Goal: Information Seeking & Learning: Compare options

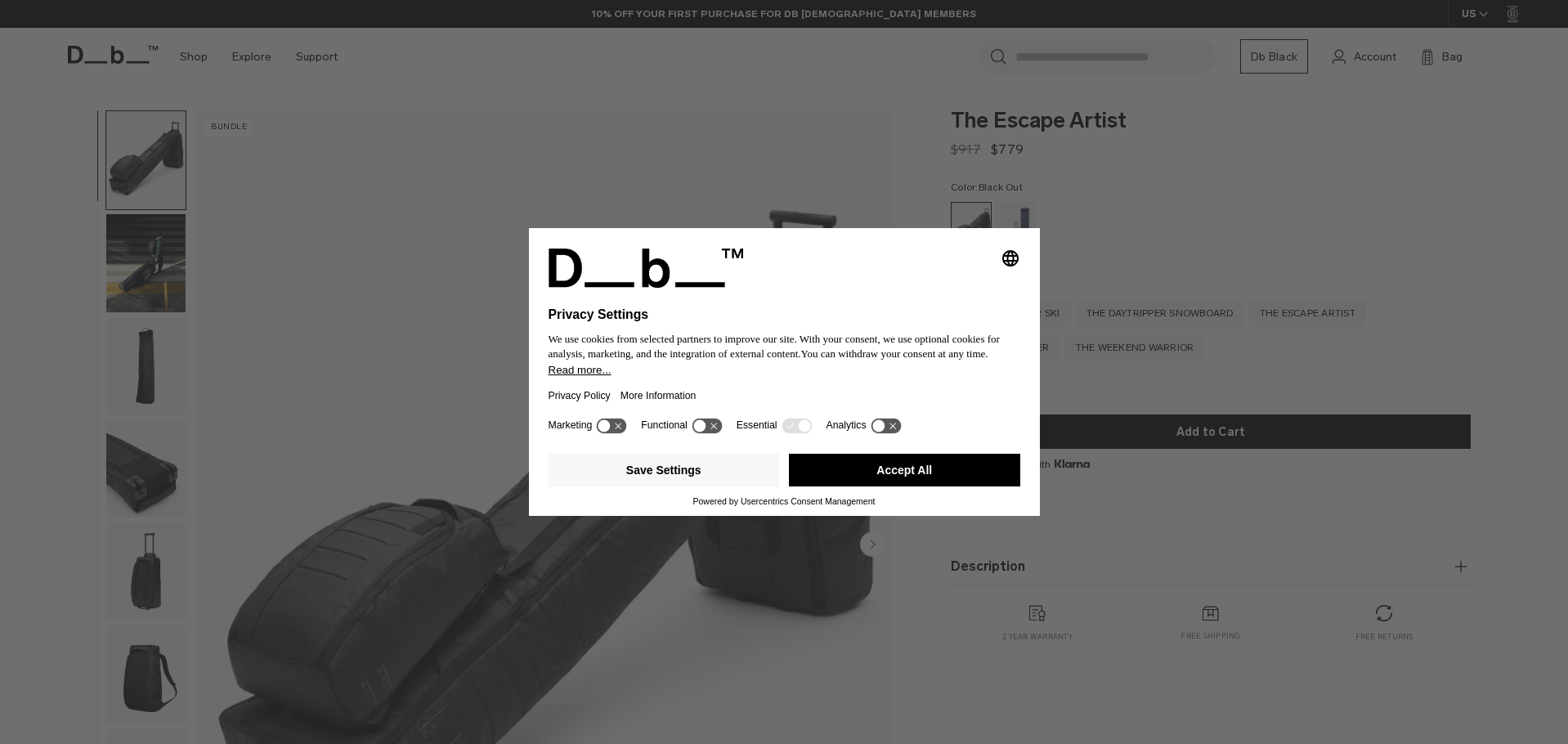
click at [802, 619] on div "Selecting an option will immediately change the language Privacy Settings We us…" at bounding box center [784, 372] width 1568 height 744
click at [736, 471] on button "Save Settings" at bounding box center [664, 471] width 232 height 33
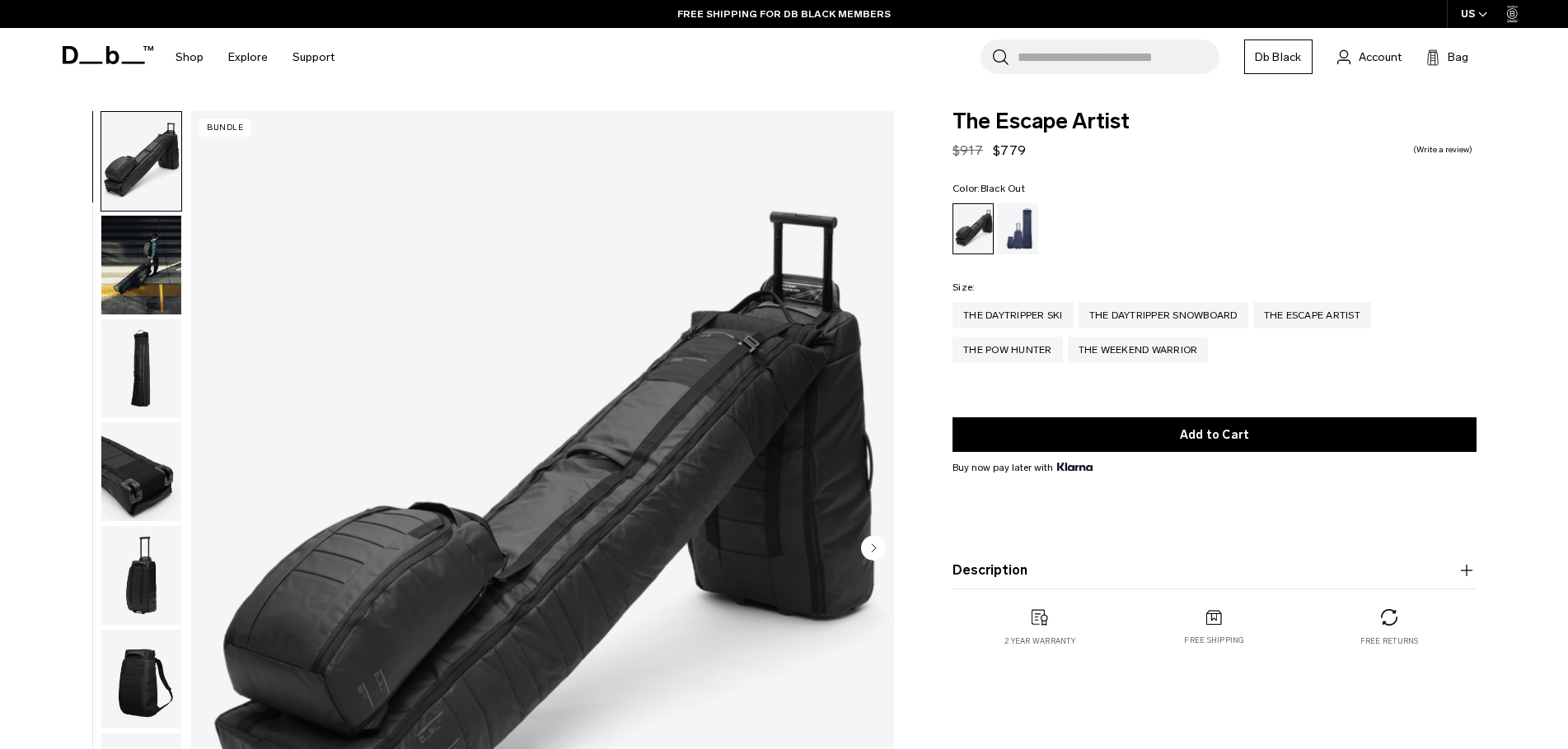
click at [151, 301] on img "button" at bounding box center [141, 265] width 80 height 99
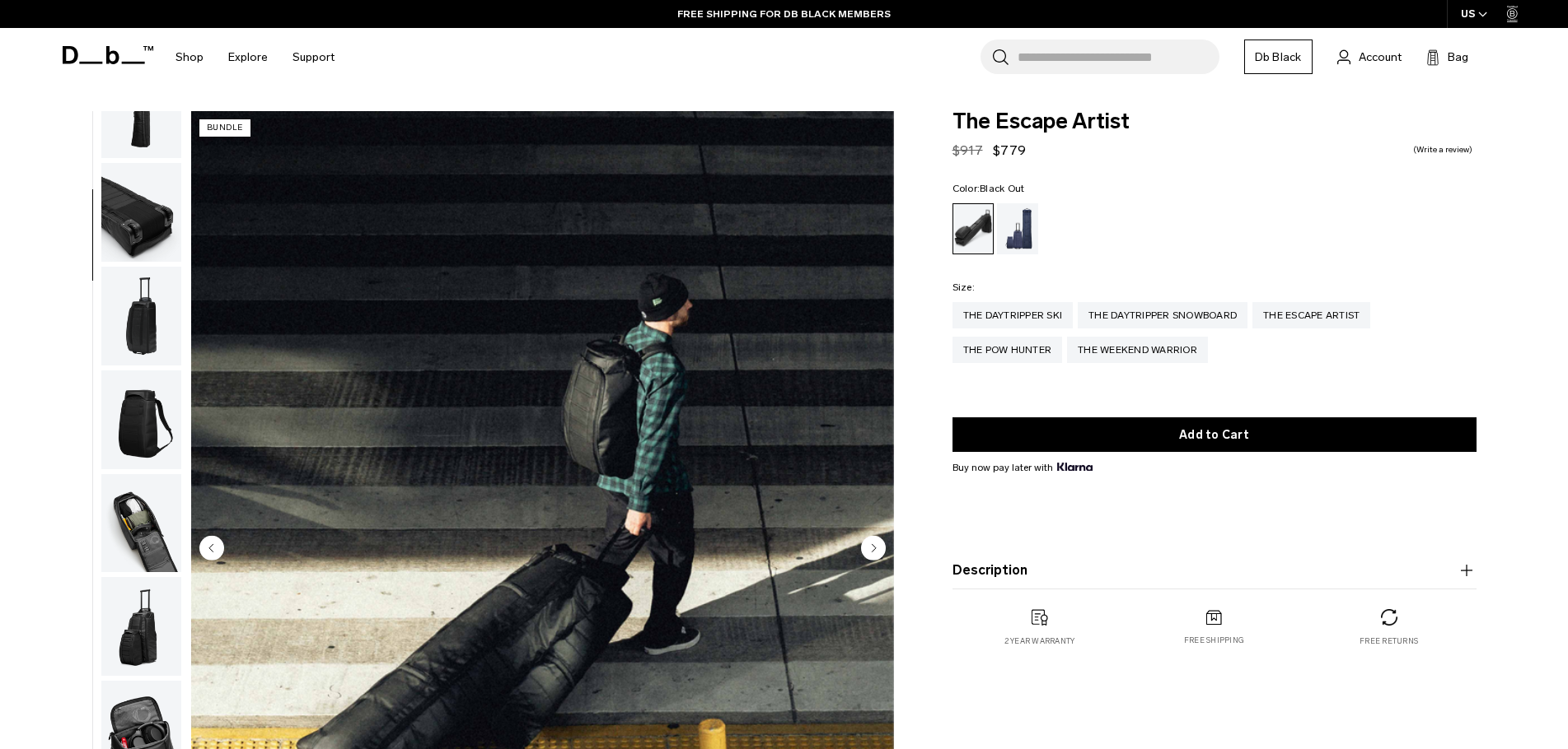
click at [160, 303] on img "button" at bounding box center [141, 316] width 80 height 99
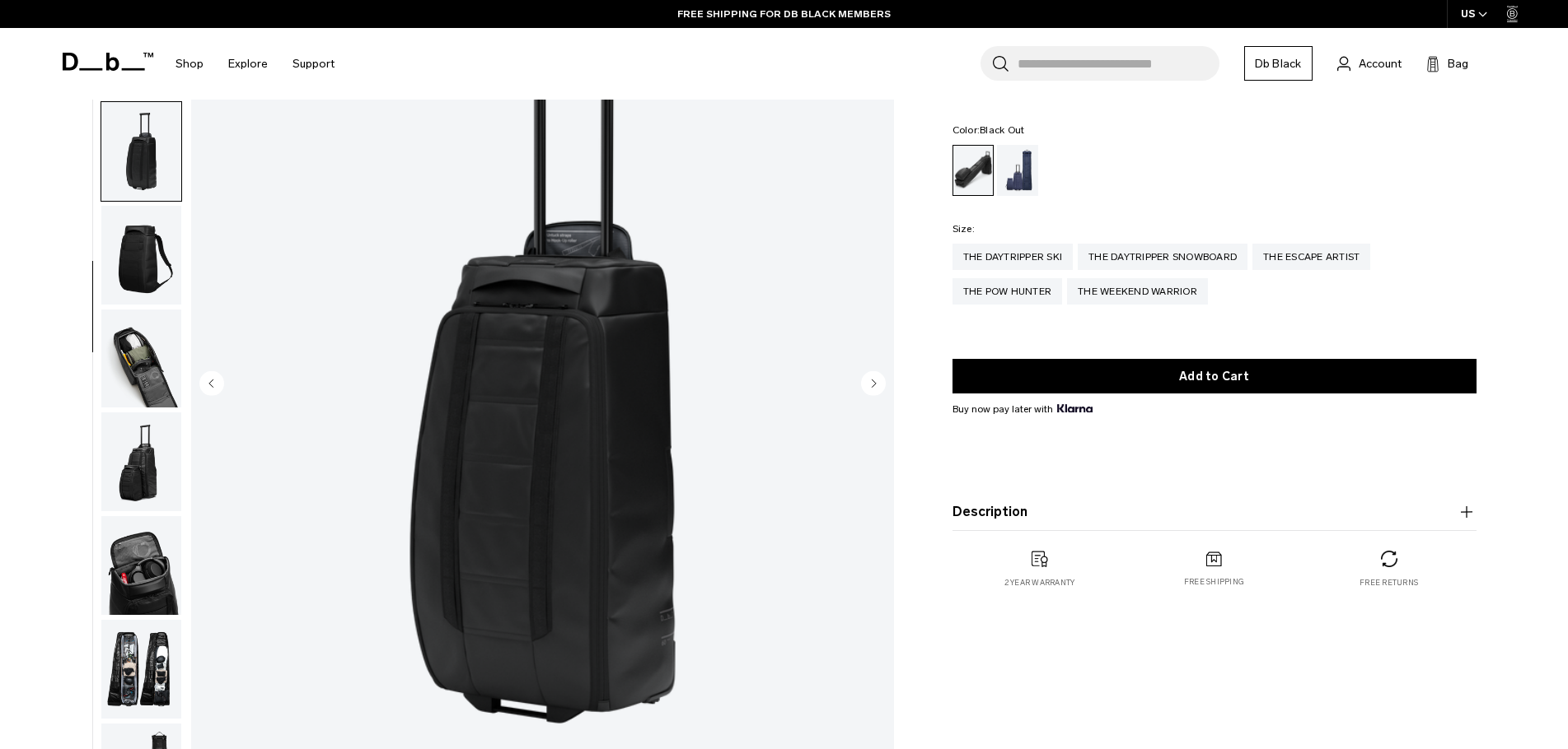
scroll to position [247, 0]
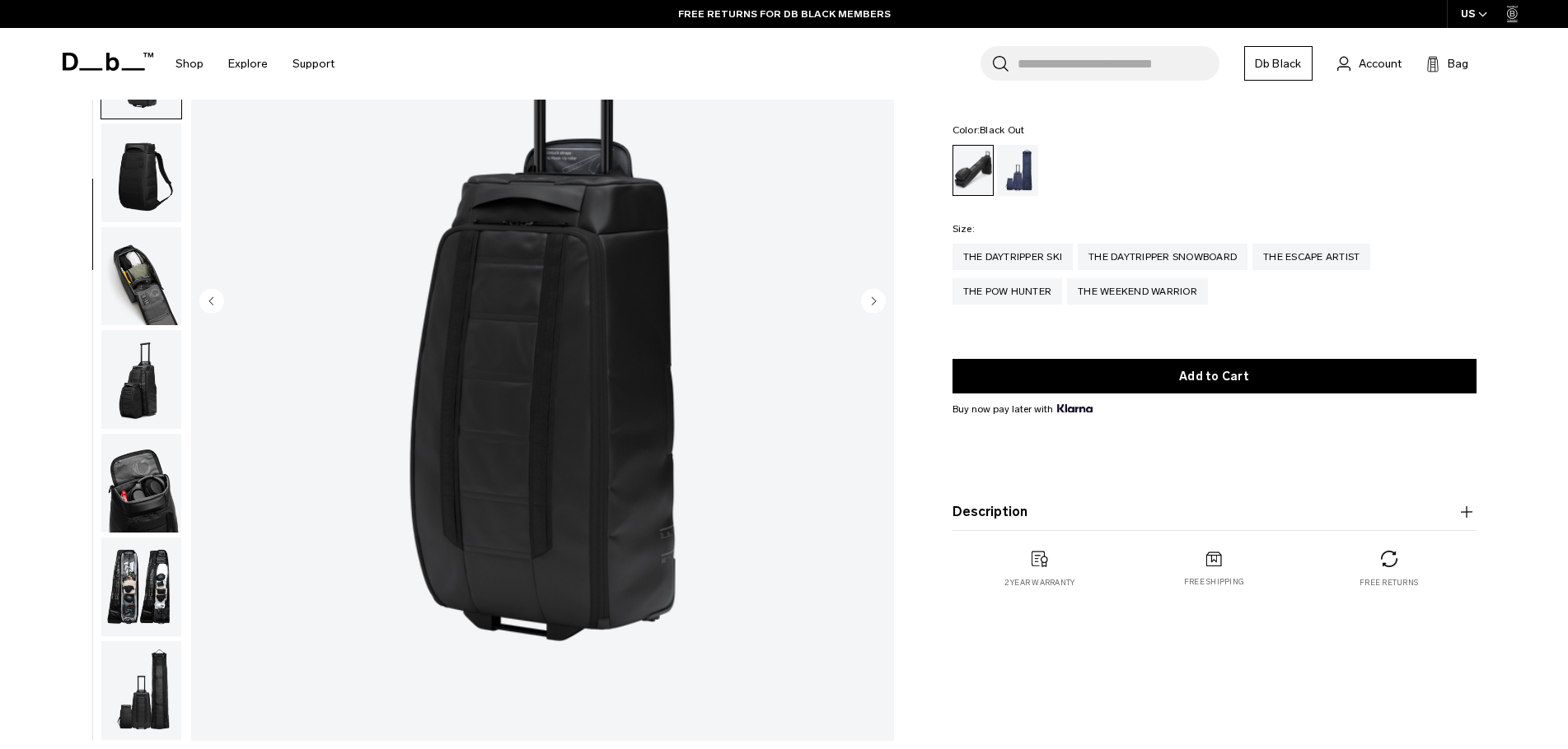
click at [877, 297] on circle "Next slide" at bounding box center [874, 301] width 24 height 24
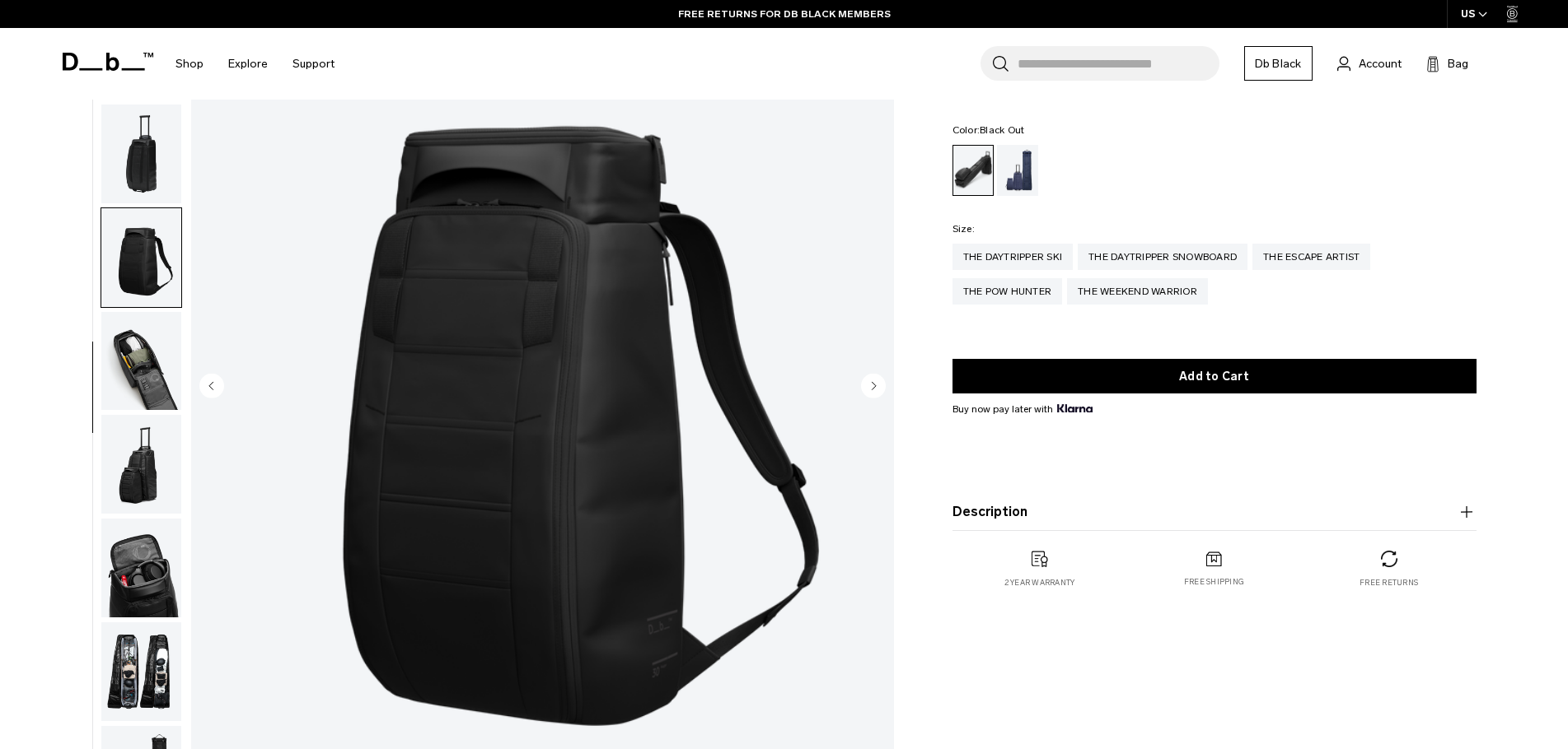
scroll to position [0, 0]
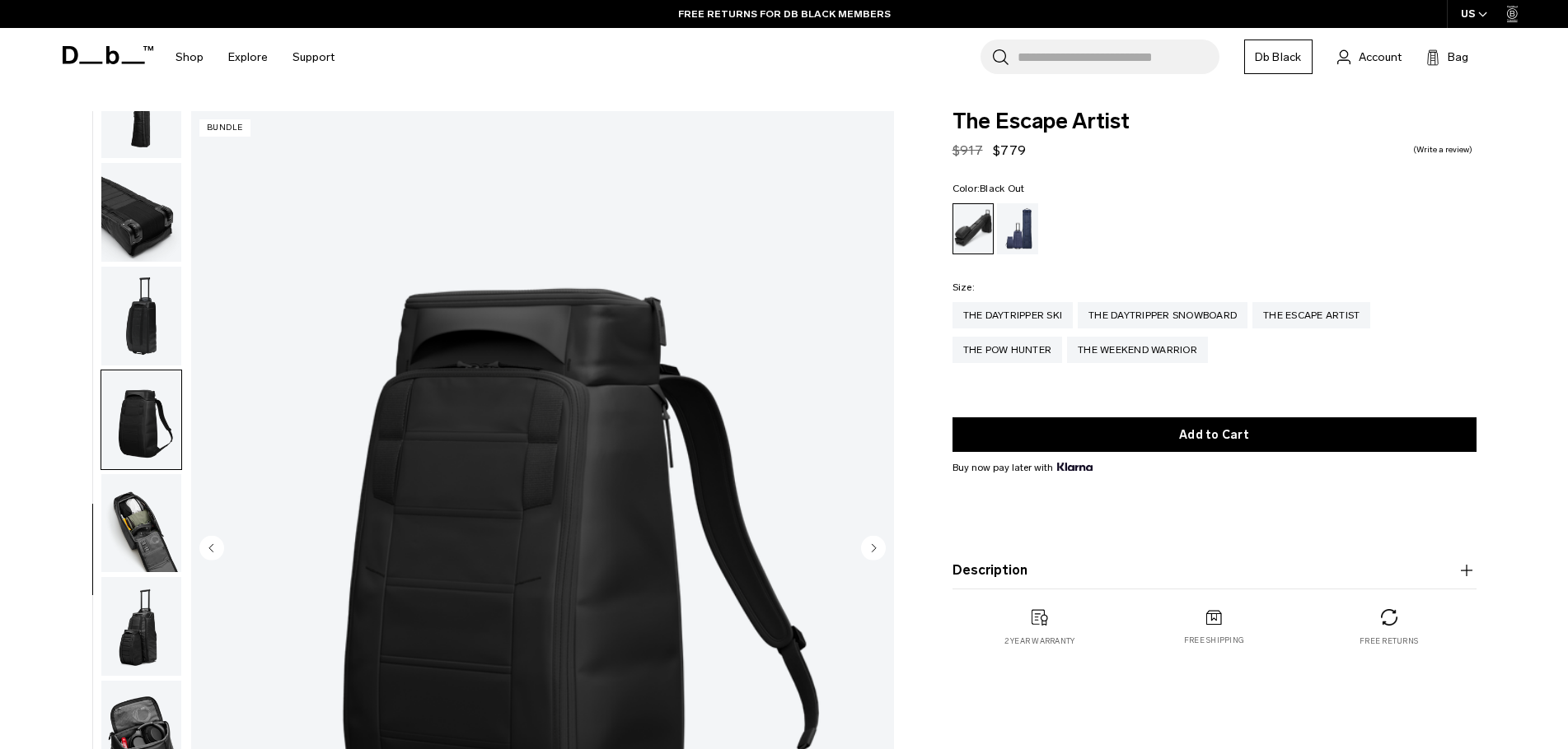
click at [868, 543] on circle "Next slide" at bounding box center [874, 547] width 24 height 24
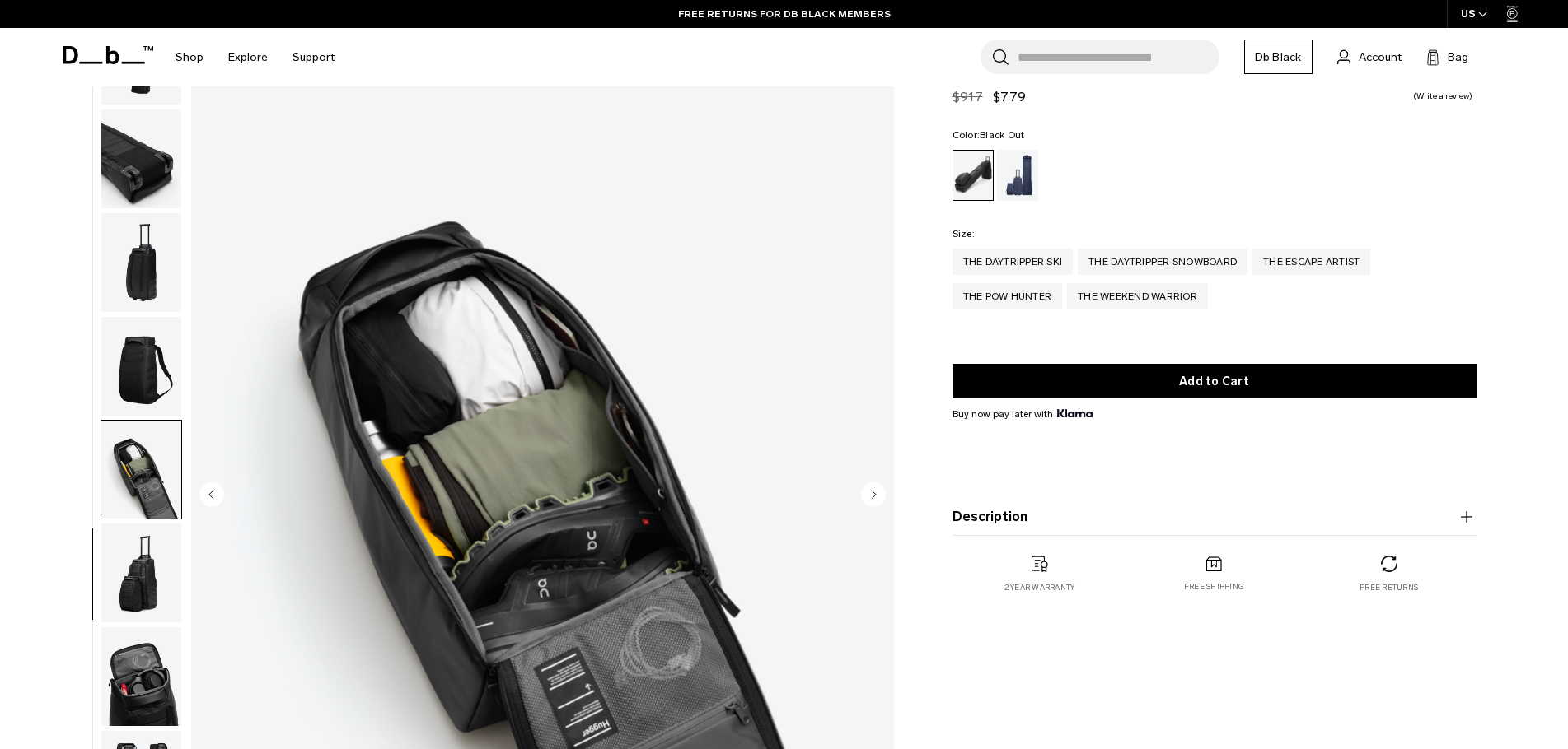
scroll to position [82, 0]
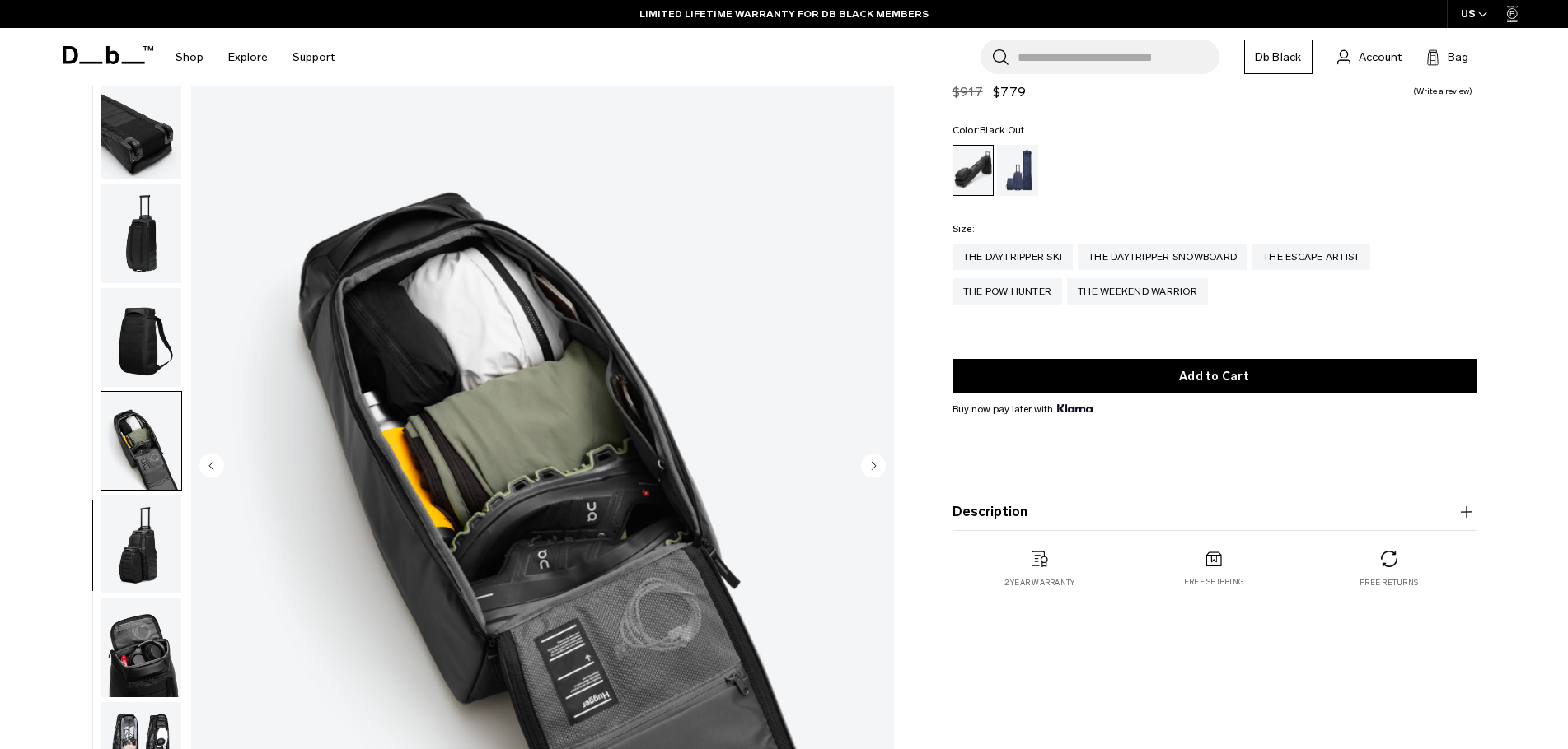
click at [875, 471] on circle "Next slide" at bounding box center [874, 465] width 24 height 24
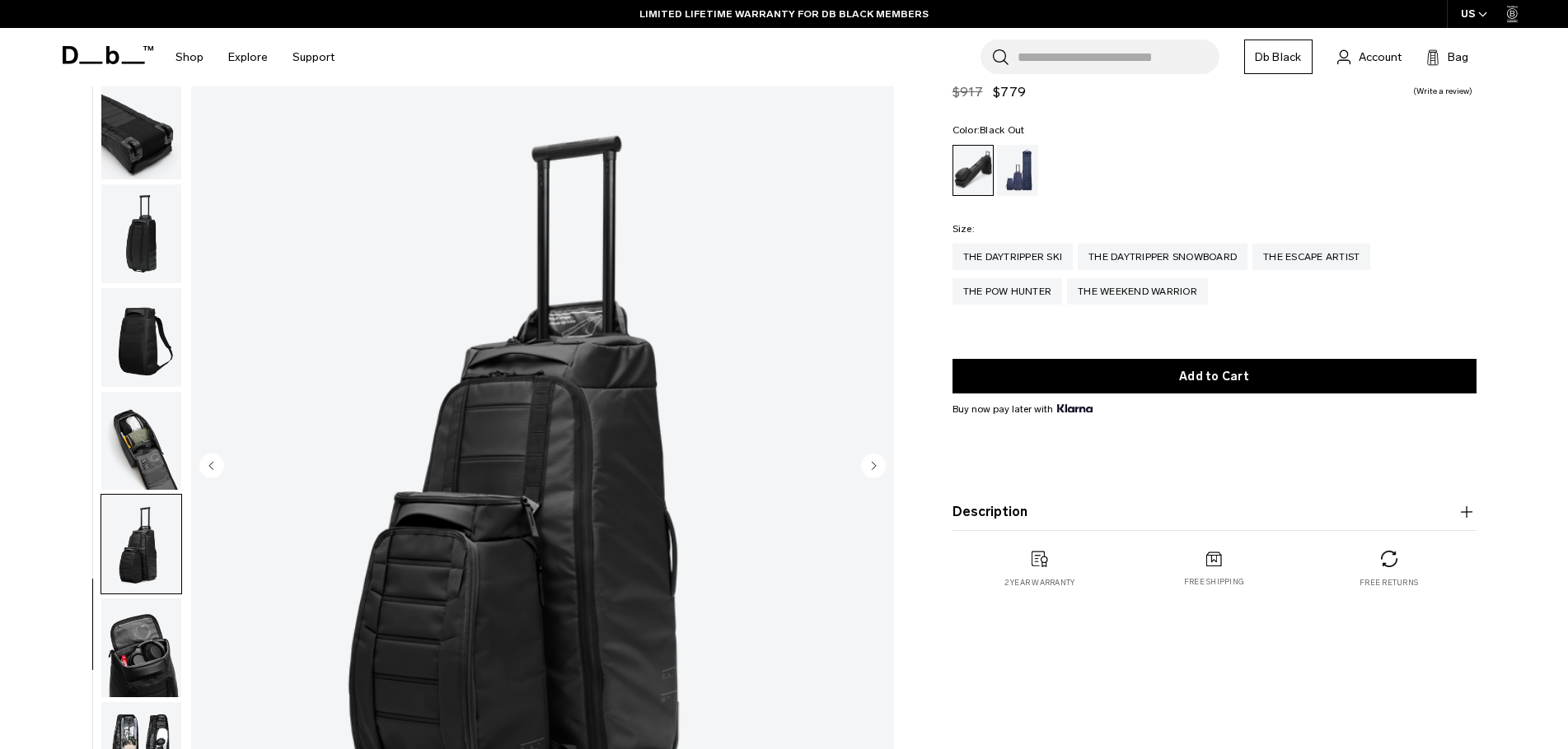
click at [875, 471] on circle "Next slide" at bounding box center [874, 465] width 24 height 24
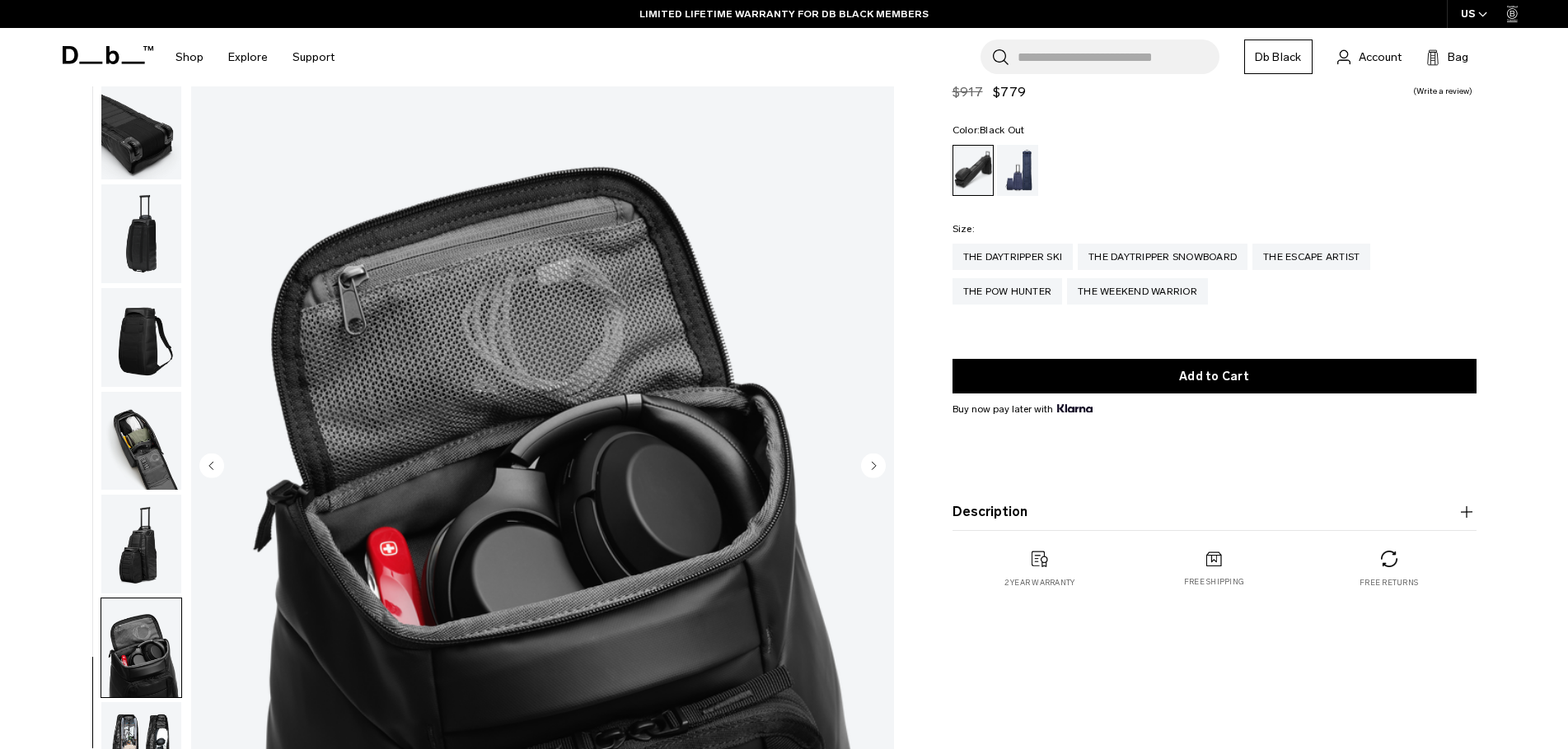
click at [875, 471] on circle "Next slide" at bounding box center [874, 465] width 24 height 24
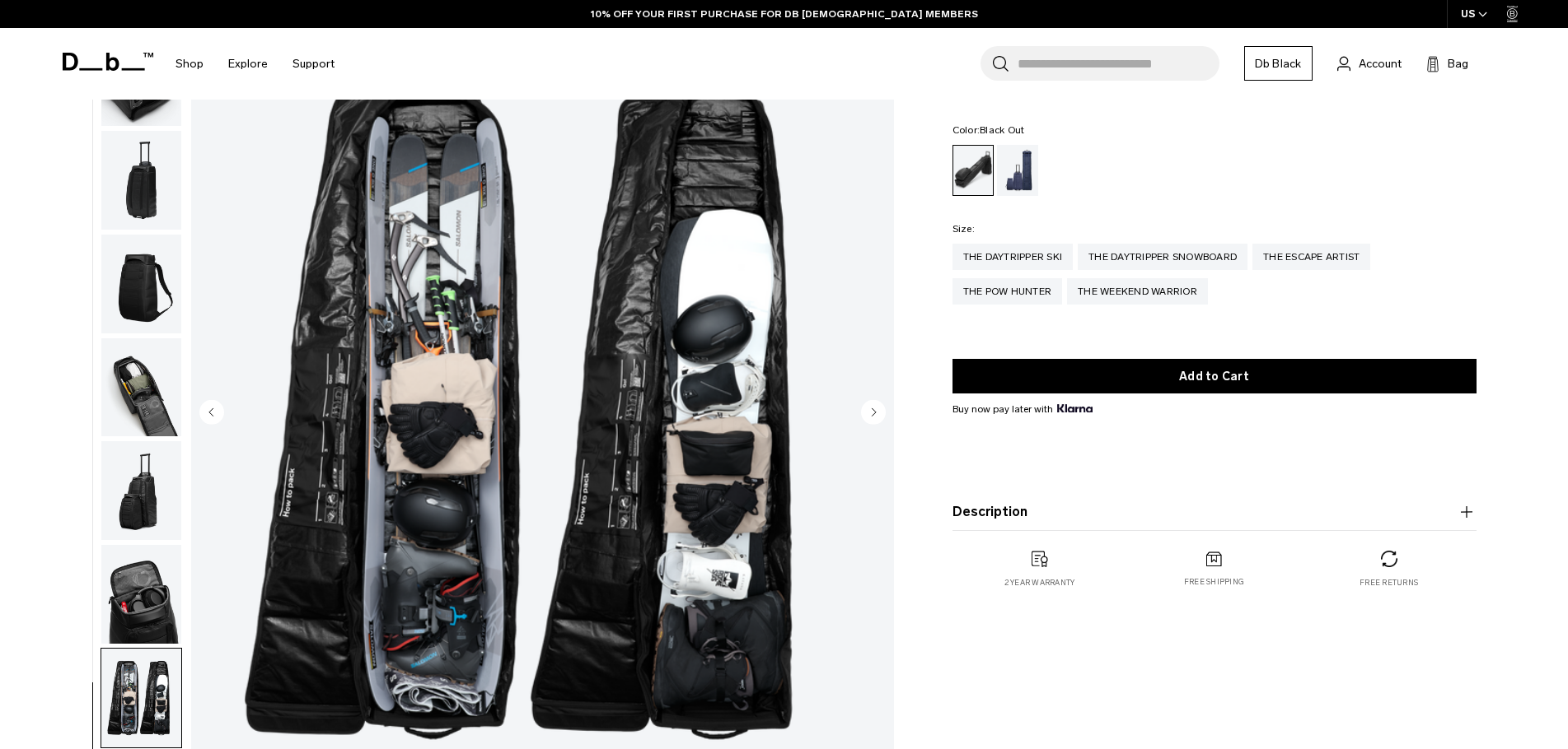
scroll to position [164, 0]
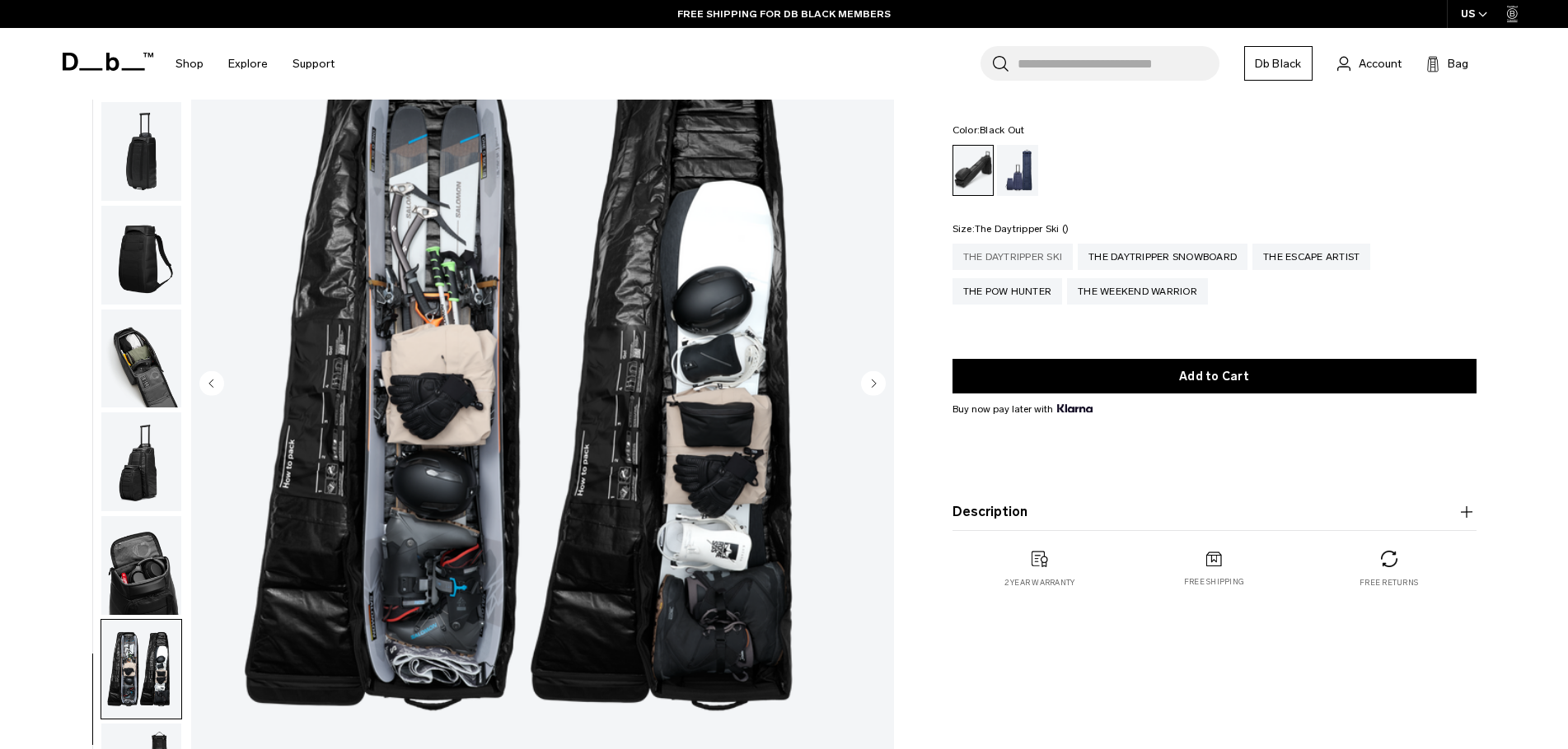
click at [1026, 260] on div "The Daytripper Ski" at bounding box center [1013, 257] width 121 height 26
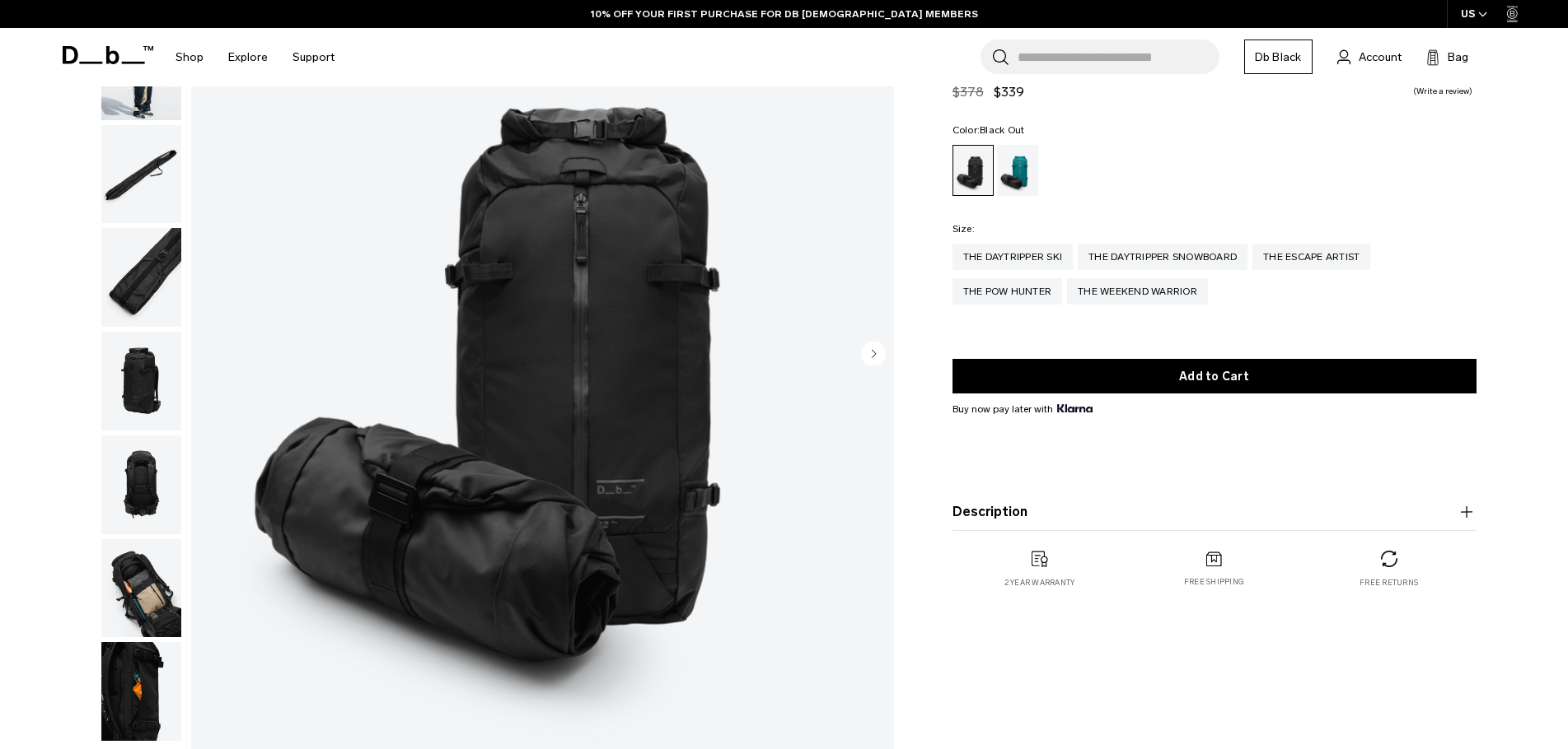
scroll to position [164, 0]
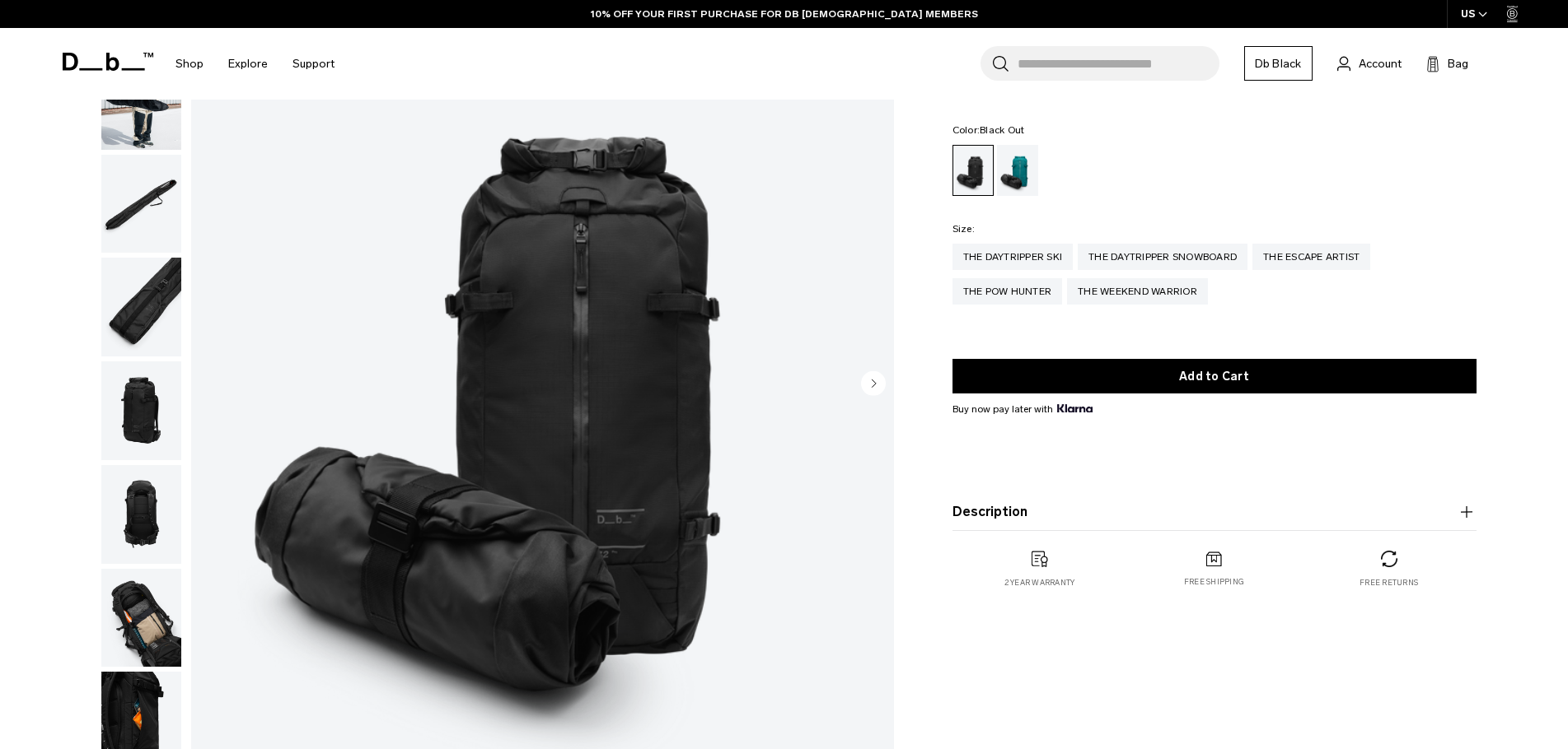
click at [878, 378] on circle "Next slide" at bounding box center [874, 383] width 24 height 24
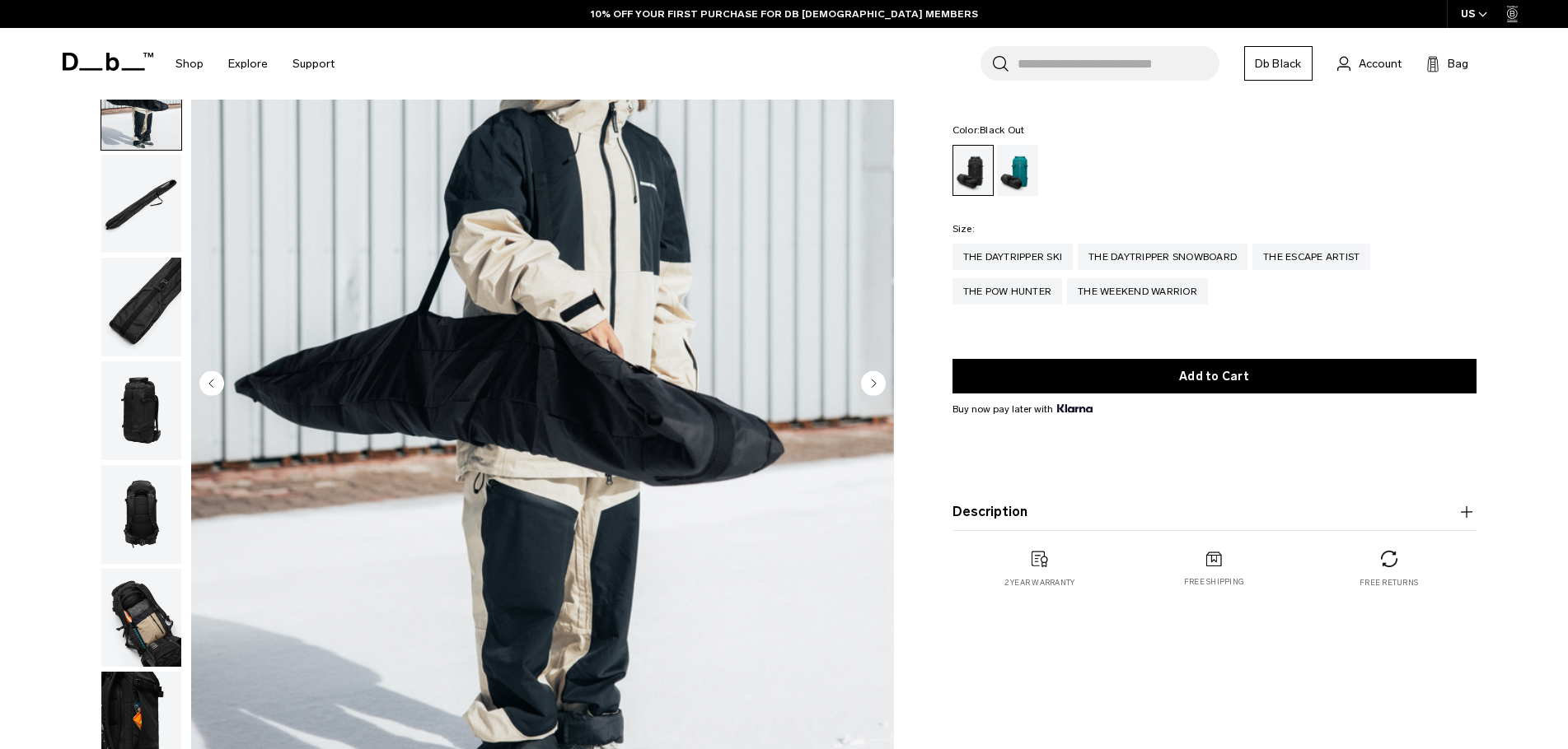
click at [878, 378] on circle "Next slide" at bounding box center [874, 383] width 24 height 24
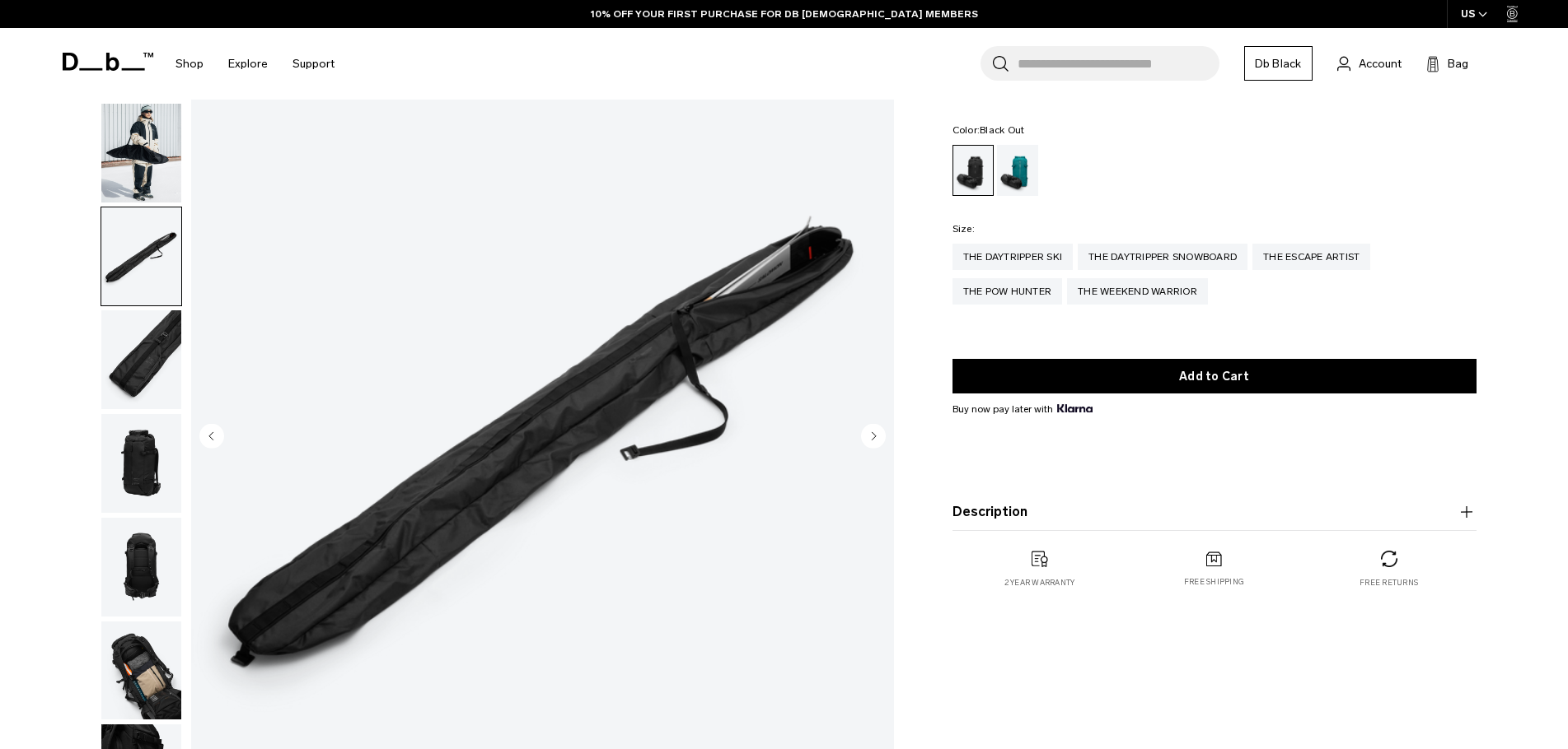
scroll to position [82, 0]
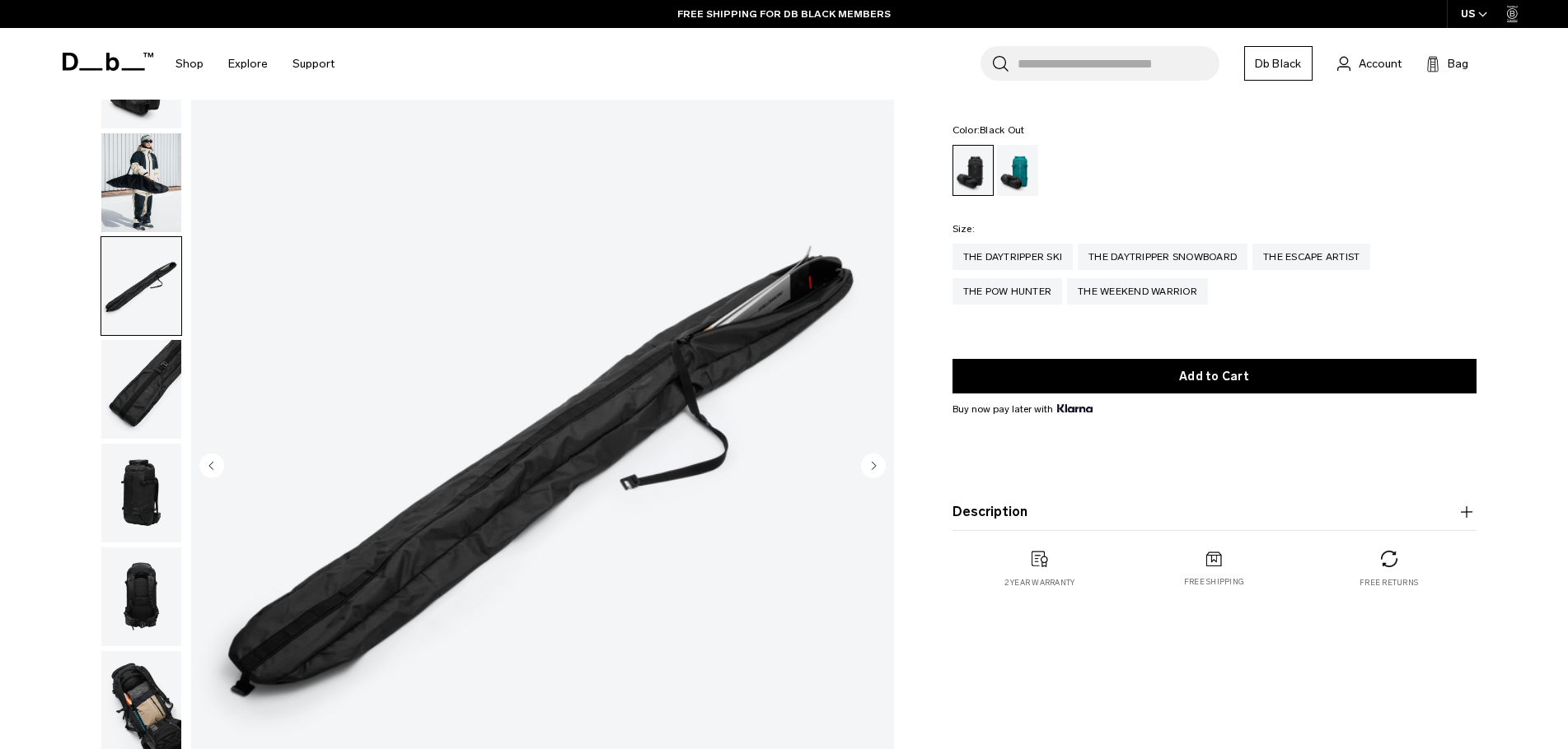
click at [866, 462] on circle "Next slide" at bounding box center [874, 465] width 24 height 24
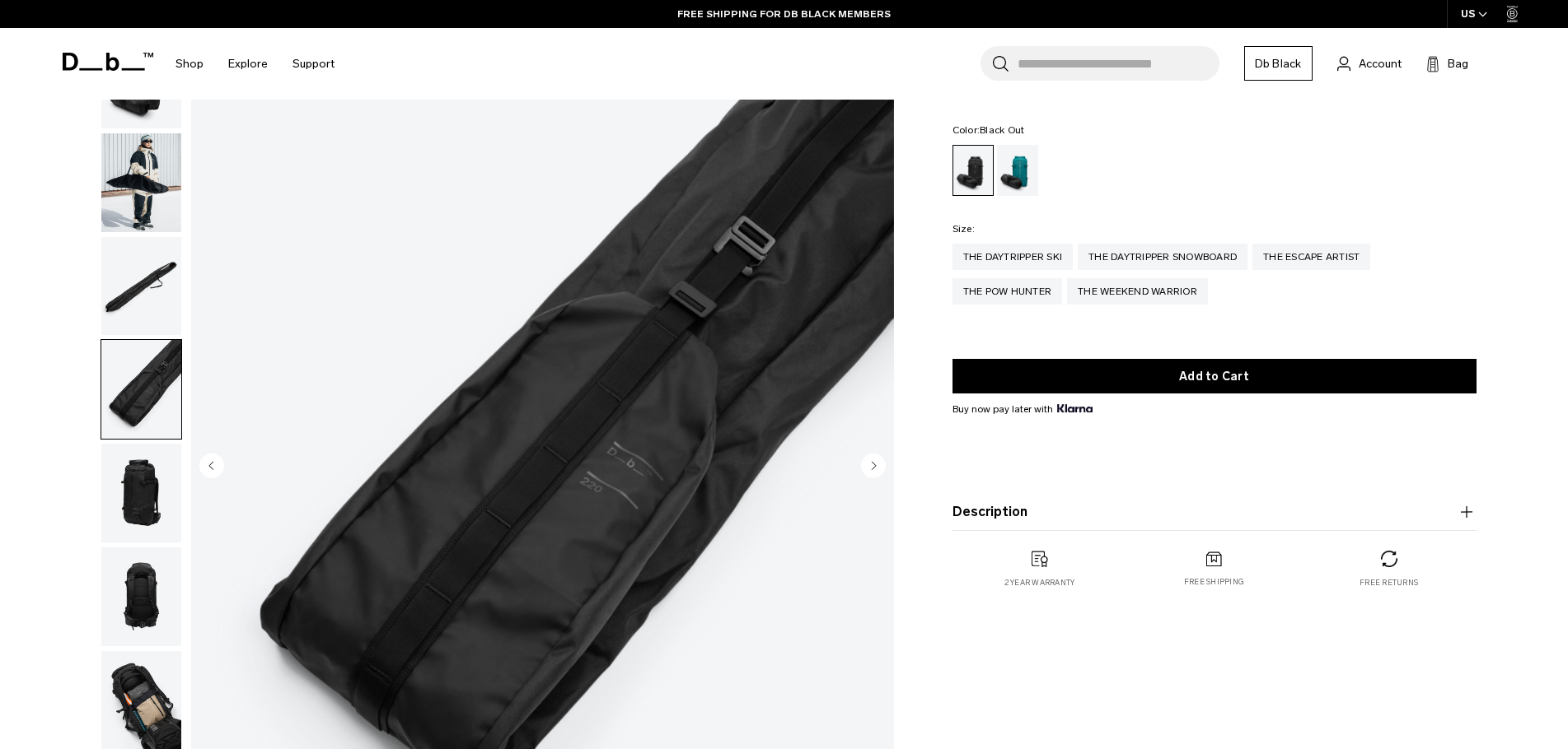
click at [870, 468] on circle "Next slide" at bounding box center [874, 465] width 24 height 24
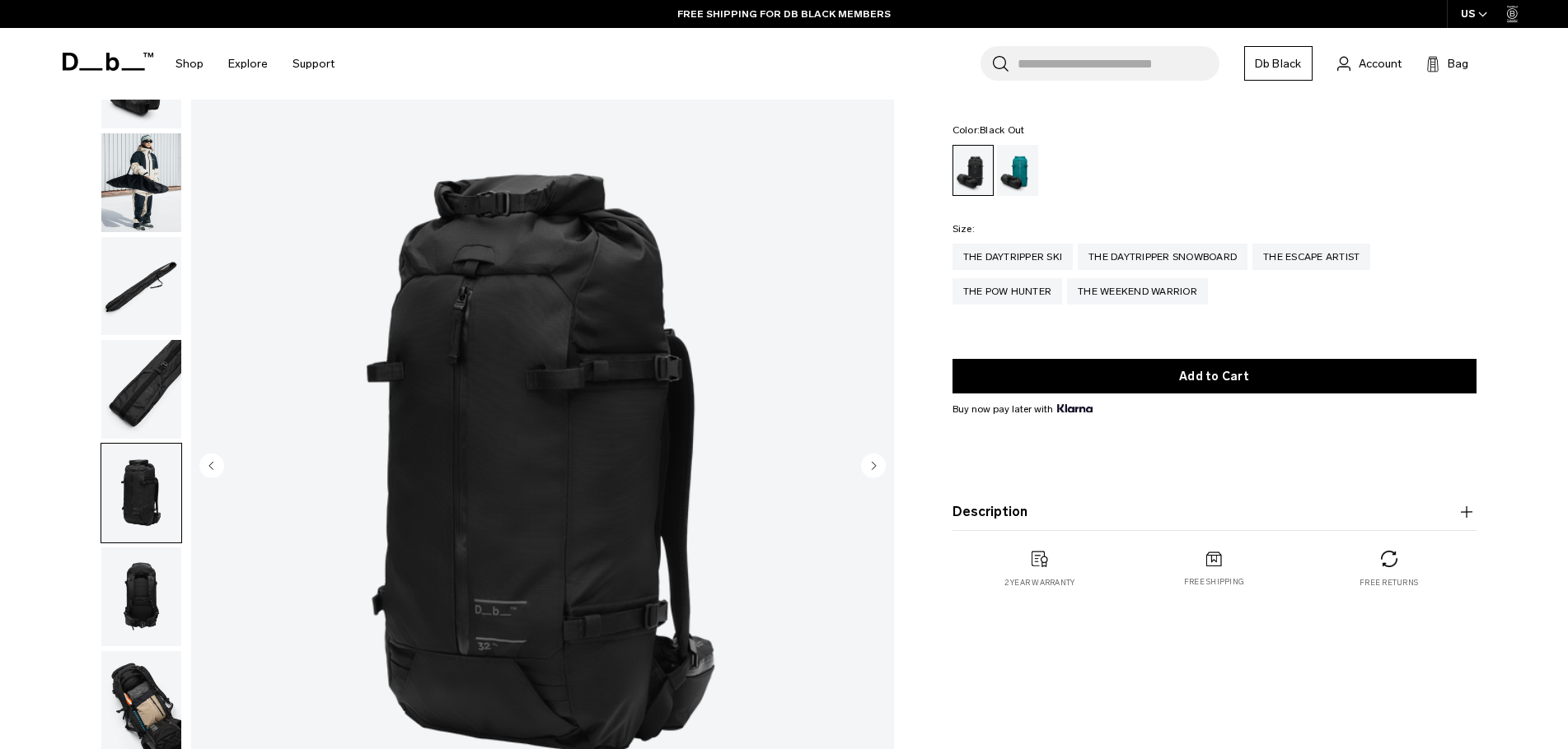
click at [870, 468] on circle "Next slide" at bounding box center [874, 465] width 24 height 24
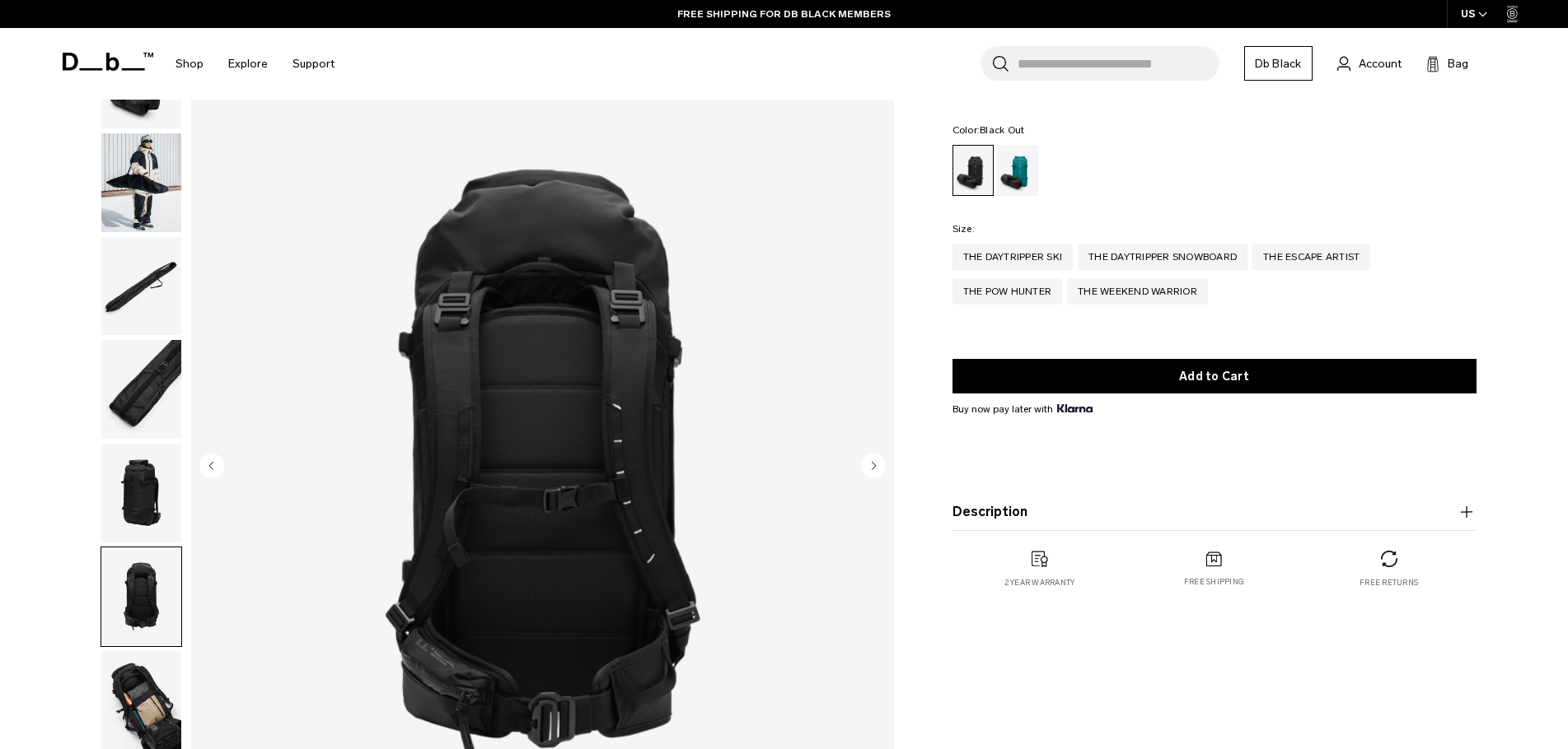
click at [870, 468] on circle "Next slide" at bounding box center [874, 465] width 24 height 24
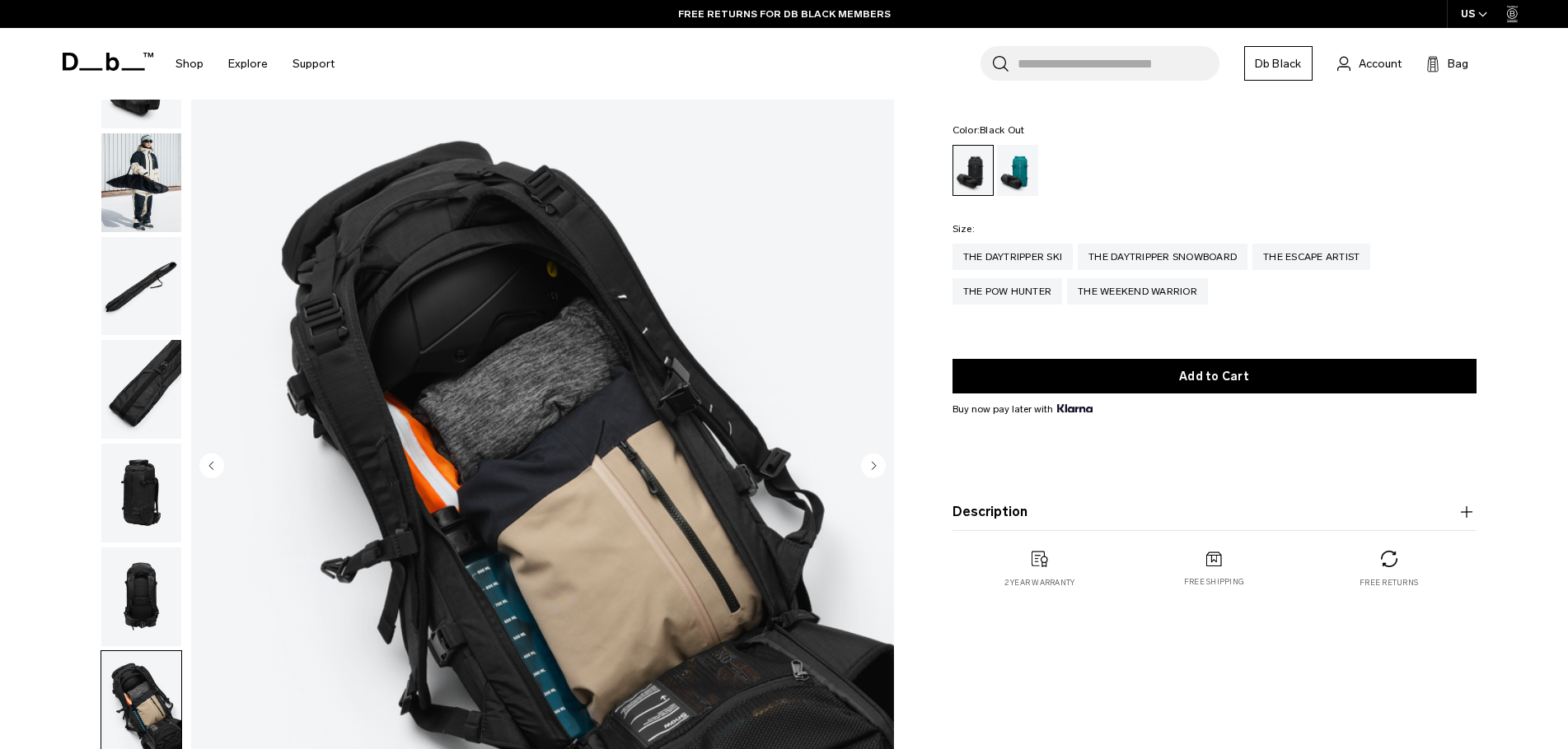
click at [870, 468] on circle "Next slide" at bounding box center [874, 465] width 24 height 24
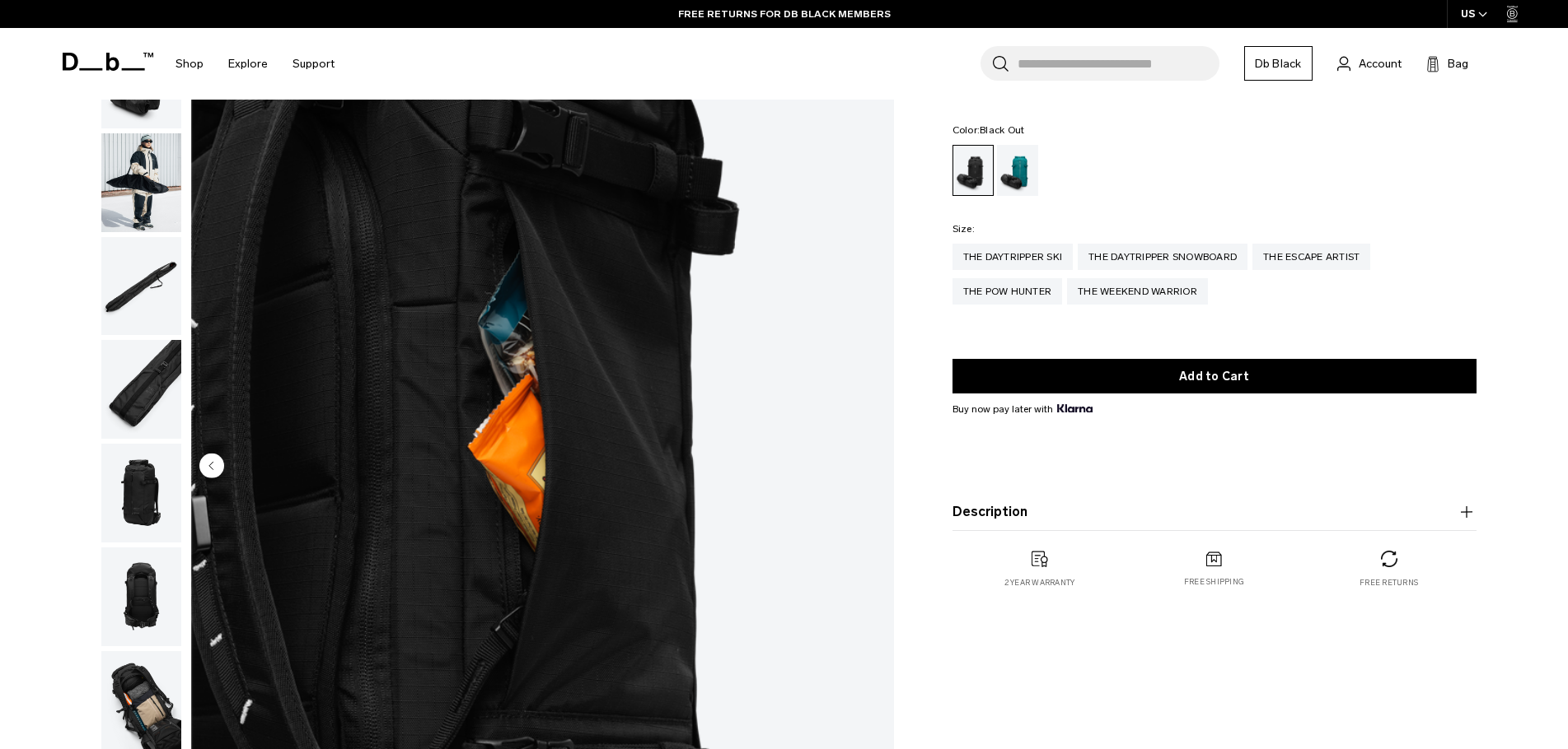
click at [870, 468] on img "8 / 8" at bounding box center [543, 467] width 703 height 877
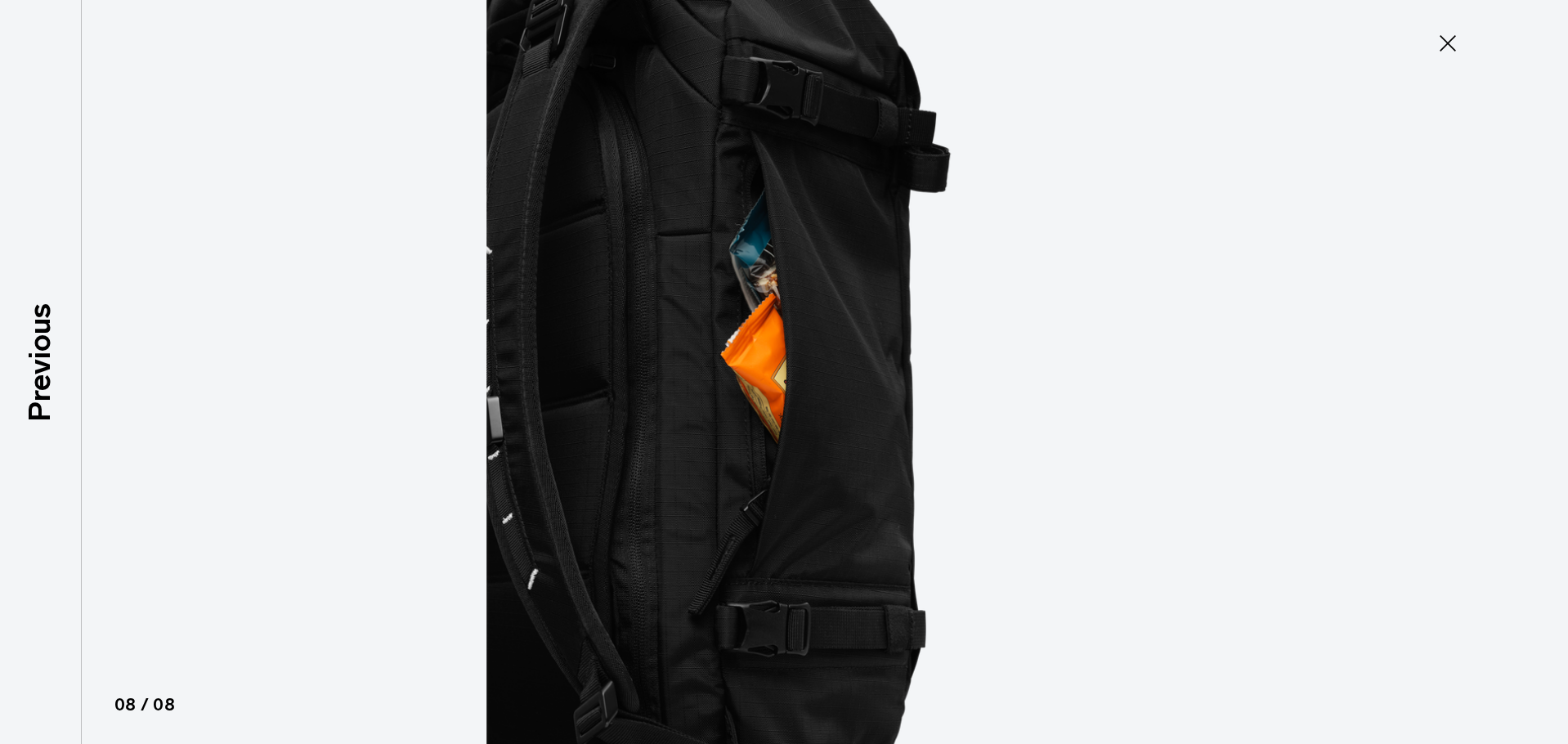
click at [1420, 49] on button "Close" at bounding box center [1447, 43] width 54 height 35
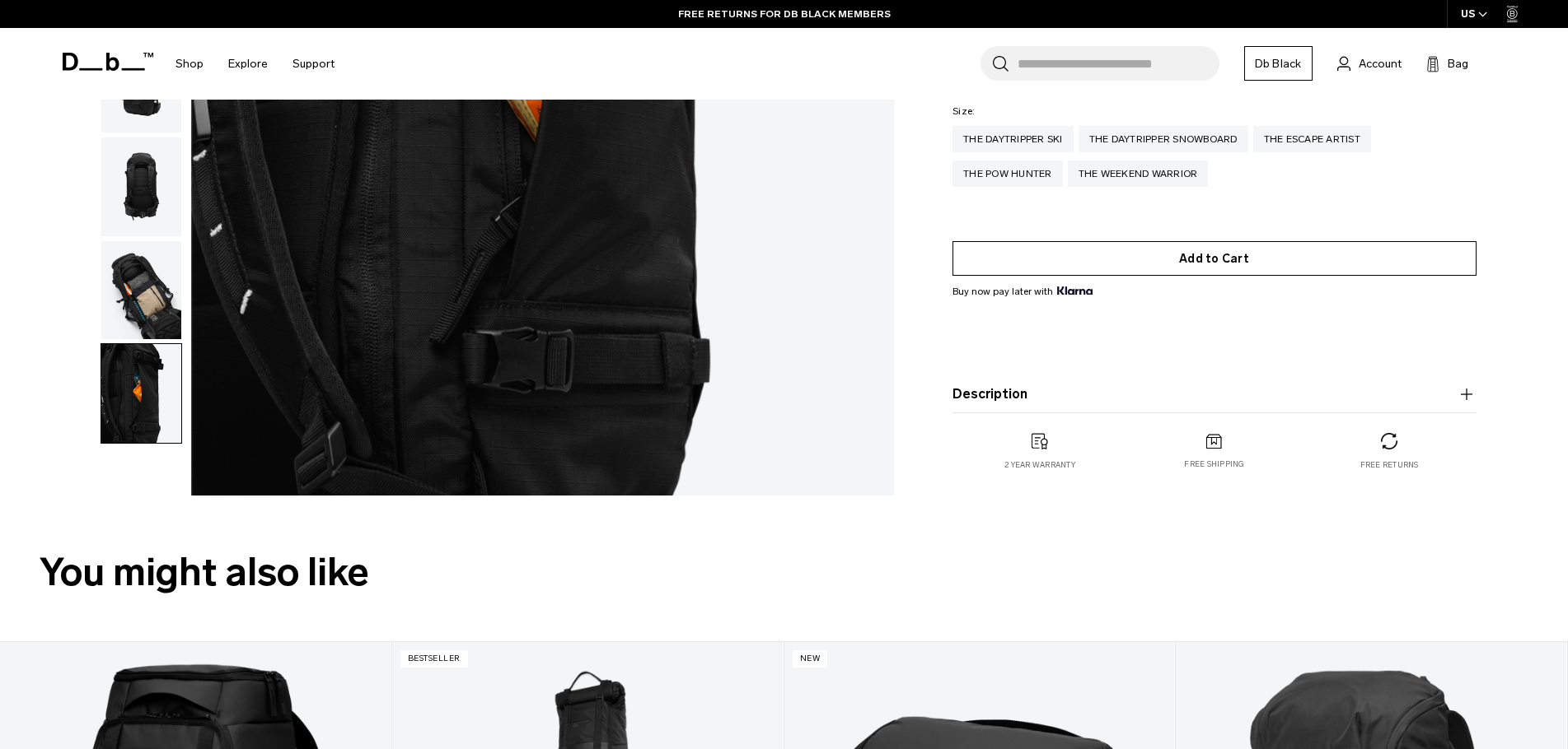
scroll to position [494, 0]
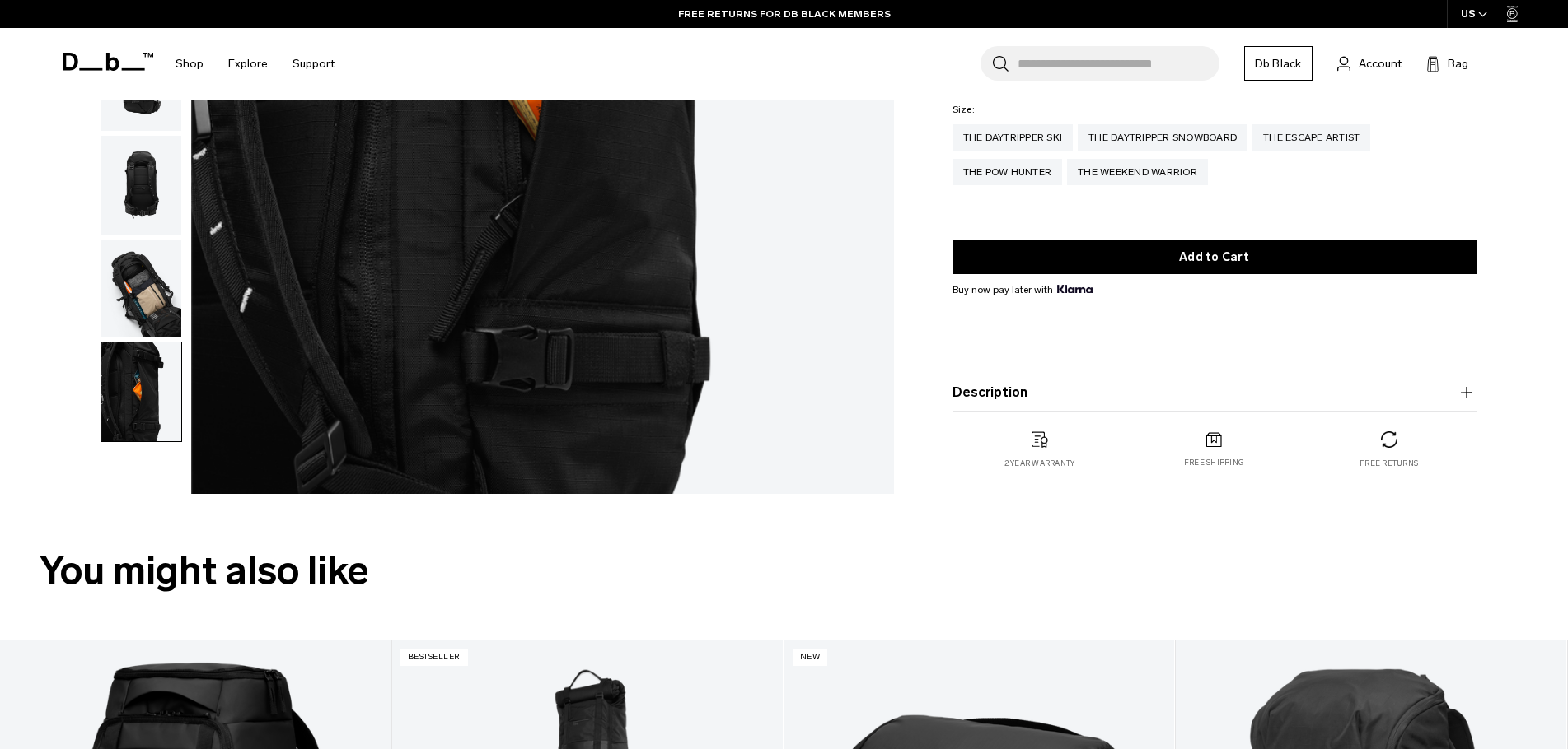
click at [1122, 388] on button "Description" at bounding box center [1214, 392] width 524 height 20
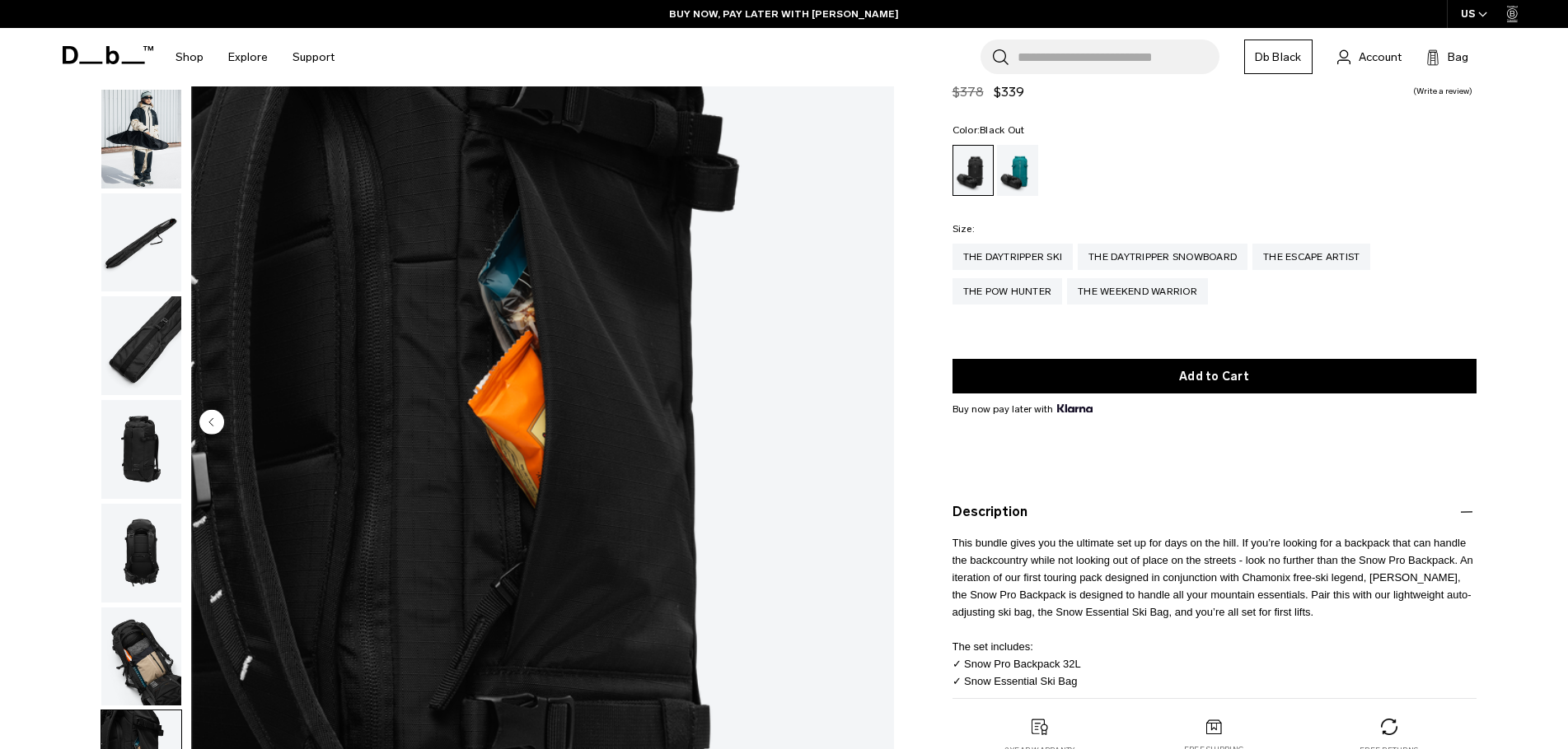
scroll to position [82, 0]
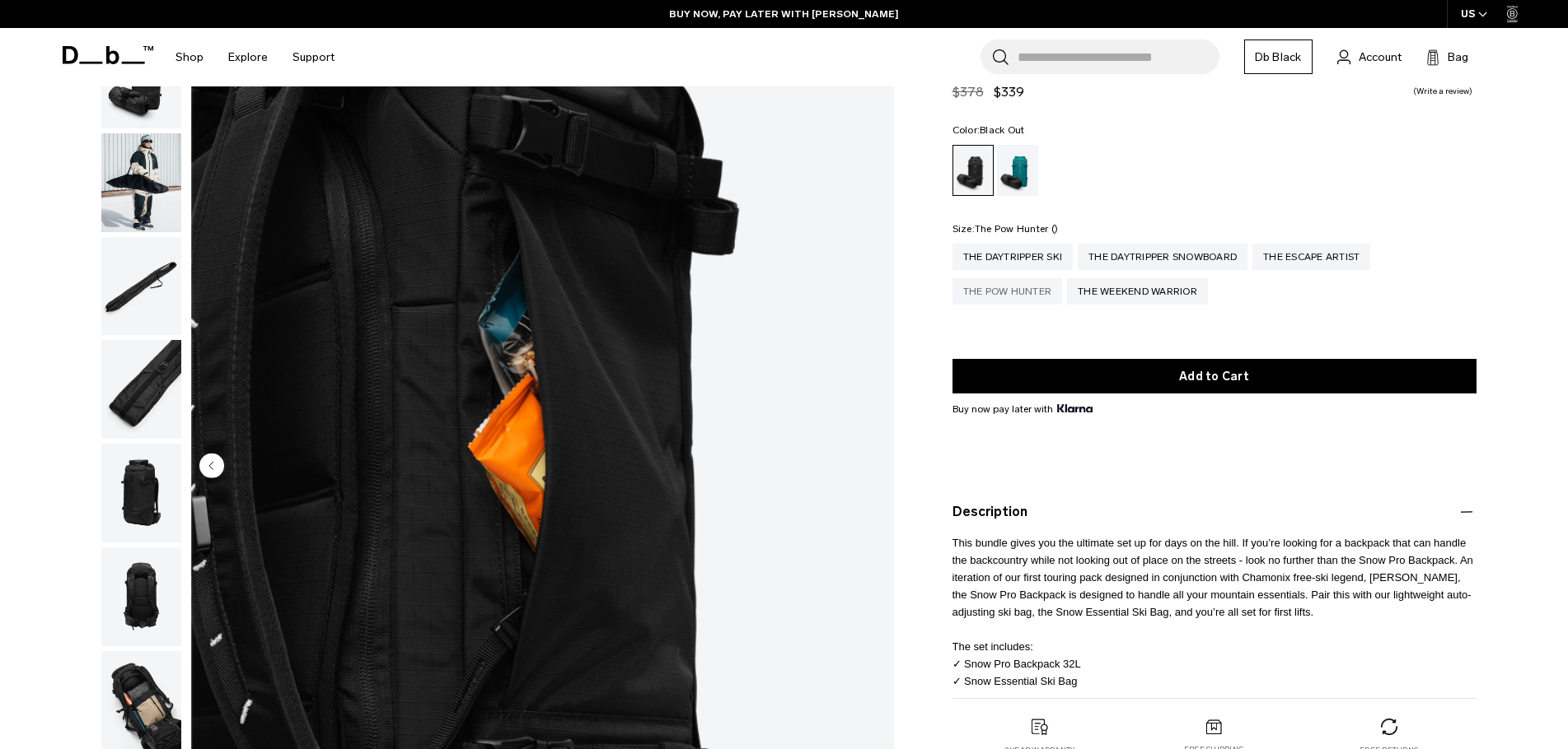
click at [1024, 288] on div "The Pow Hunter" at bounding box center [1007, 291] width 110 height 26
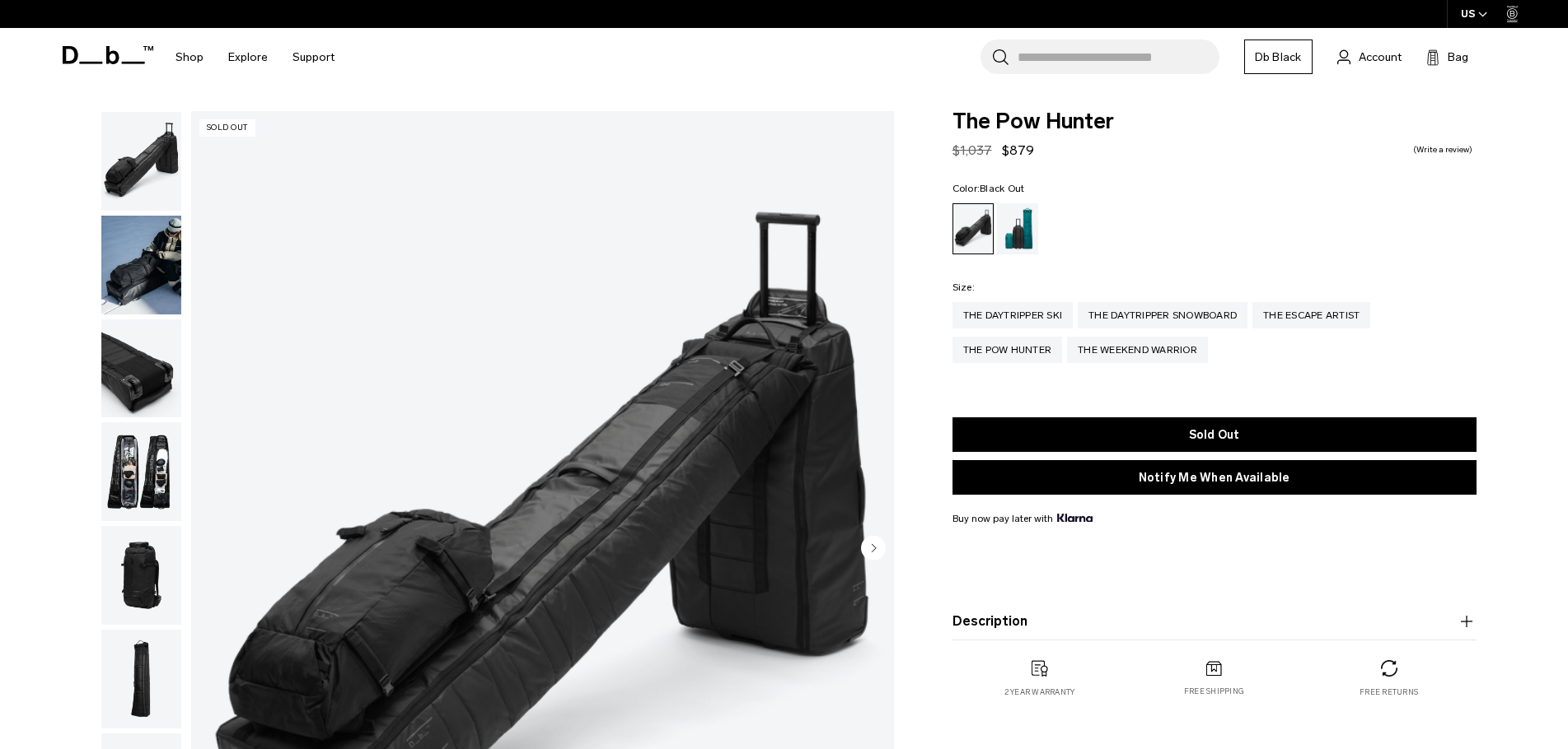
click at [866, 548] on circle "button" at bounding box center [874, 547] width 24 height 24
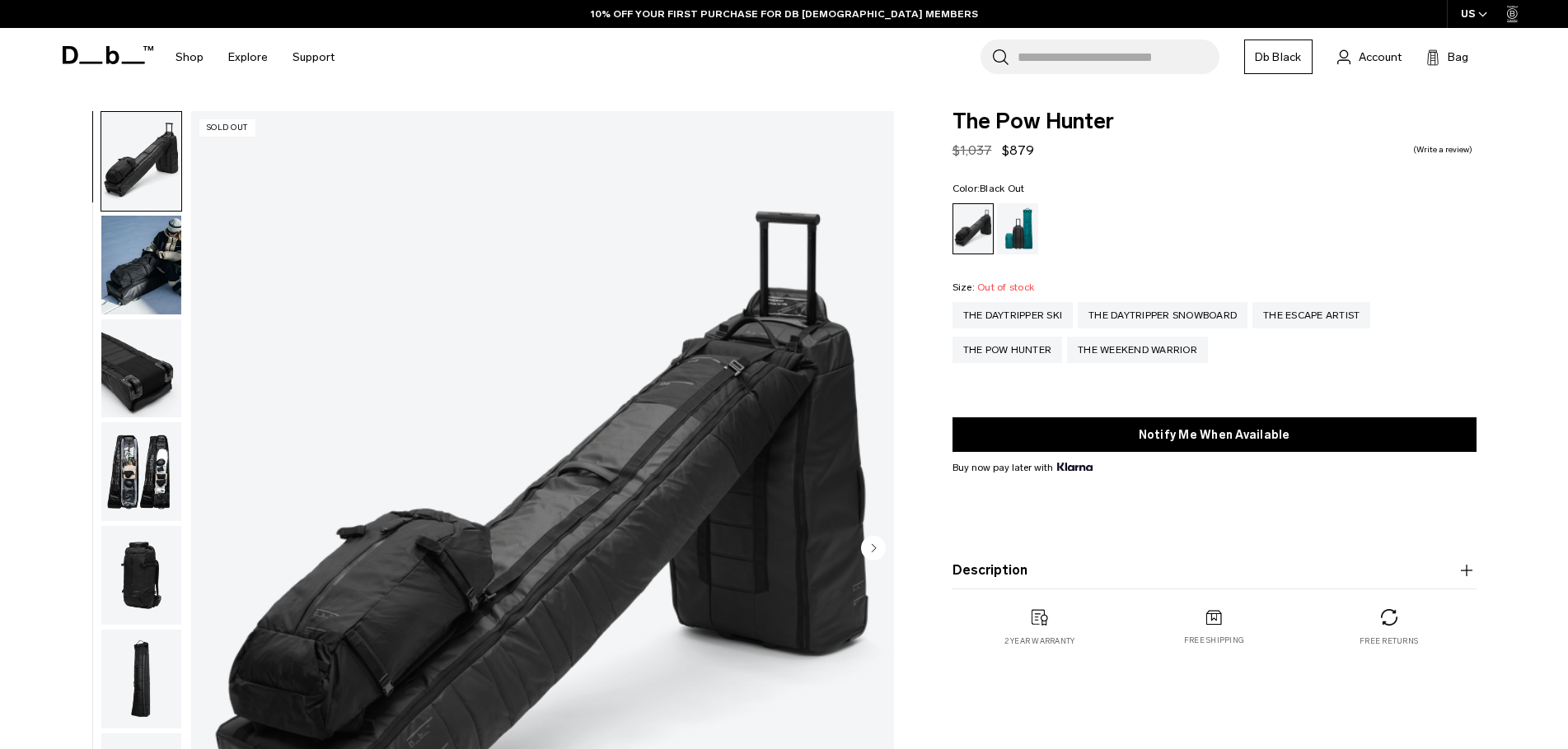
click at [871, 549] on circle "Next slide" at bounding box center [874, 547] width 24 height 24
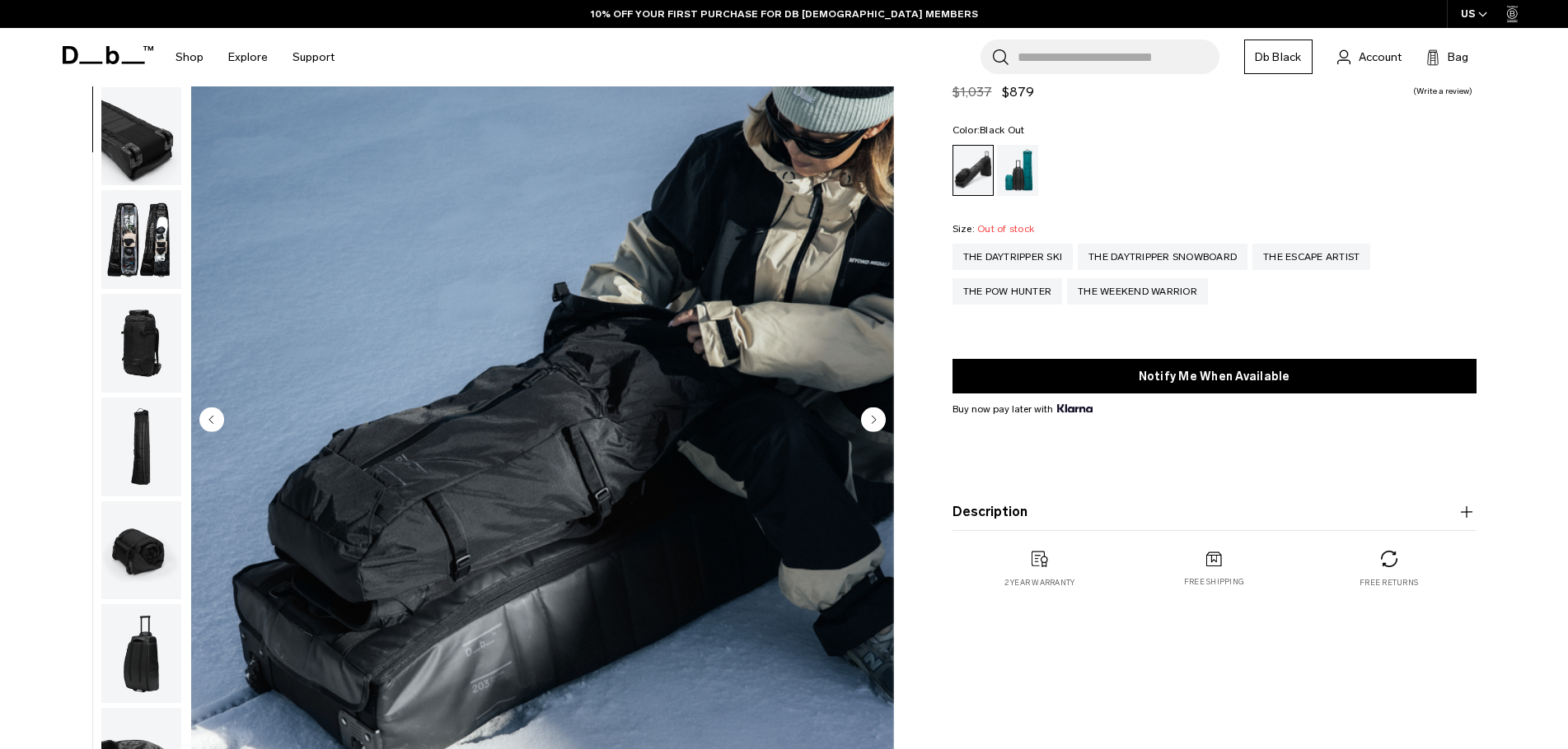
scroll to position [164, 0]
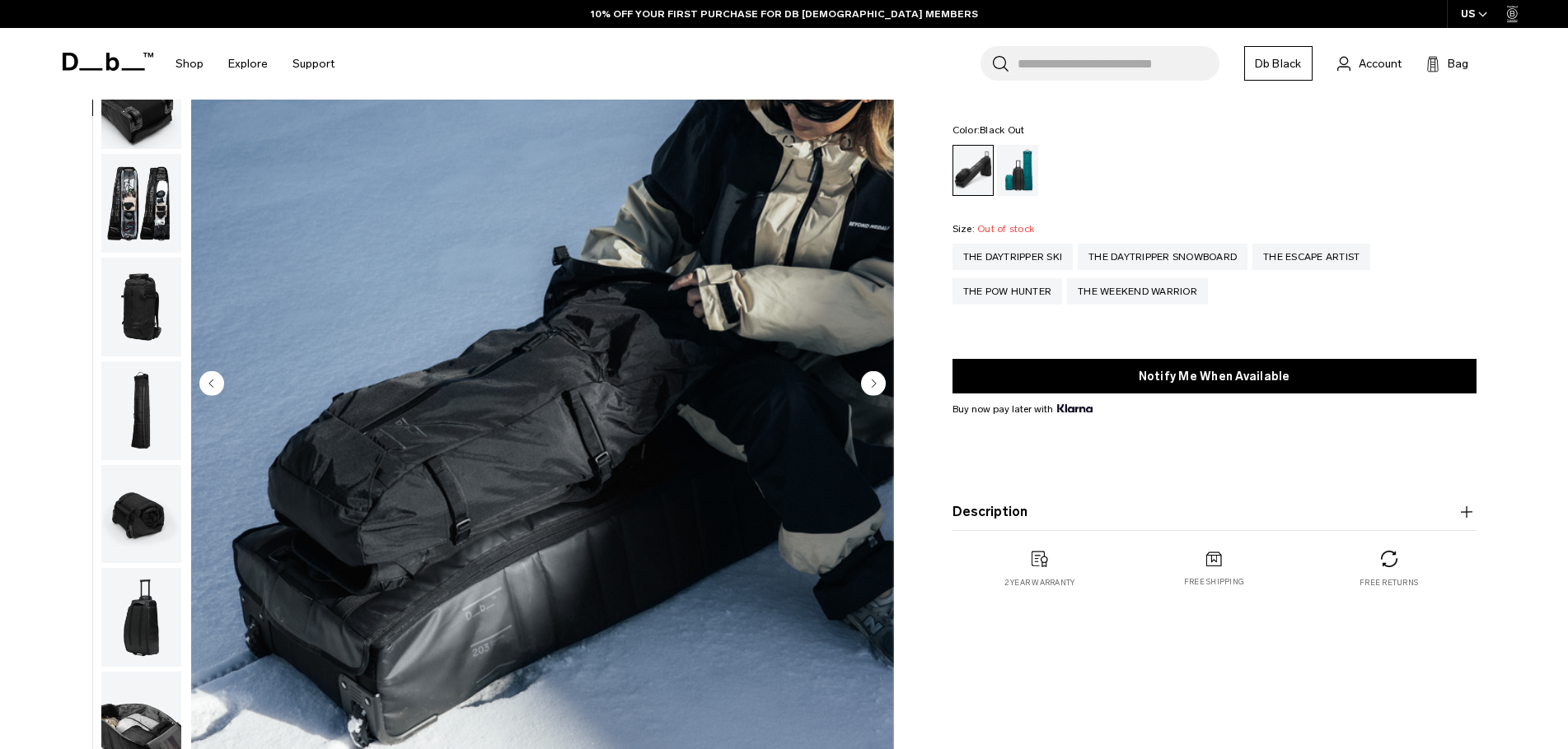
click at [875, 392] on circle "Next slide" at bounding box center [874, 383] width 24 height 24
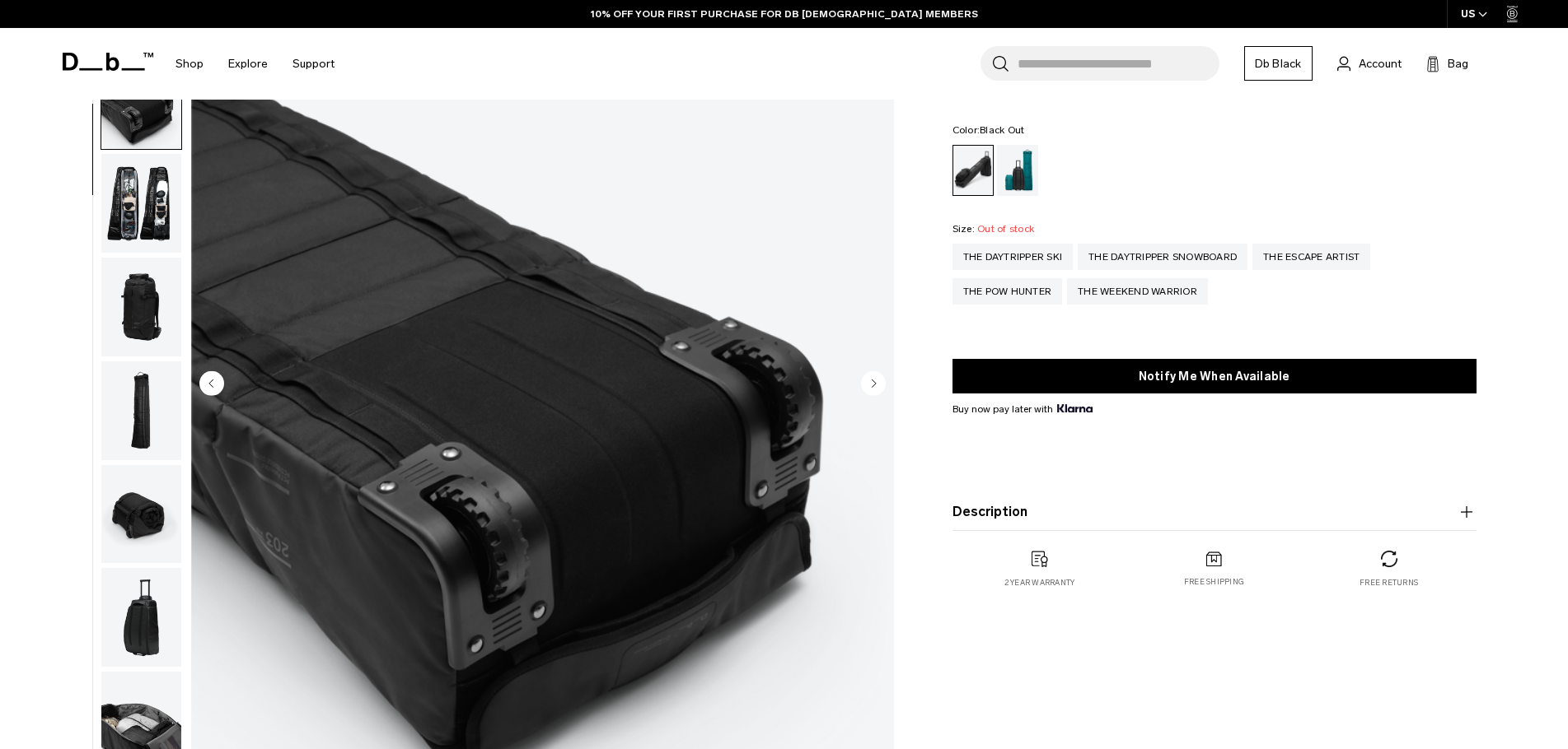
scroll to position [207, 0]
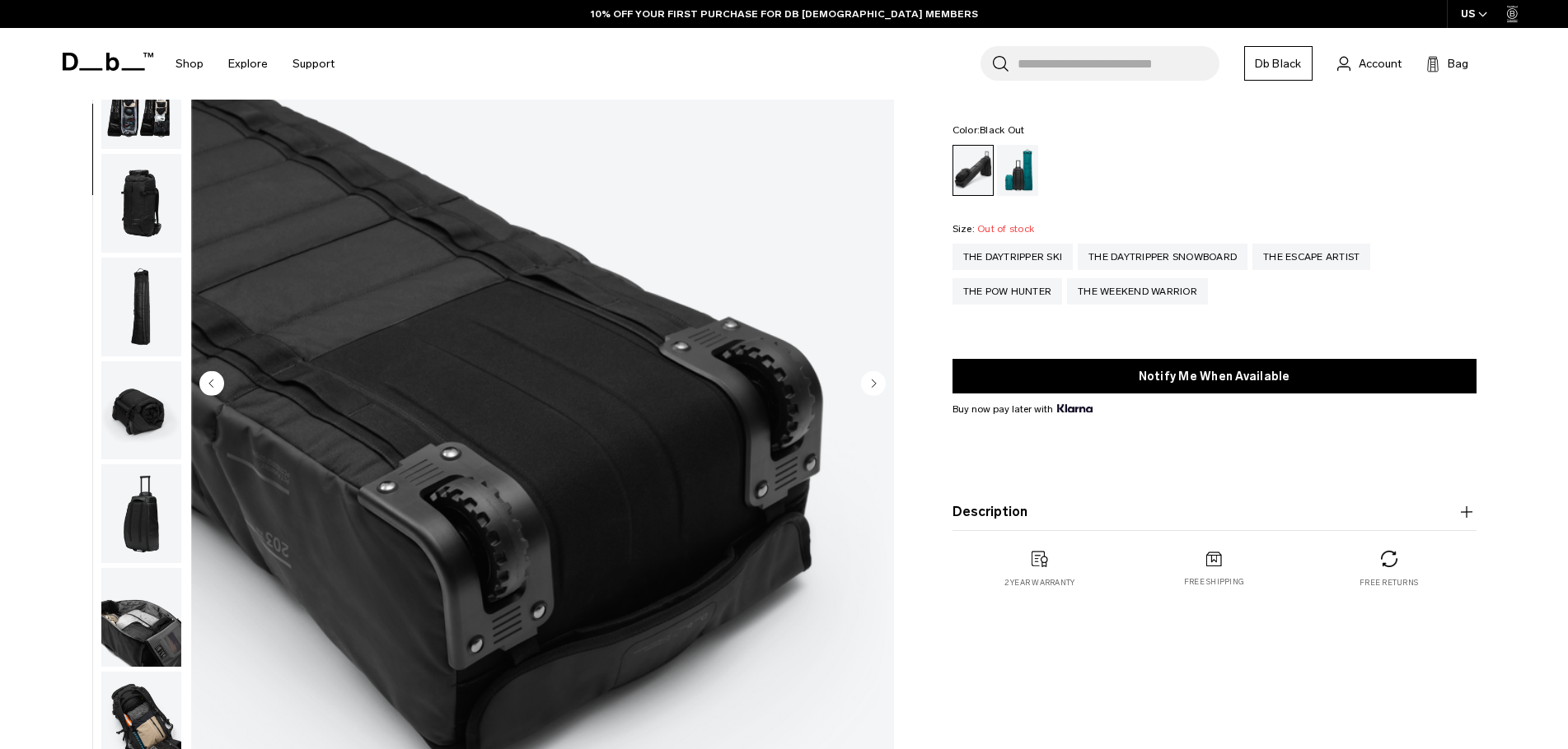
click at [875, 392] on circle "Next slide" at bounding box center [874, 383] width 24 height 24
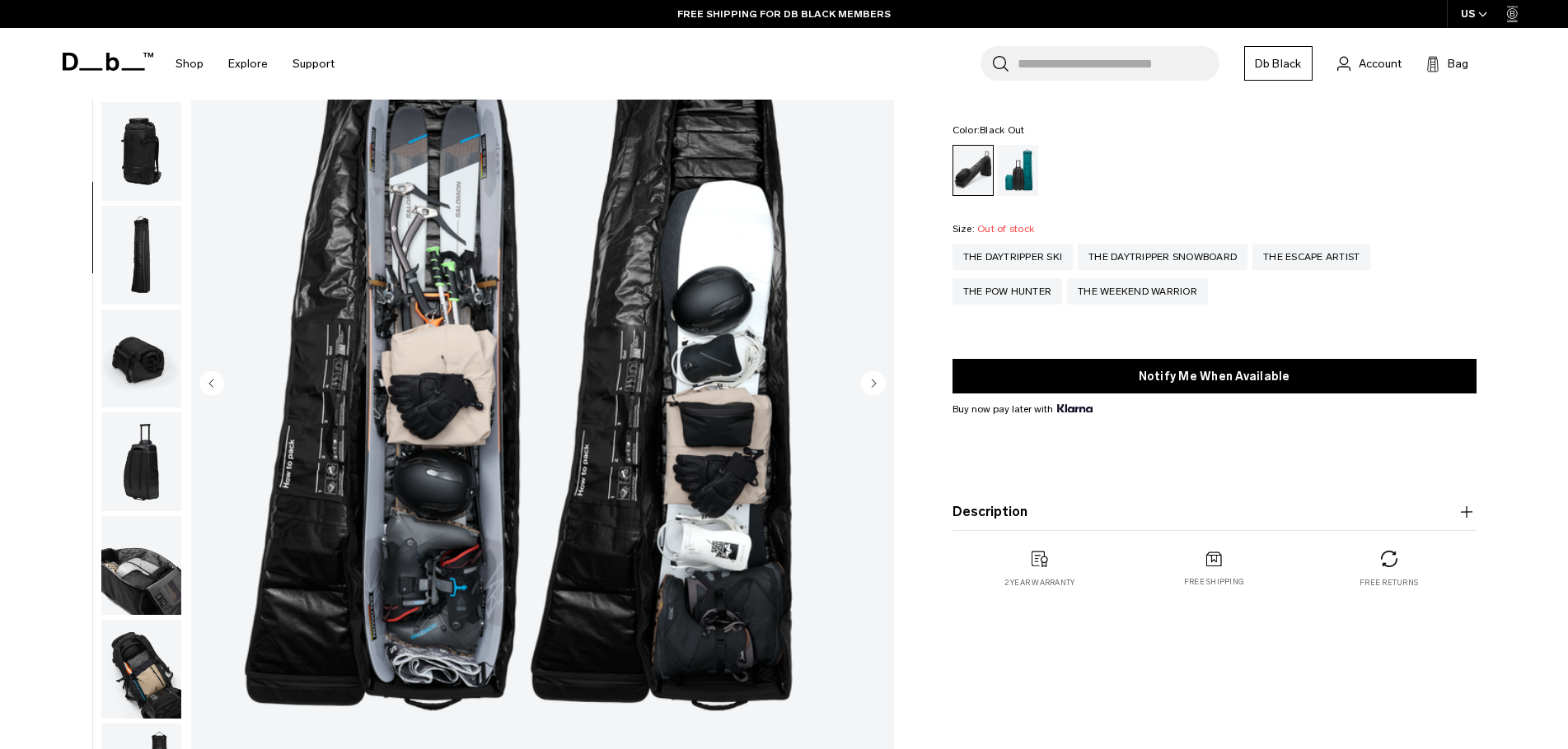
scroll to position [82, 0]
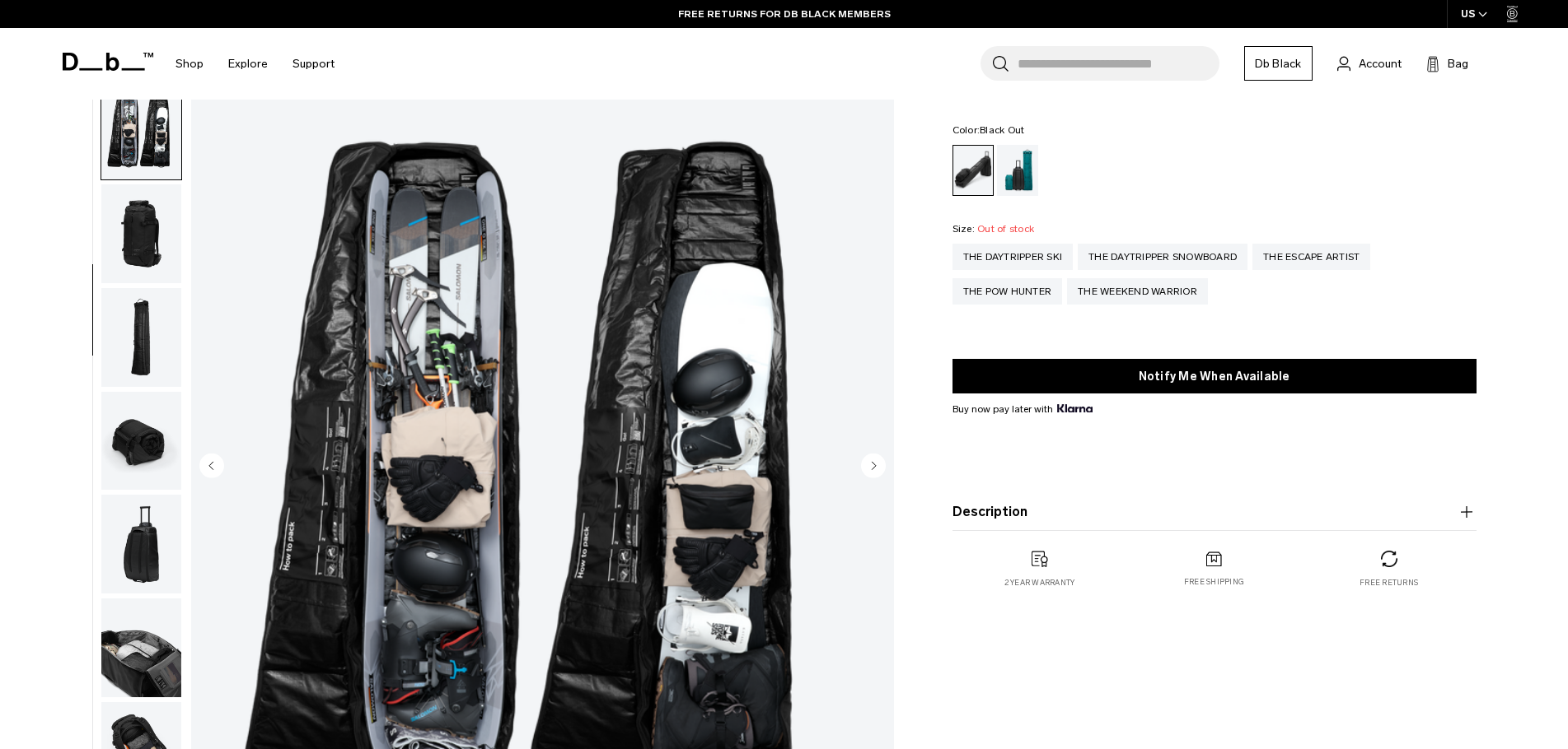
click at [873, 467] on icon "Next slide" at bounding box center [874, 466] width 4 height 7
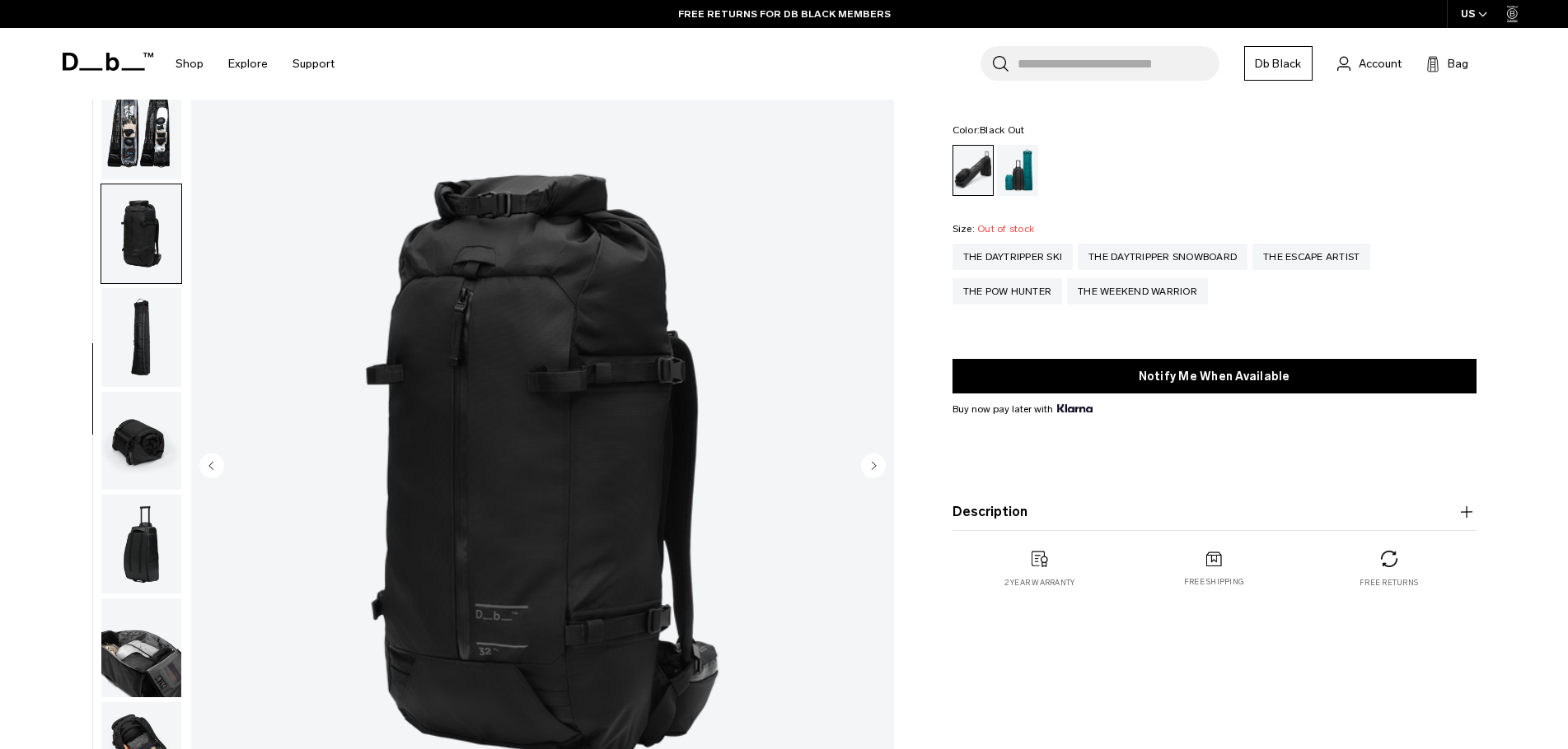
click at [873, 467] on icon "Next slide" at bounding box center [874, 466] width 4 height 7
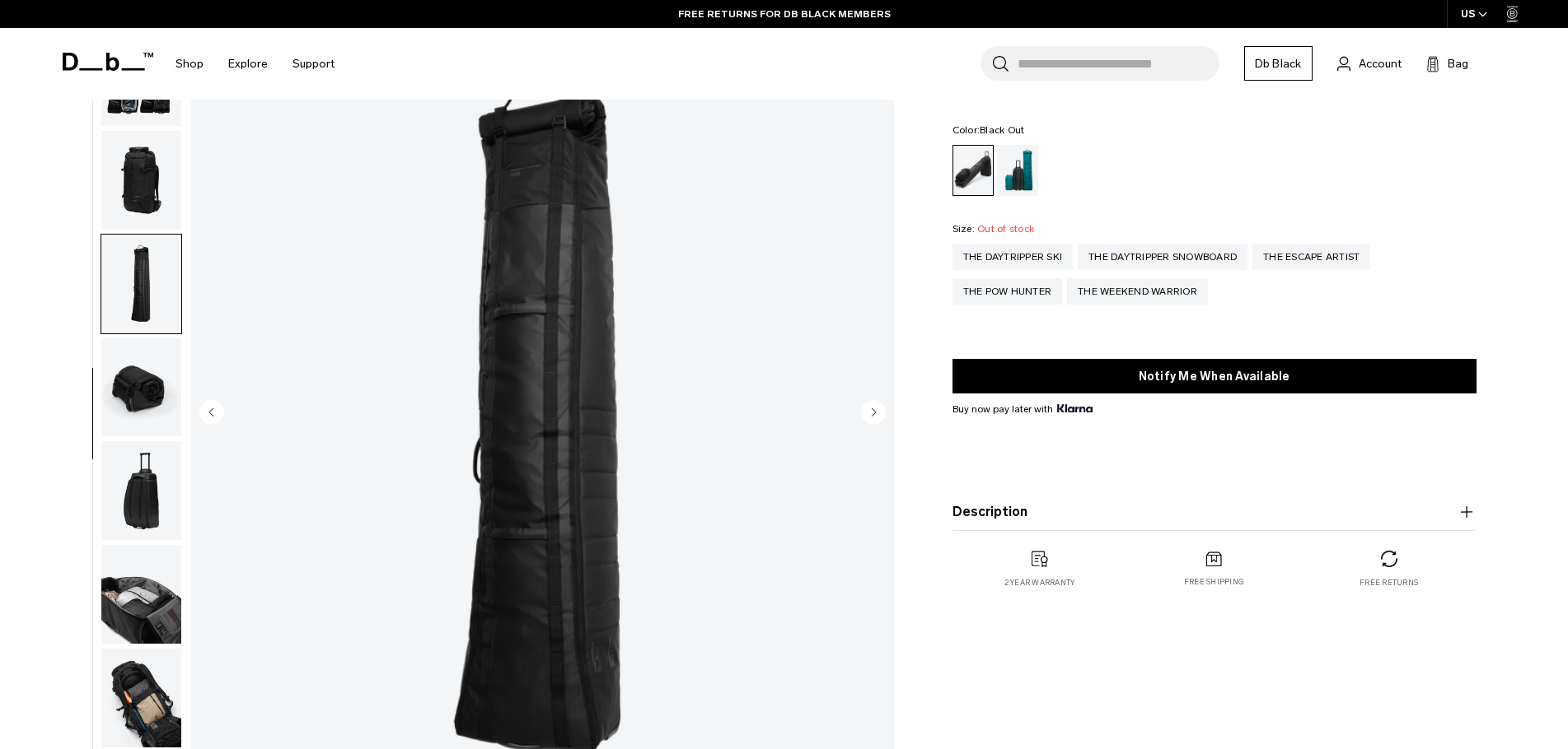
scroll to position [164, 0]
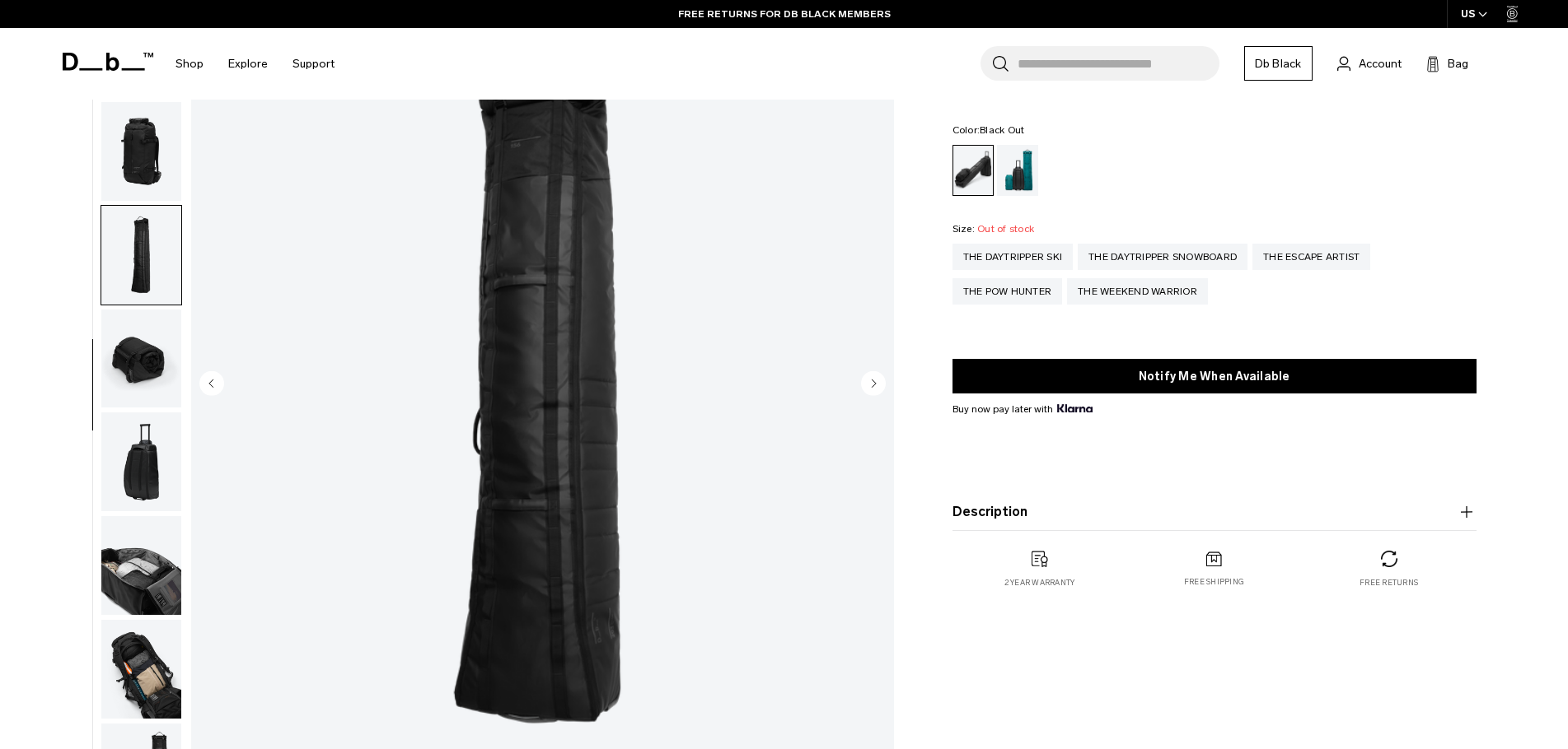
click at [875, 396] on button "Next slide" at bounding box center [874, 385] width 24 height 28
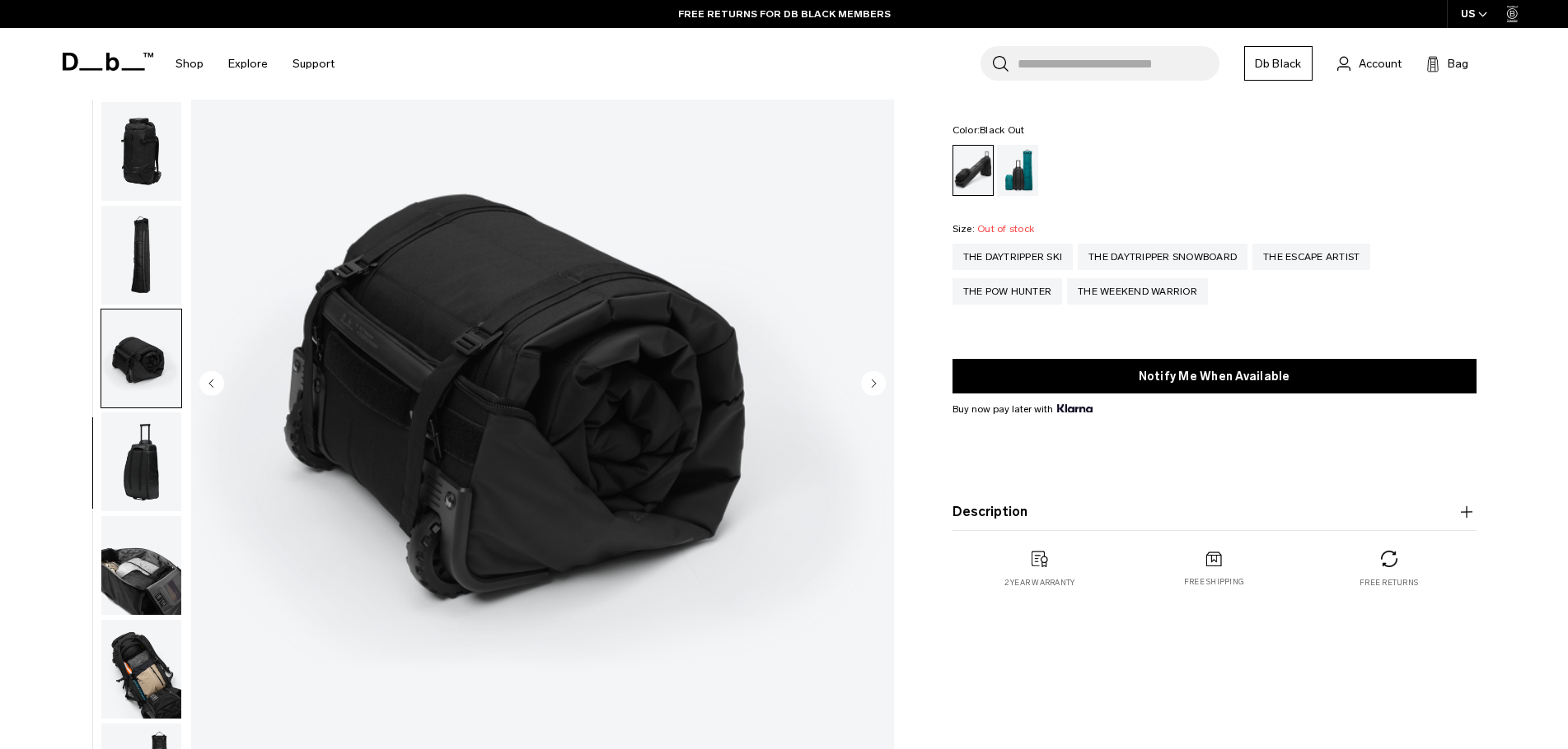
click at [875, 396] on button "Next slide" at bounding box center [874, 385] width 24 height 28
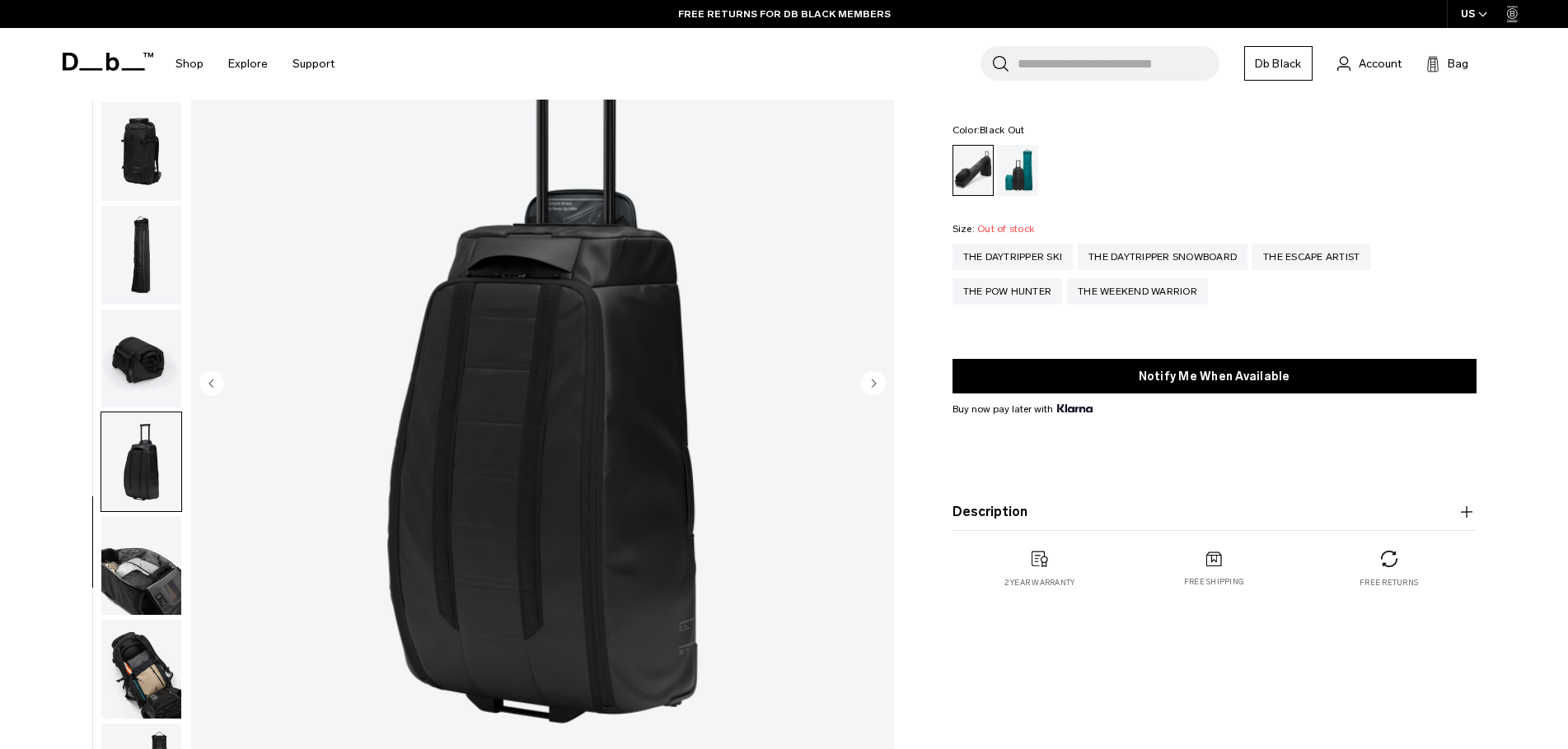
click at [875, 396] on button "Next slide" at bounding box center [874, 385] width 24 height 28
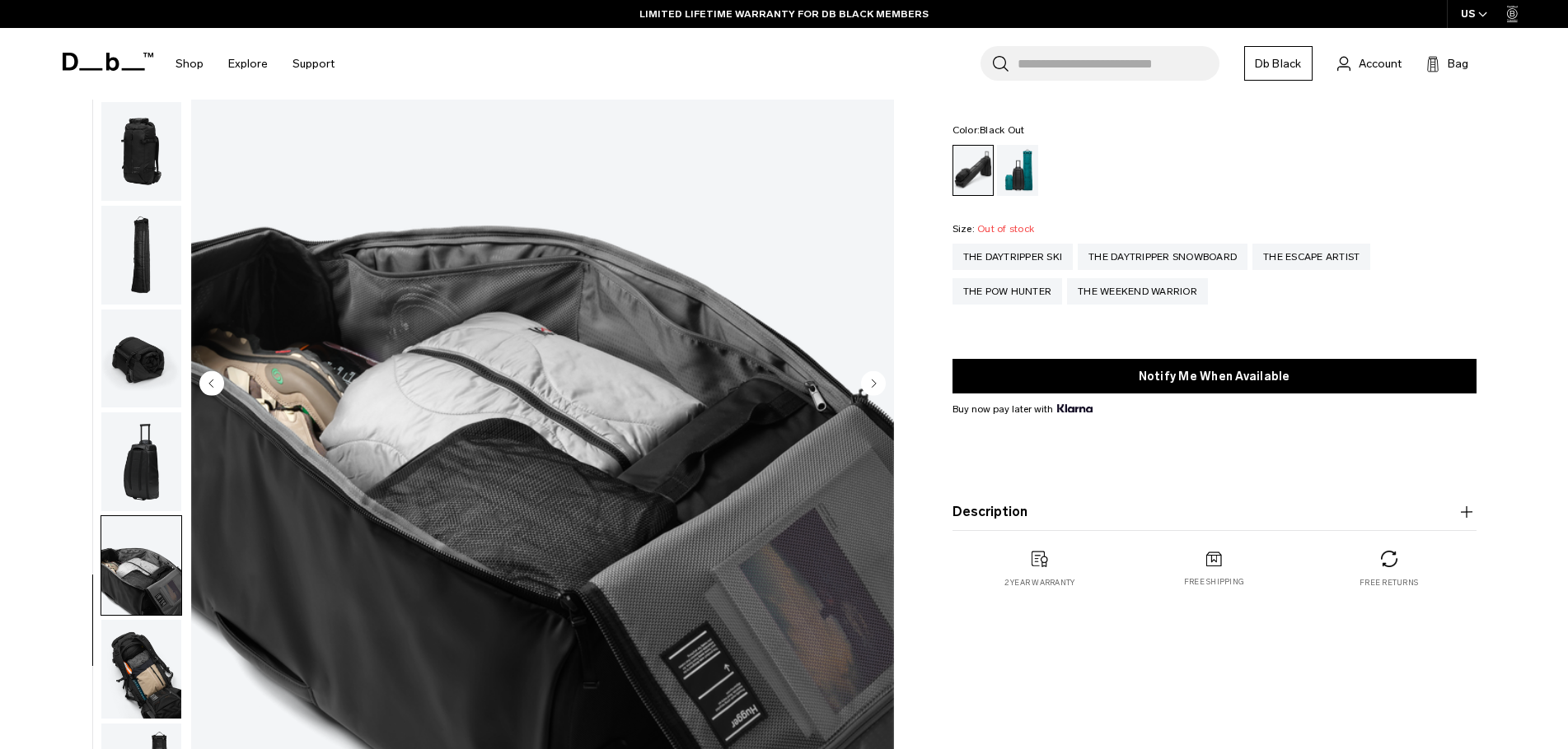
click at [875, 390] on circle "Next slide" at bounding box center [874, 383] width 24 height 24
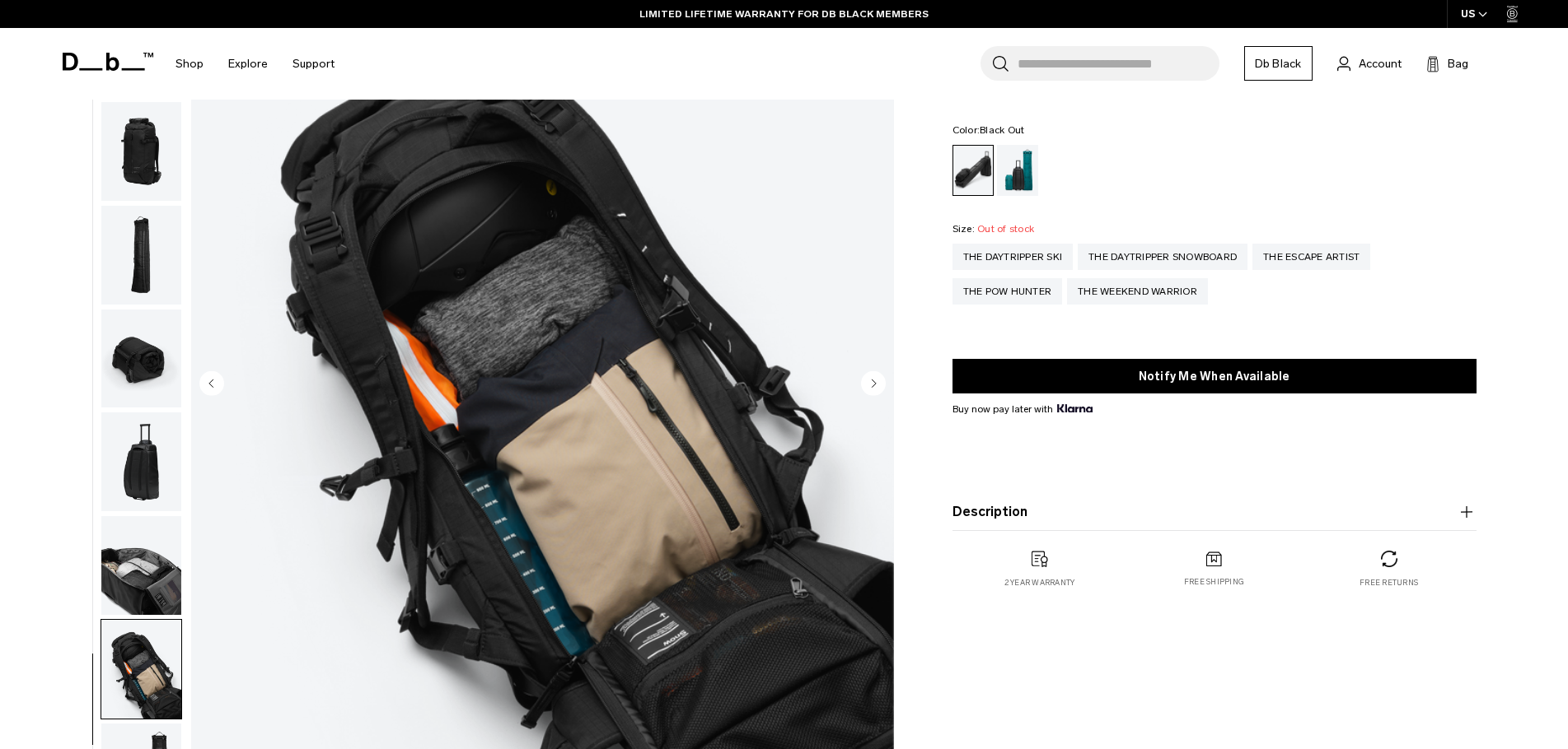
click at [875, 390] on circle "Next slide" at bounding box center [874, 383] width 24 height 24
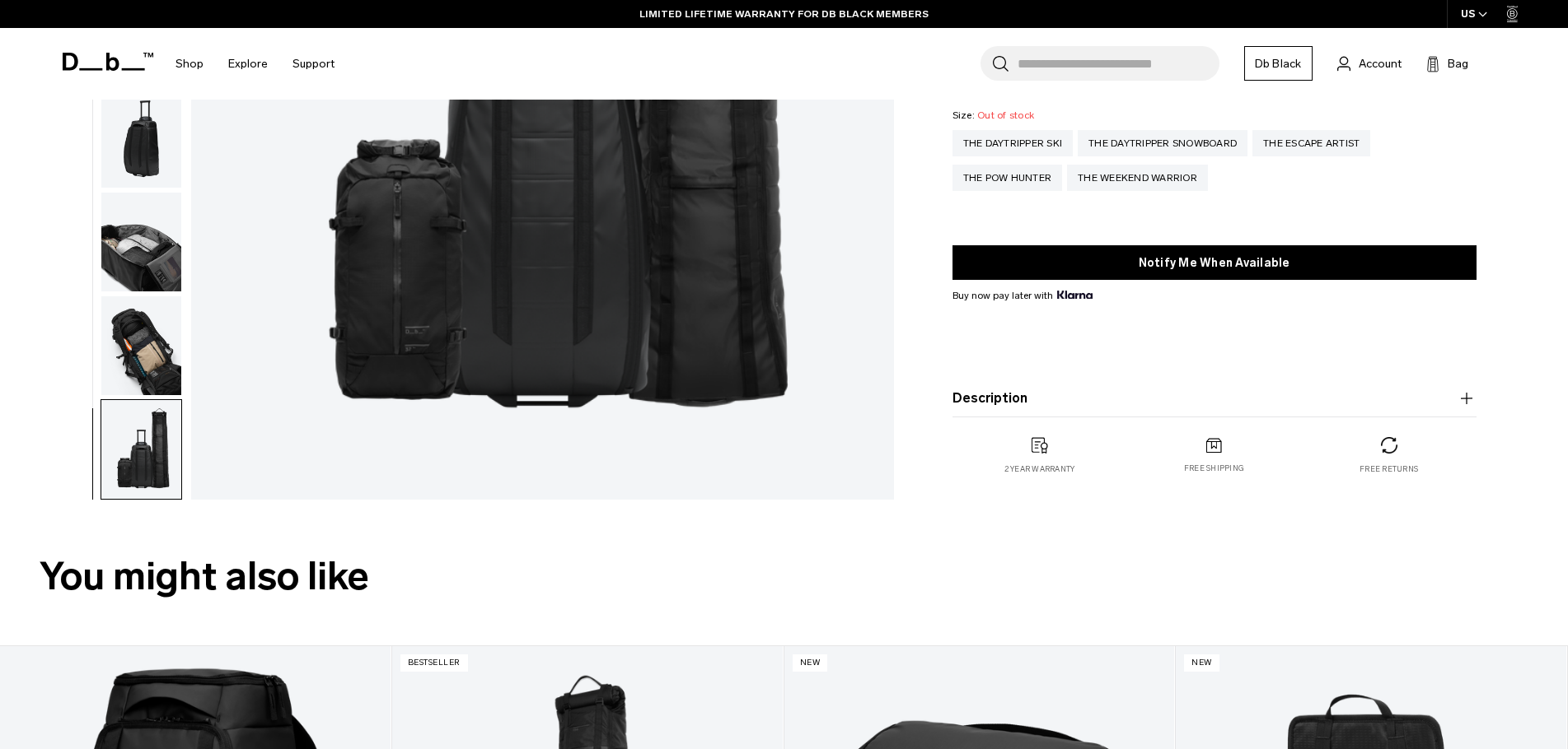
scroll to position [494, 0]
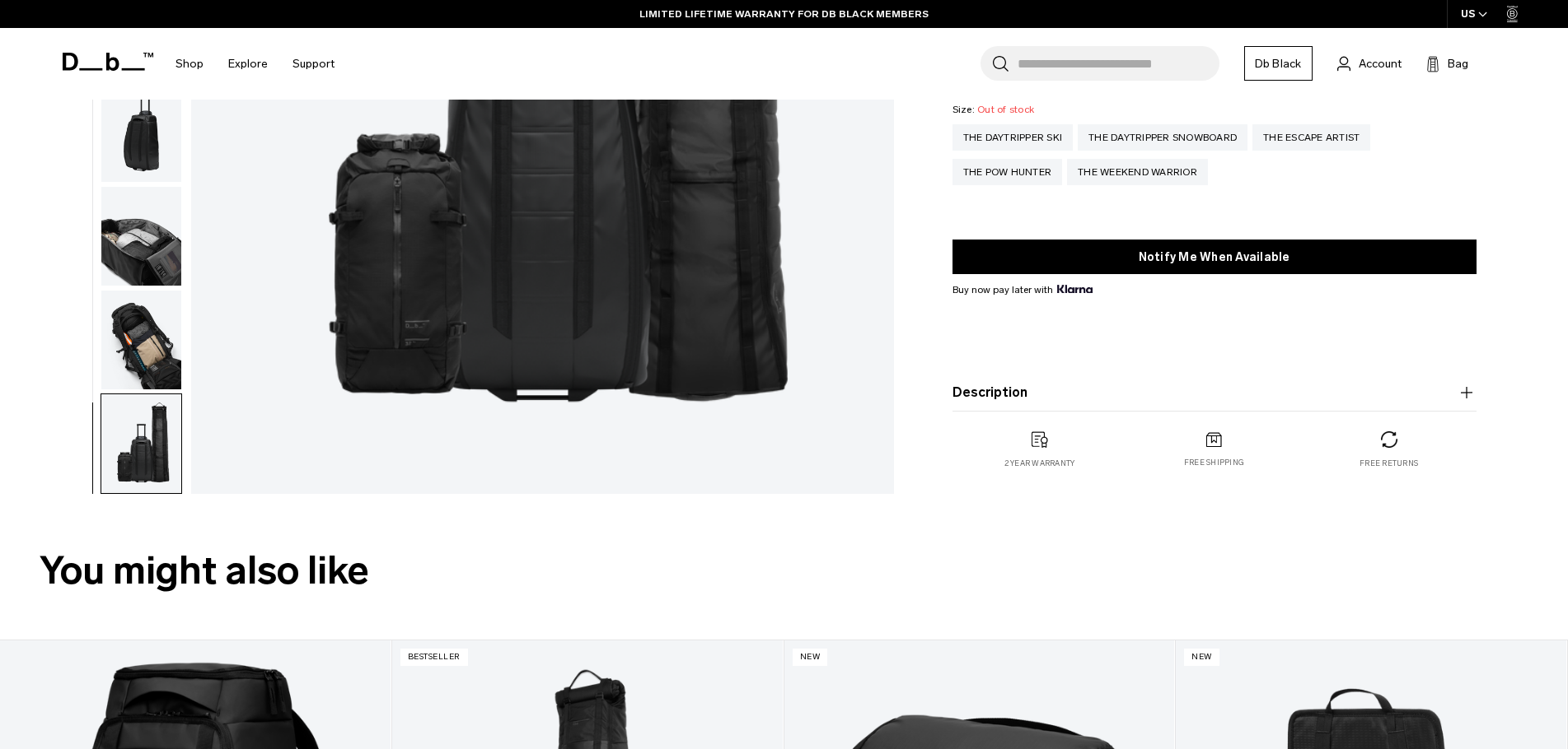
click at [1075, 384] on button "Description" at bounding box center [1214, 392] width 524 height 20
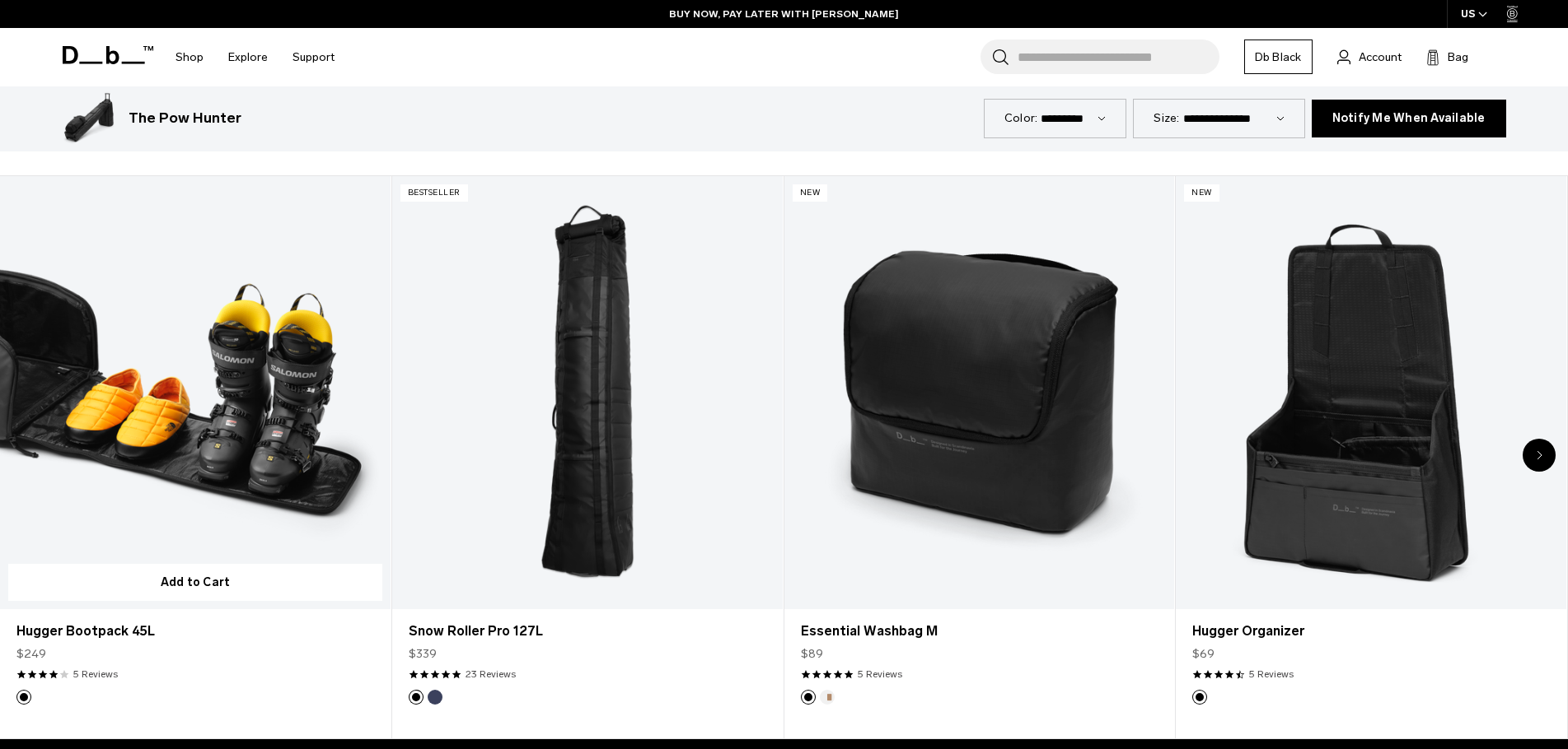
scroll to position [988, 0]
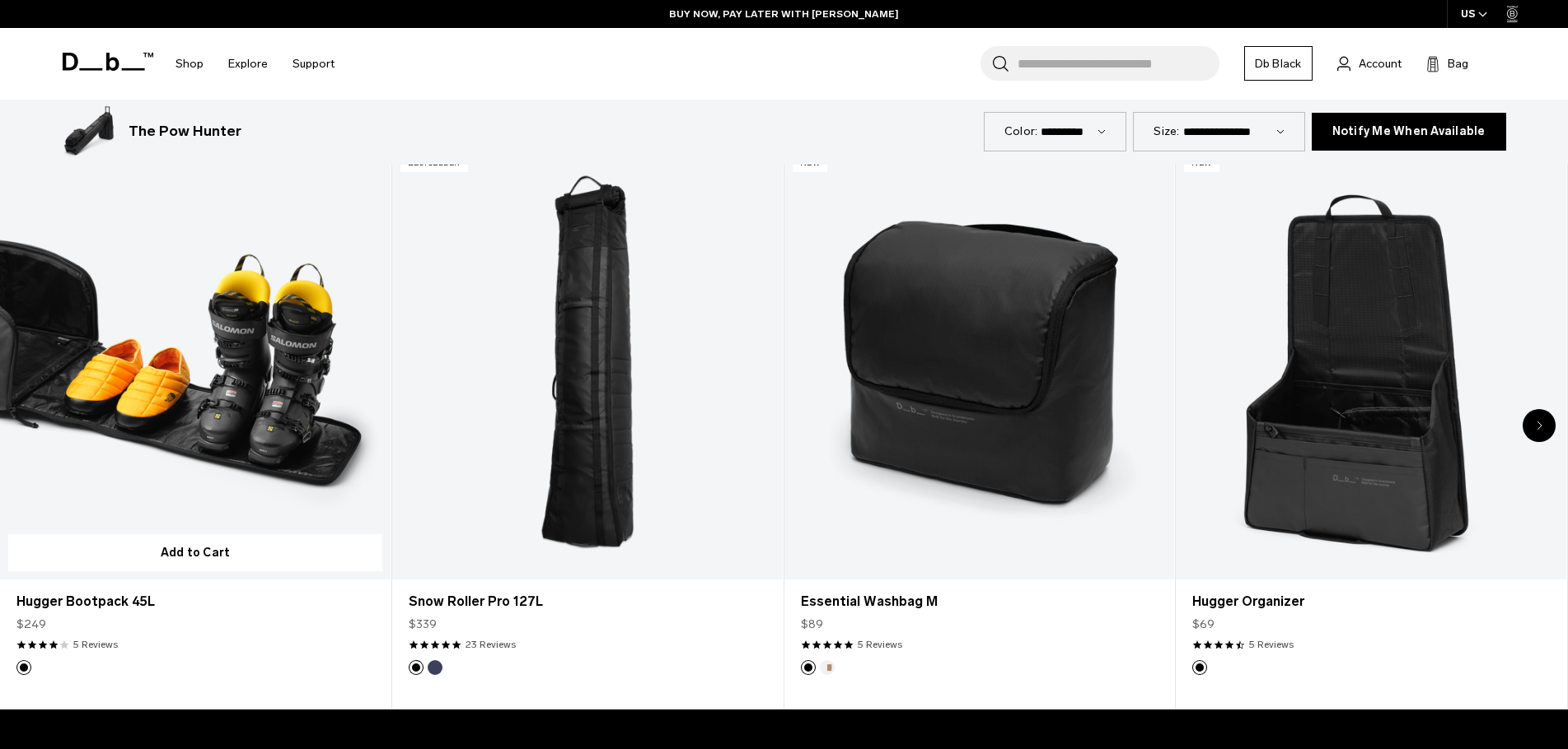
click at [80, 374] on link "Hugger Bootpack 45L" at bounding box center [195, 364] width 391 height 433
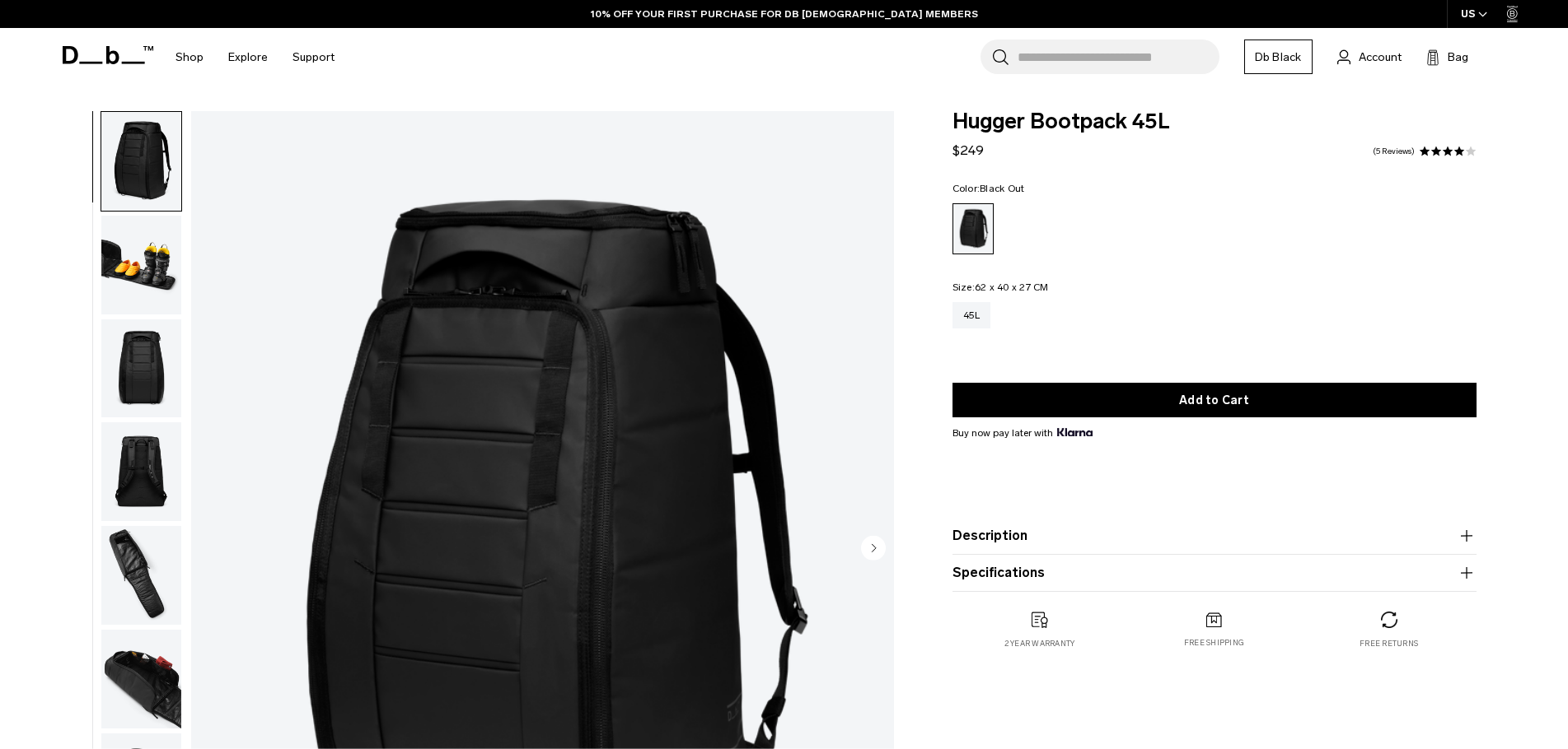
click at [150, 265] on img "button" at bounding box center [141, 265] width 80 height 99
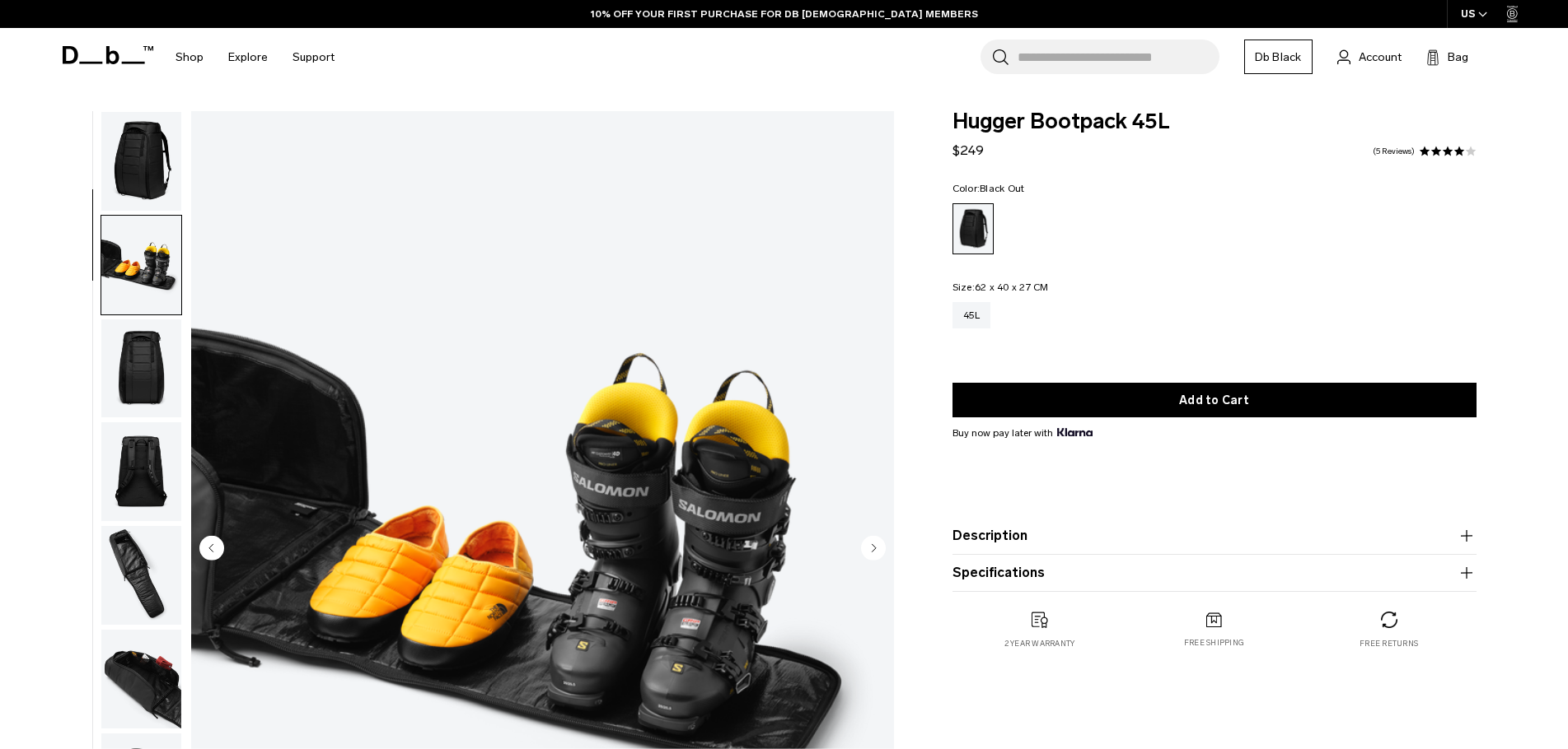
scroll to position [104, 0]
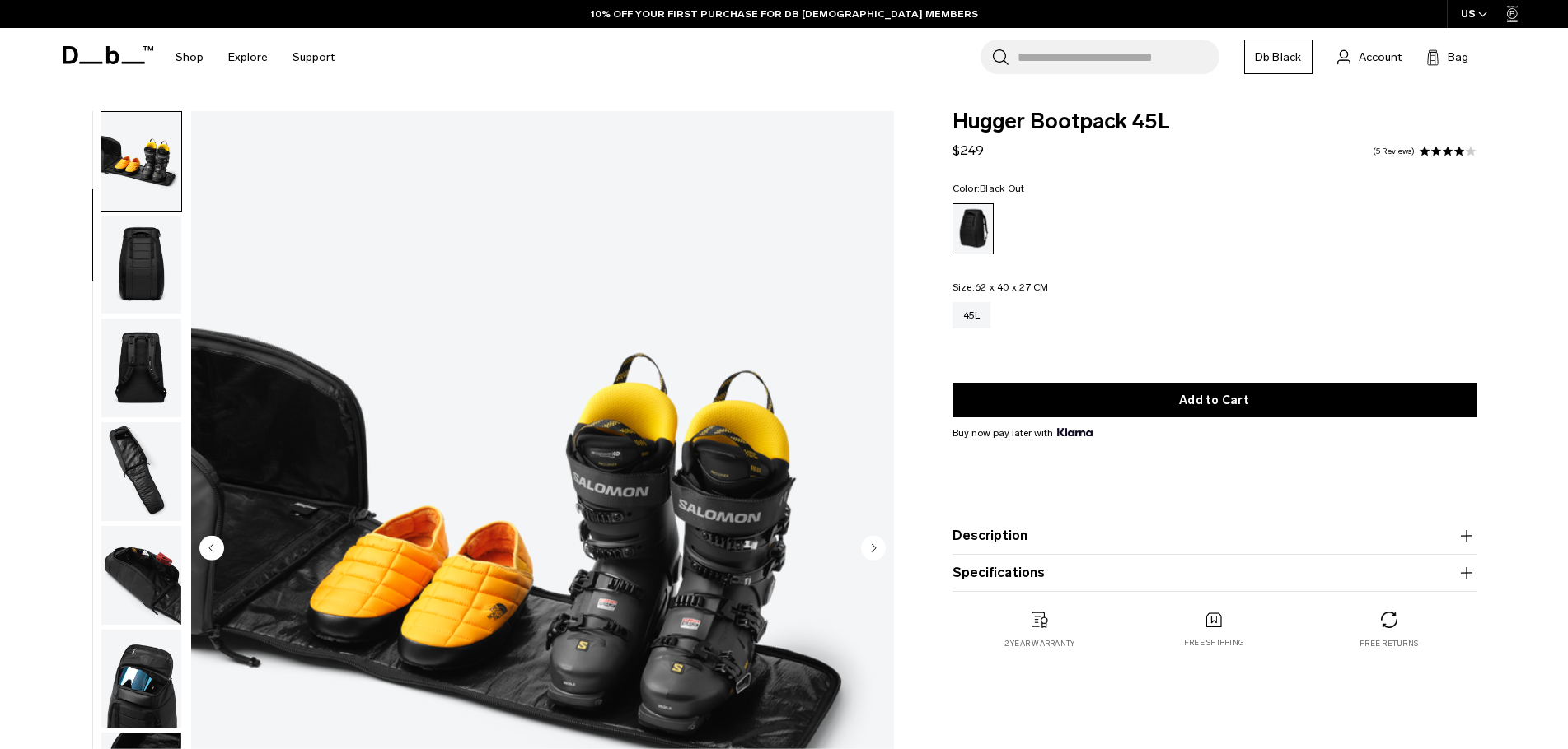
click at [150, 265] on img "button" at bounding box center [141, 265] width 80 height 99
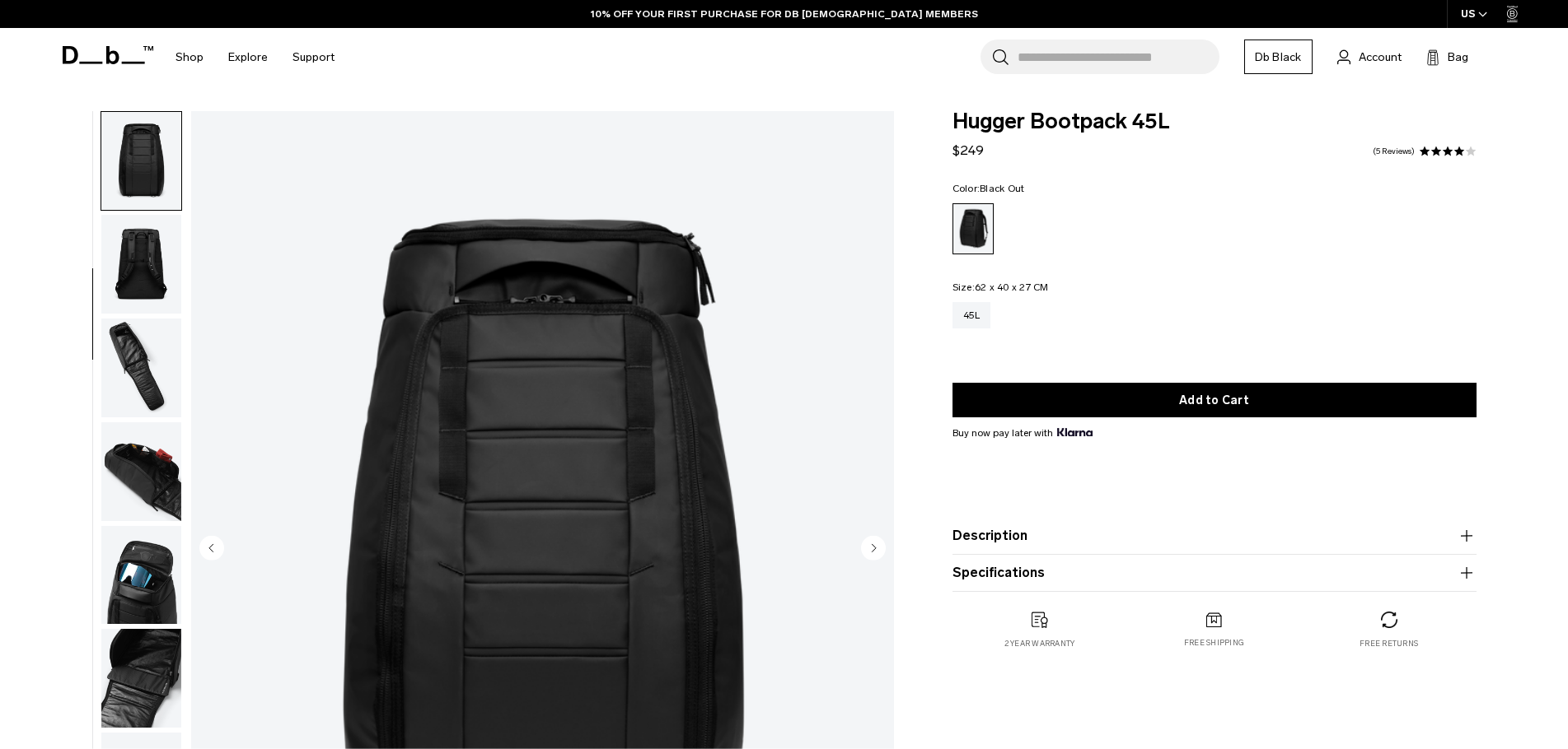
click at [150, 263] on img "button" at bounding box center [141, 264] width 80 height 99
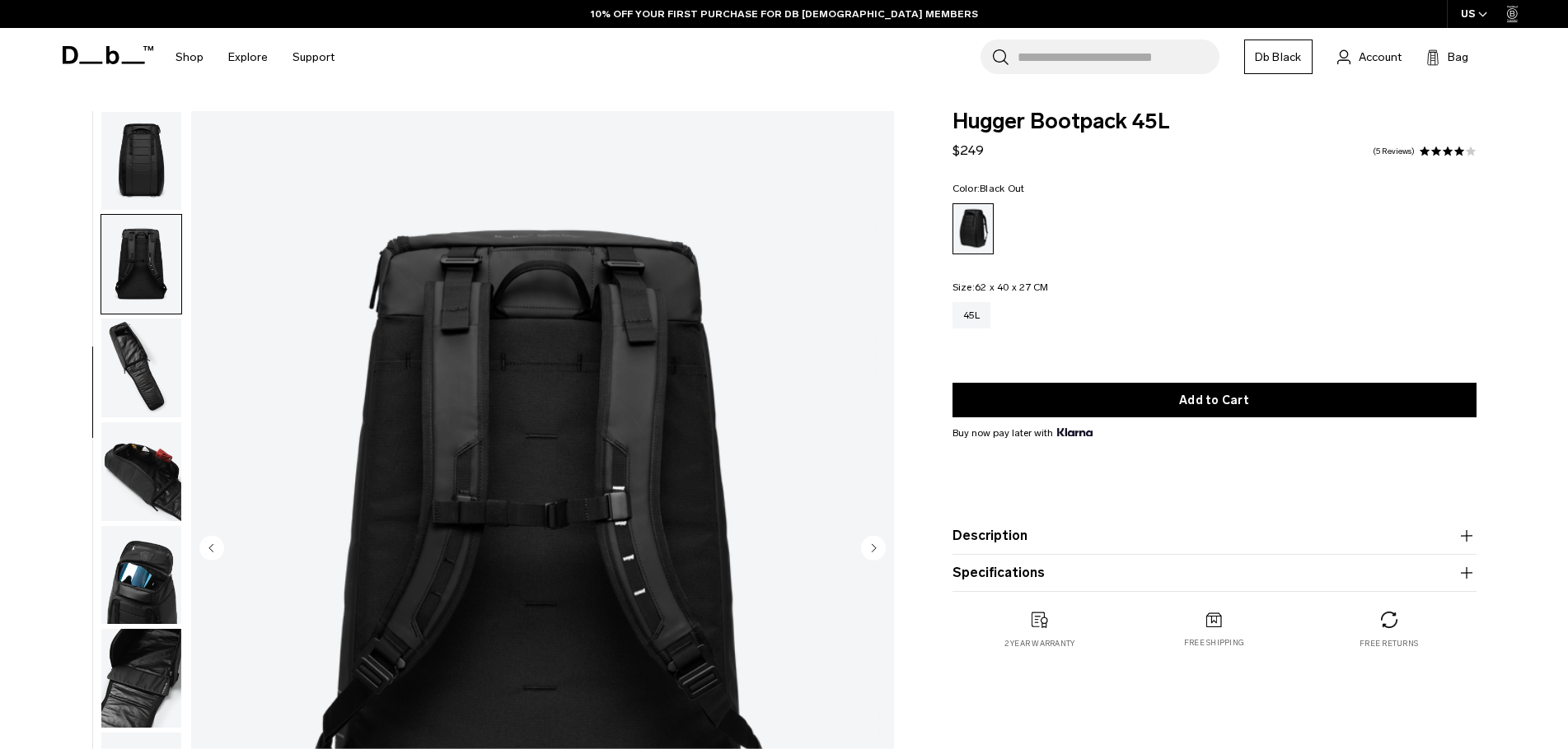
scroll to position [260, 0]
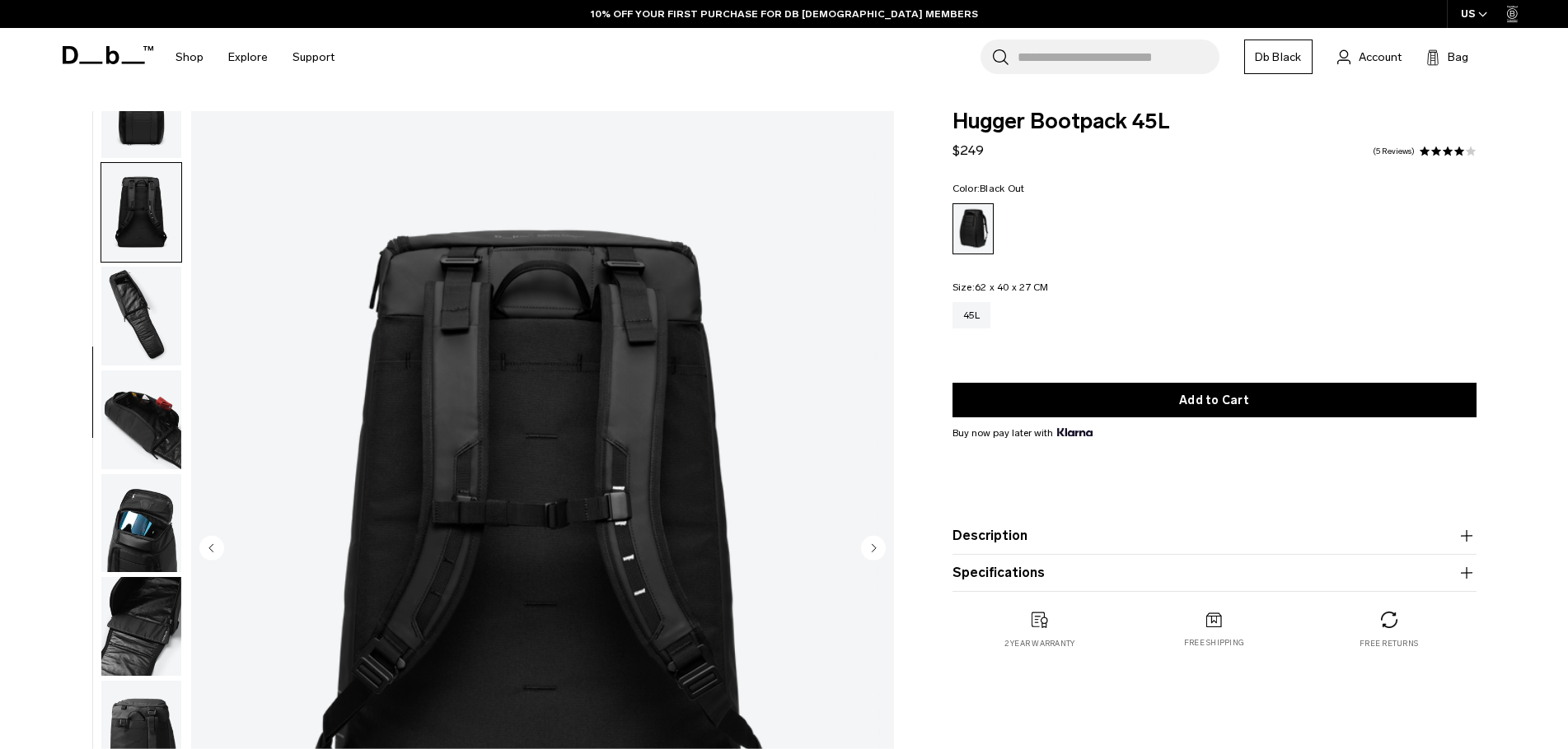
click at [150, 311] on img "button" at bounding box center [141, 316] width 80 height 99
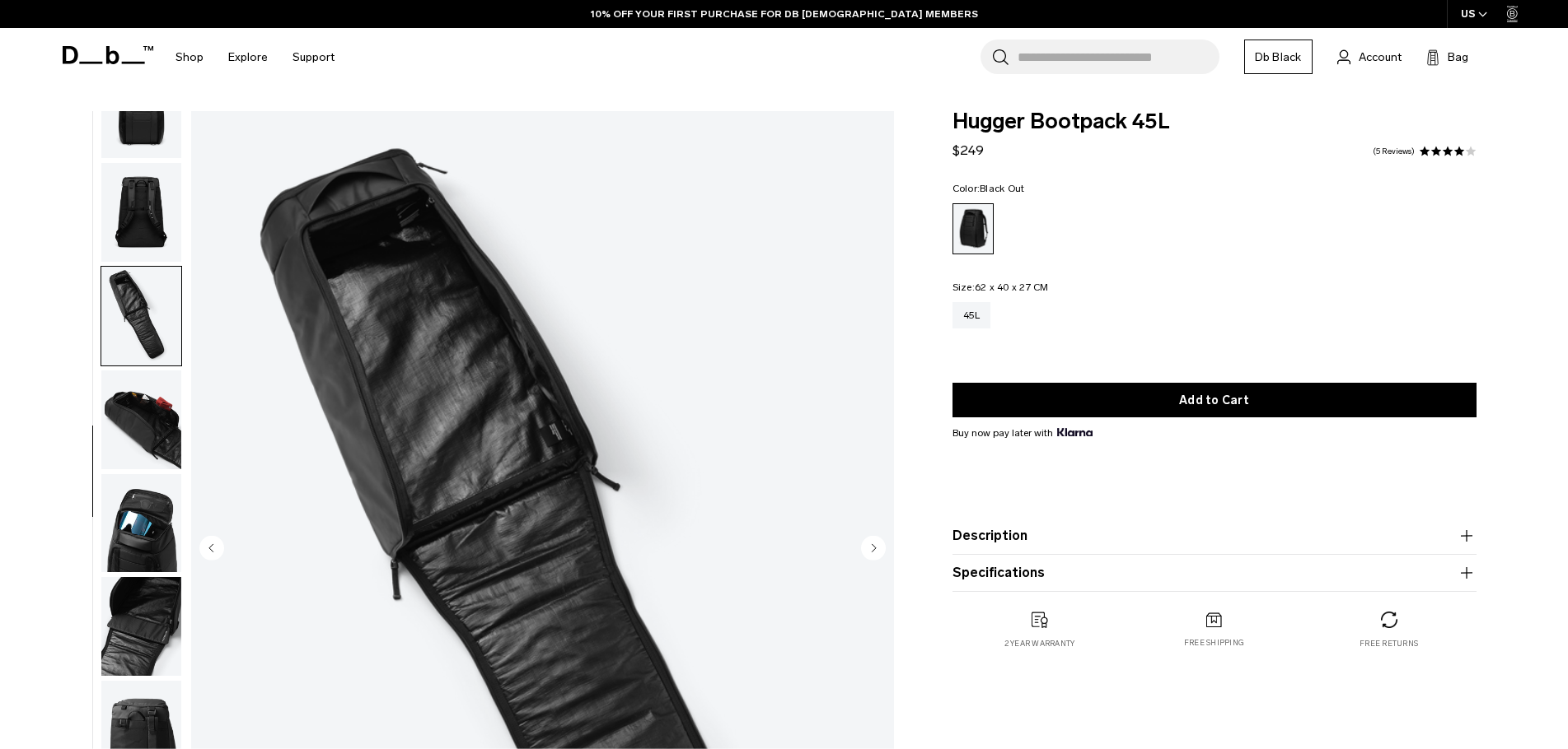
click at [150, 390] on img "button" at bounding box center [141, 420] width 80 height 99
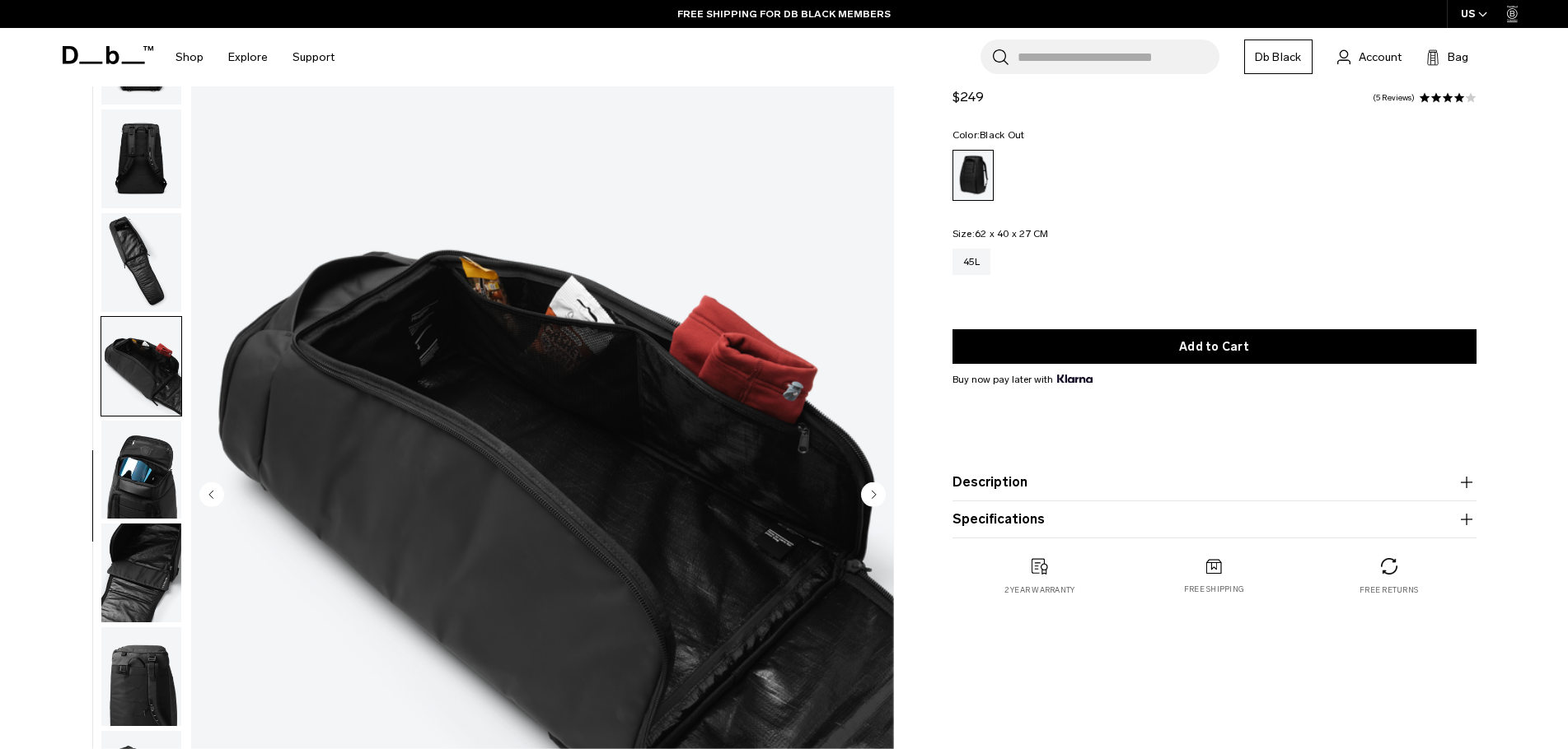
scroll to position [82, 0]
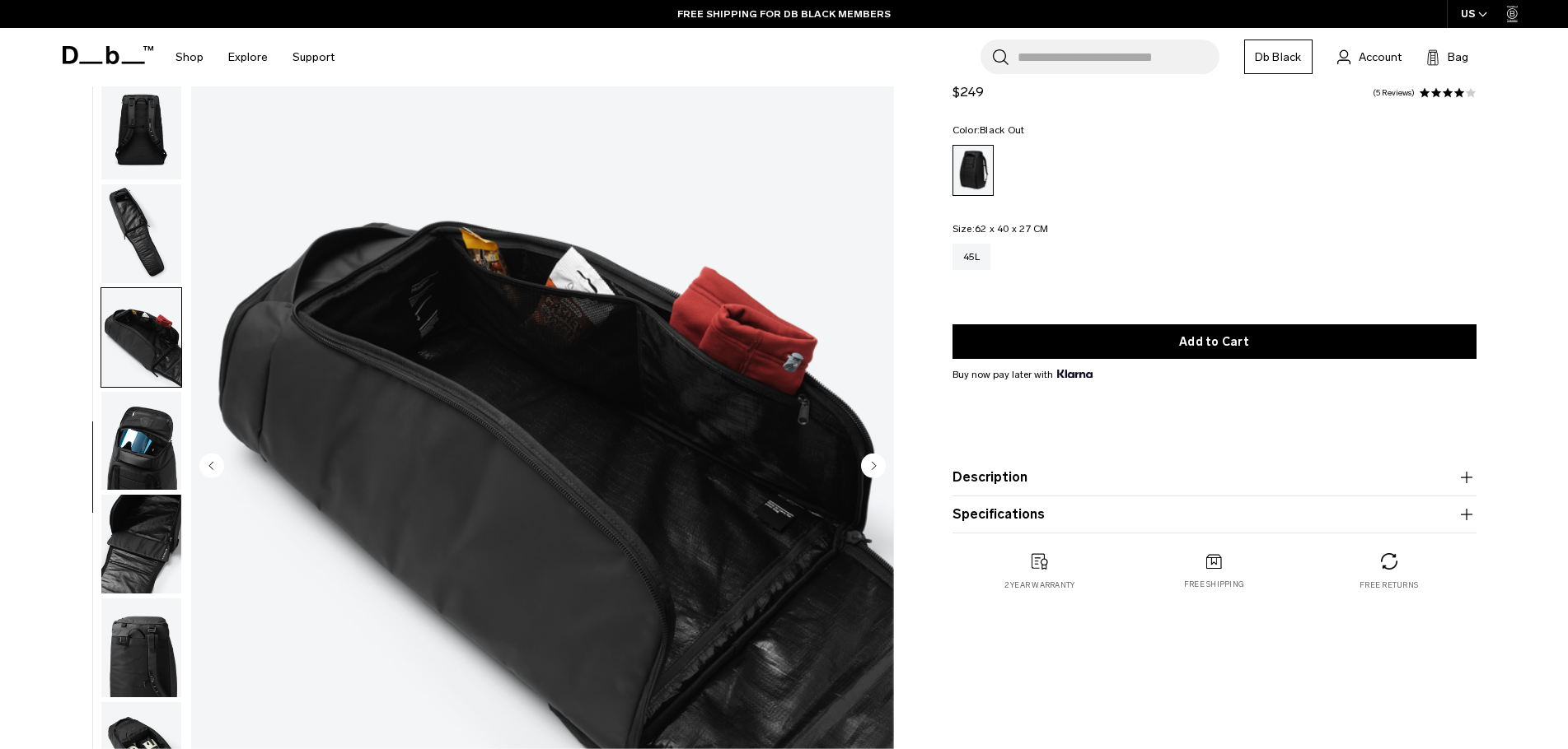
click at [150, 461] on img "button" at bounding box center [141, 440] width 80 height 99
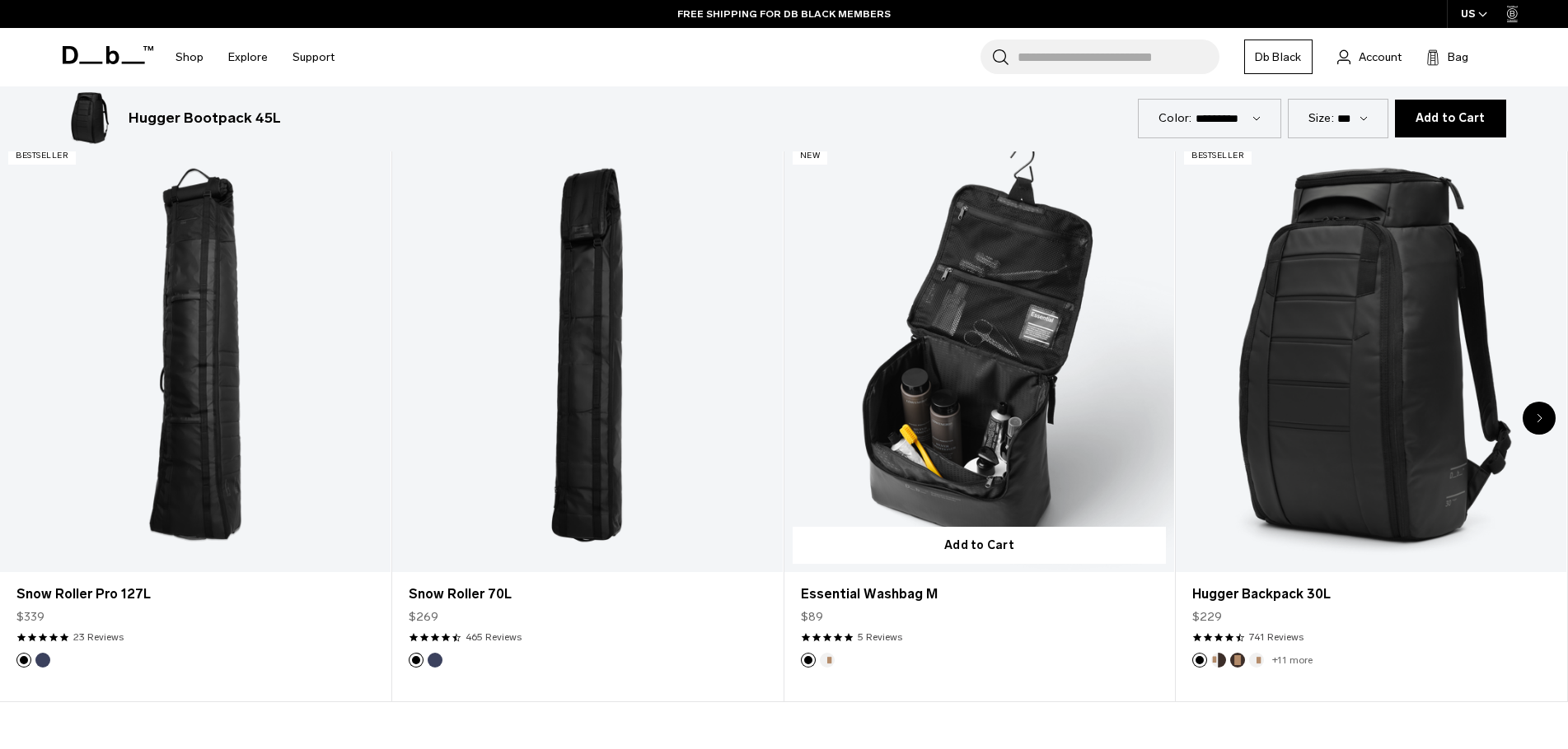
scroll to position [988, 0]
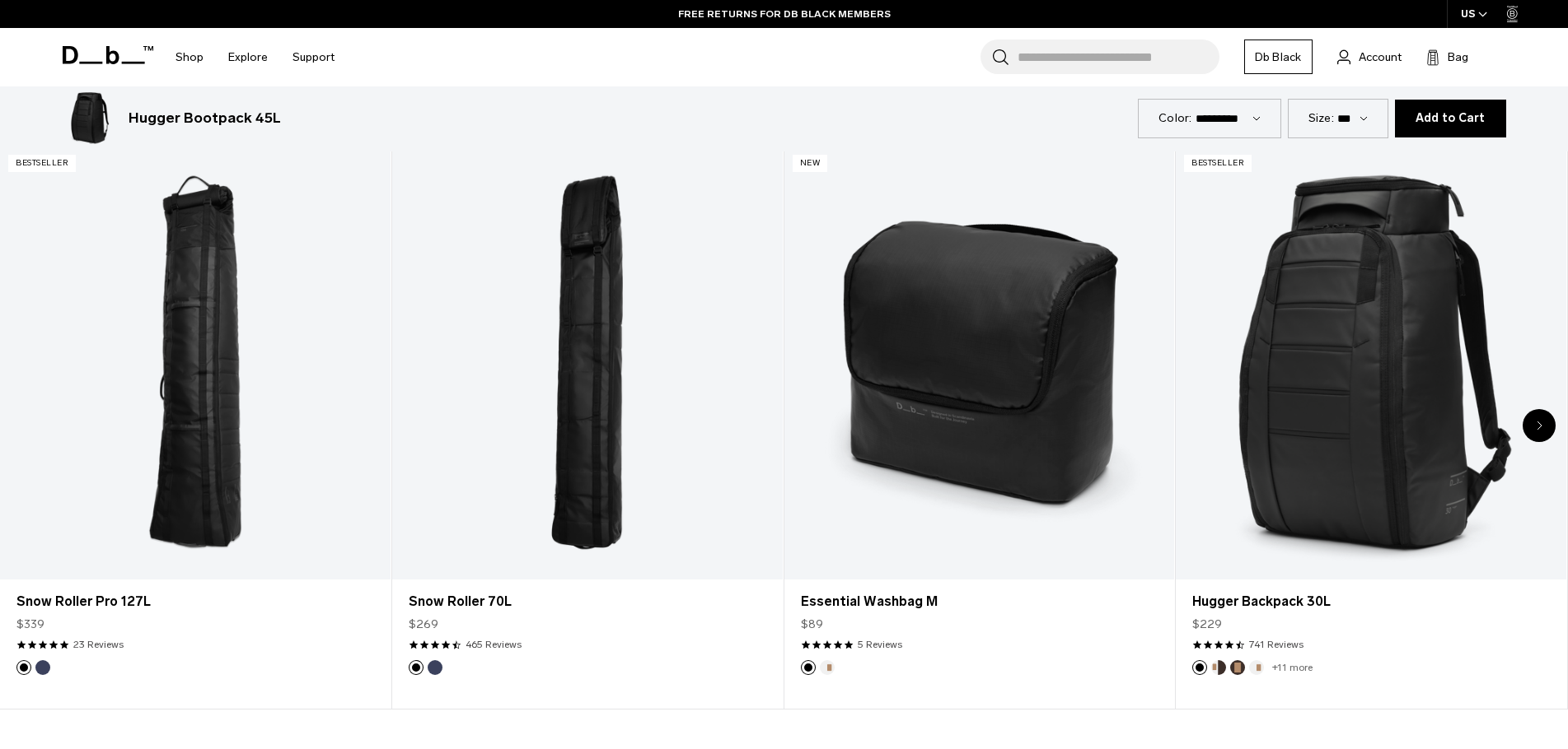
click at [1545, 431] on div "Next slide" at bounding box center [1539, 426] width 33 height 33
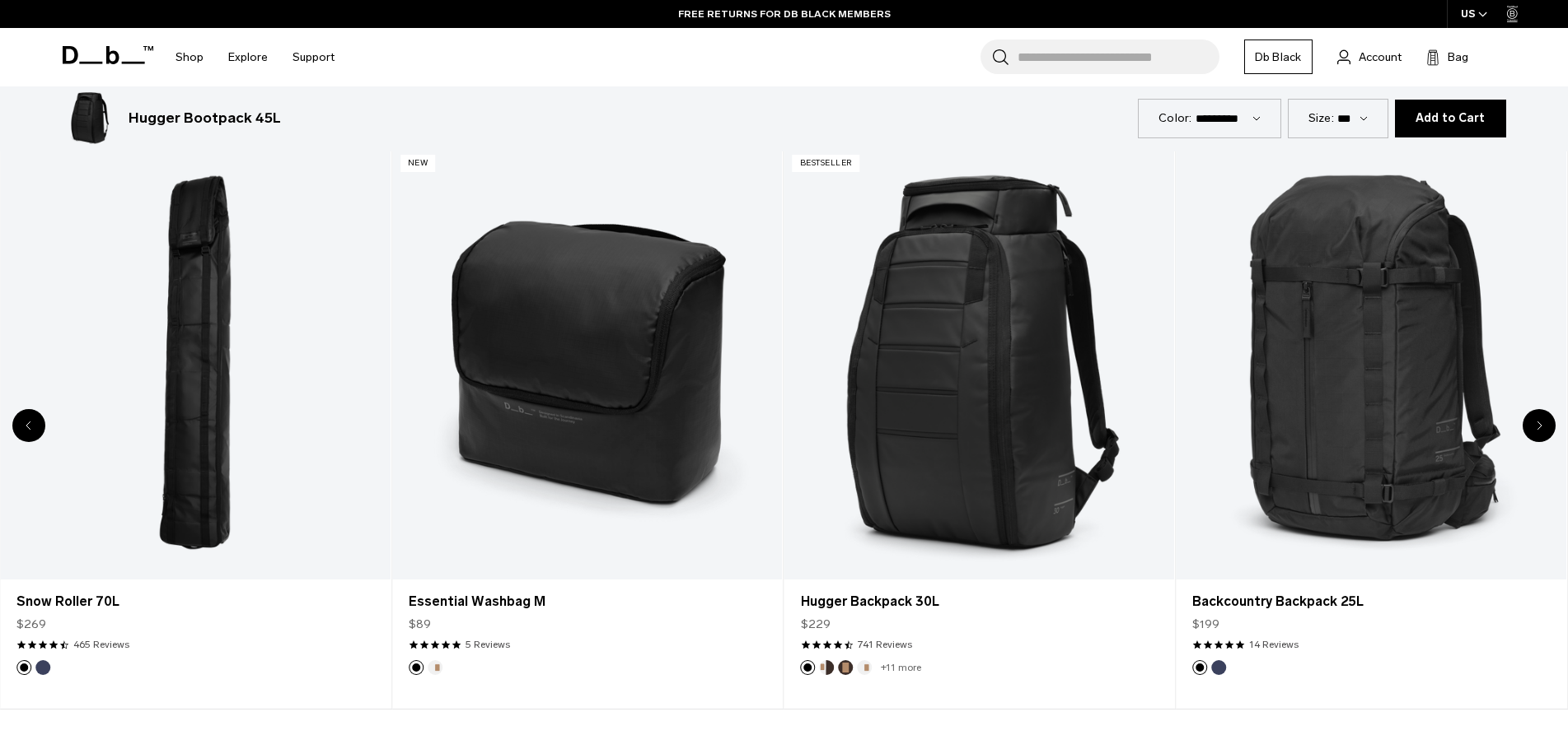
click at [1545, 431] on div "Next slide" at bounding box center [1539, 426] width 33 height 33
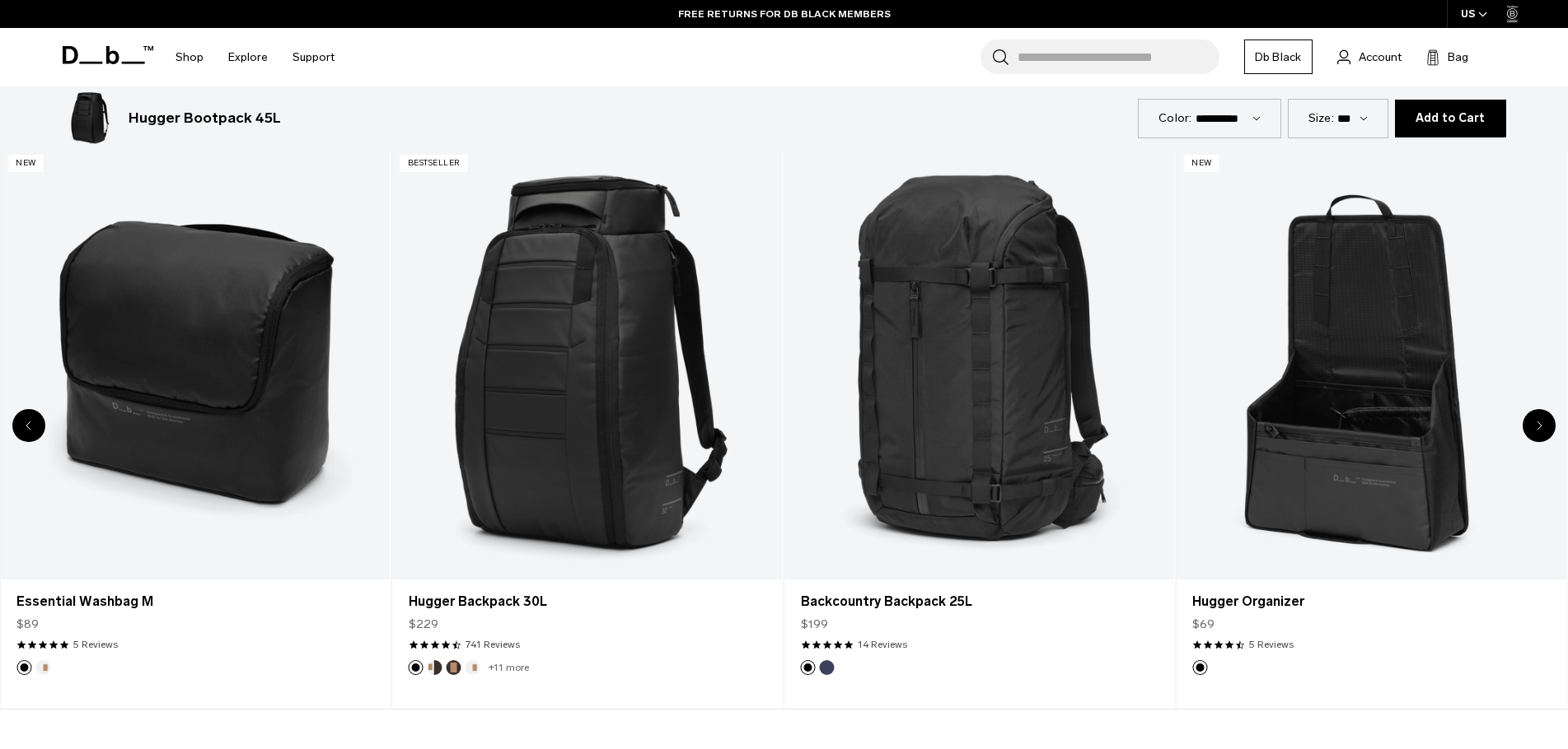
click at [1545, 431] on div "Next slide" at bounding box center [1539, 426] width 33 height 33
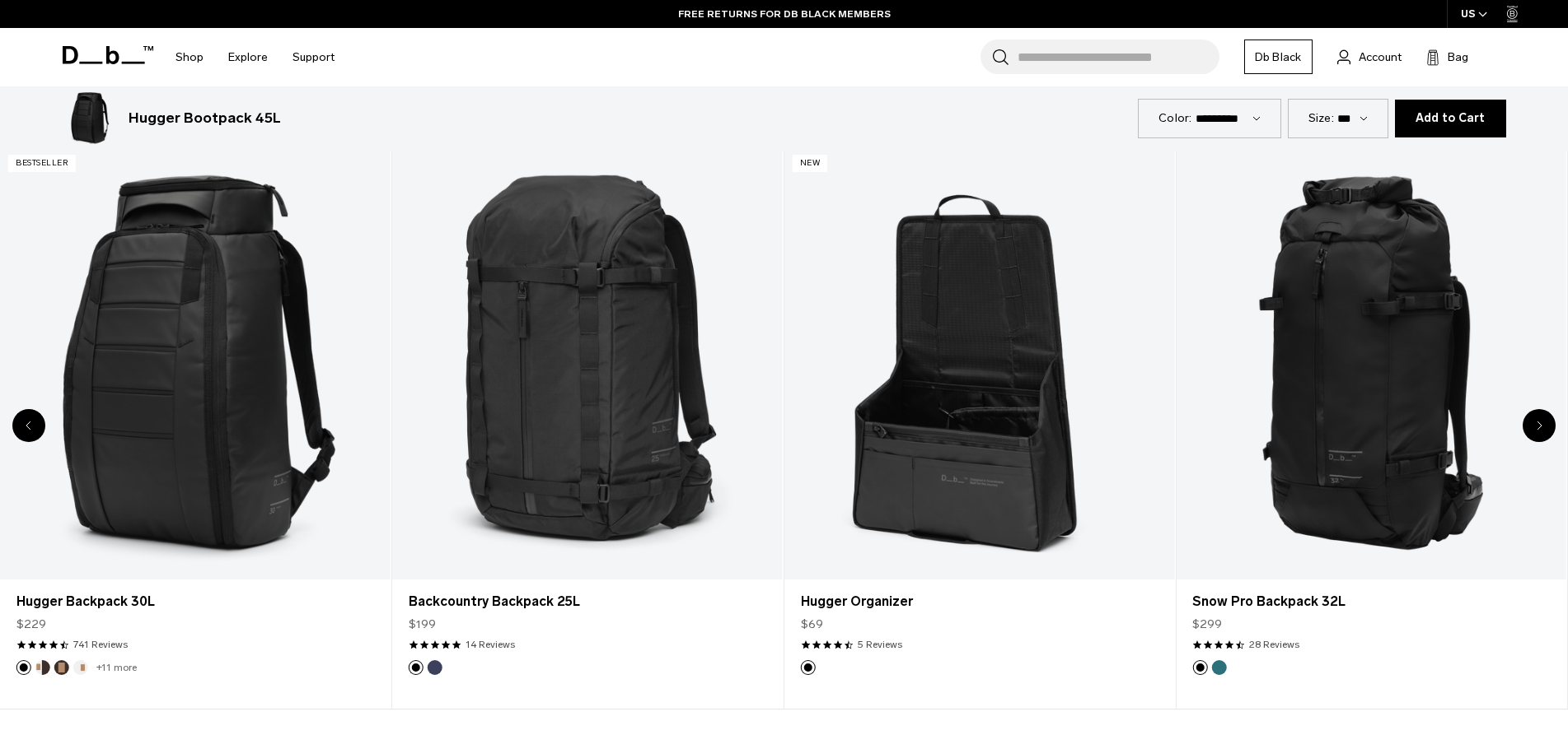
click at [1545, 431] on div "Next slide" at bounding box center [1539, 426] width 33 height 33
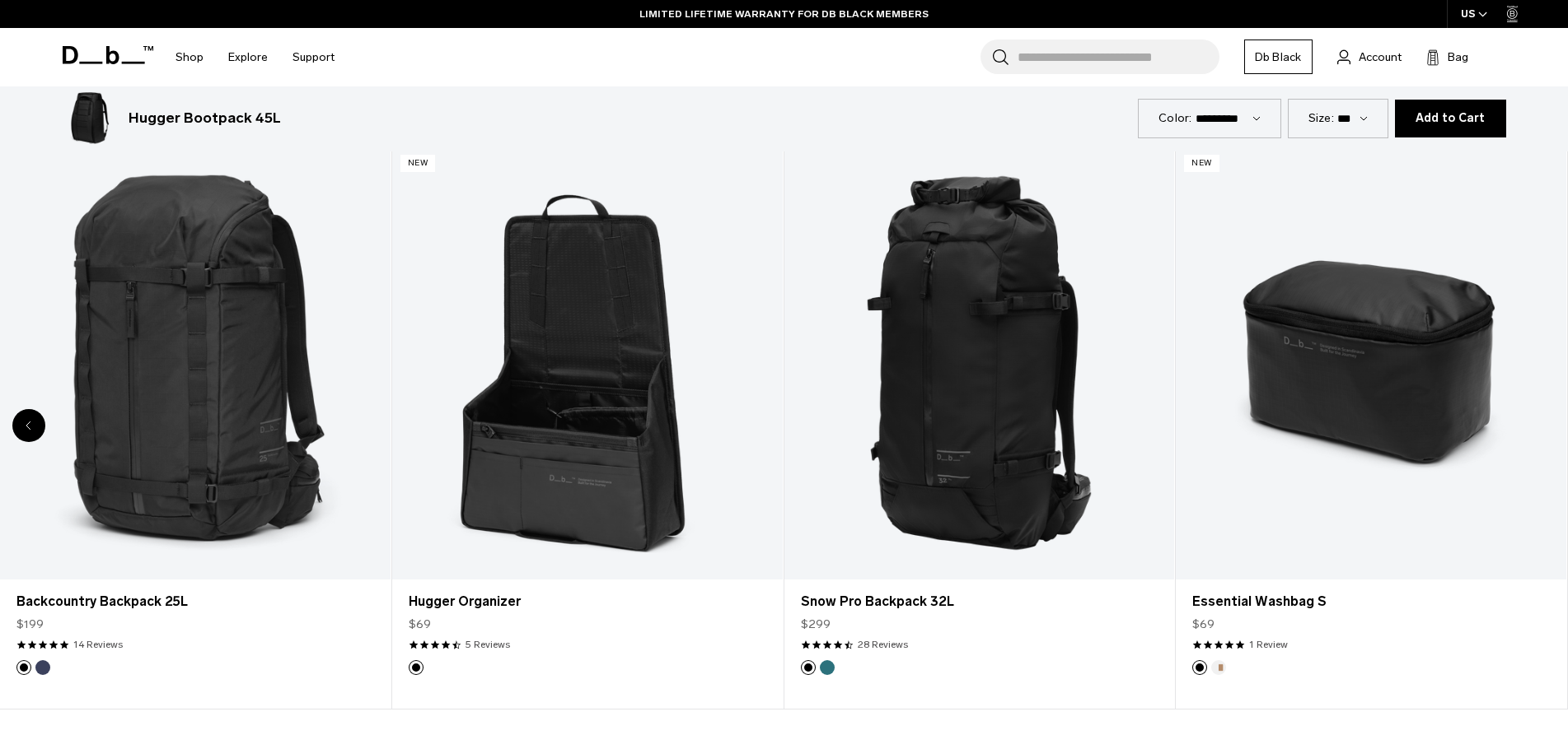
click at [1545, 431] on div "8 / 8" at bounding box center [1370, 364] width 391 height 433
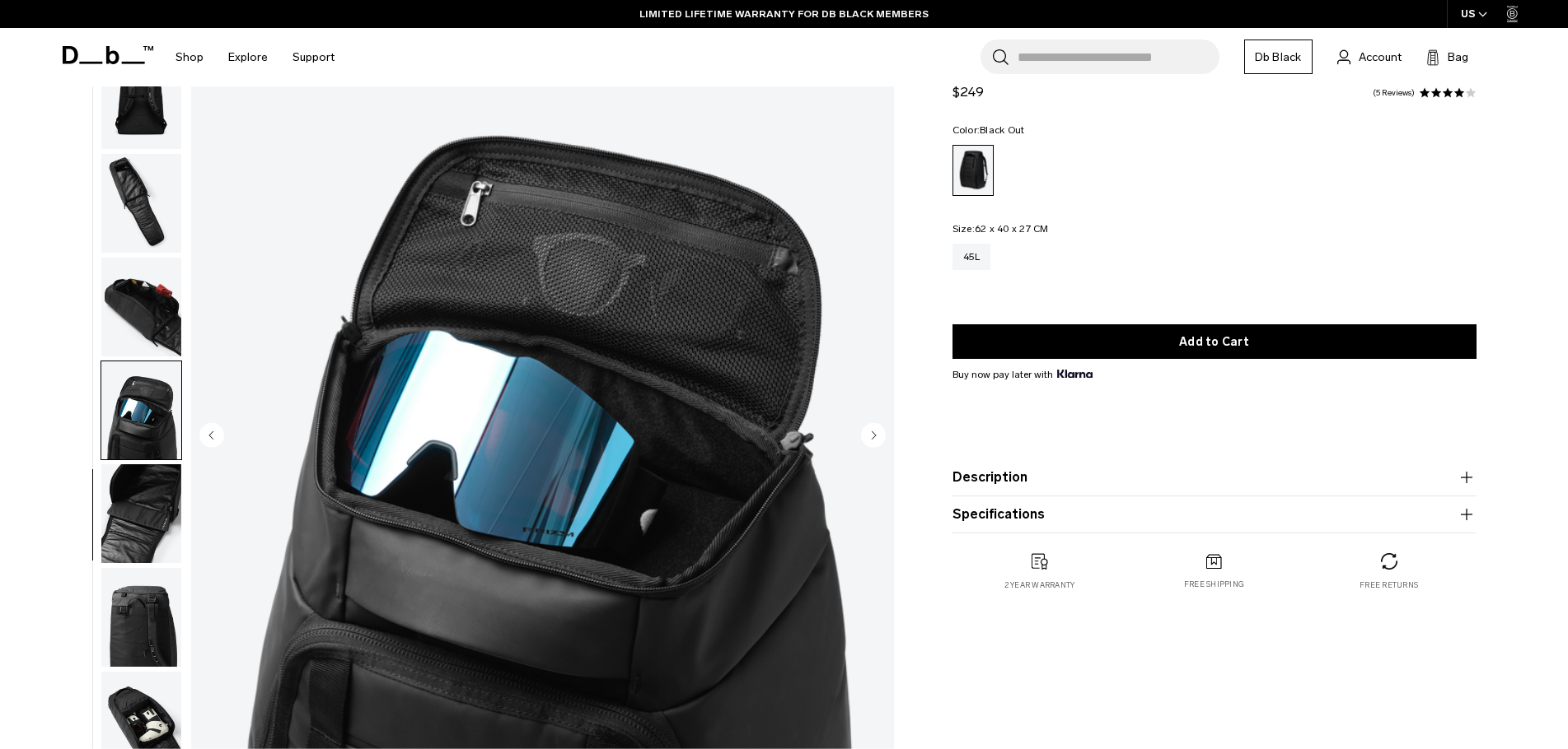
scroll to position [0, 0]
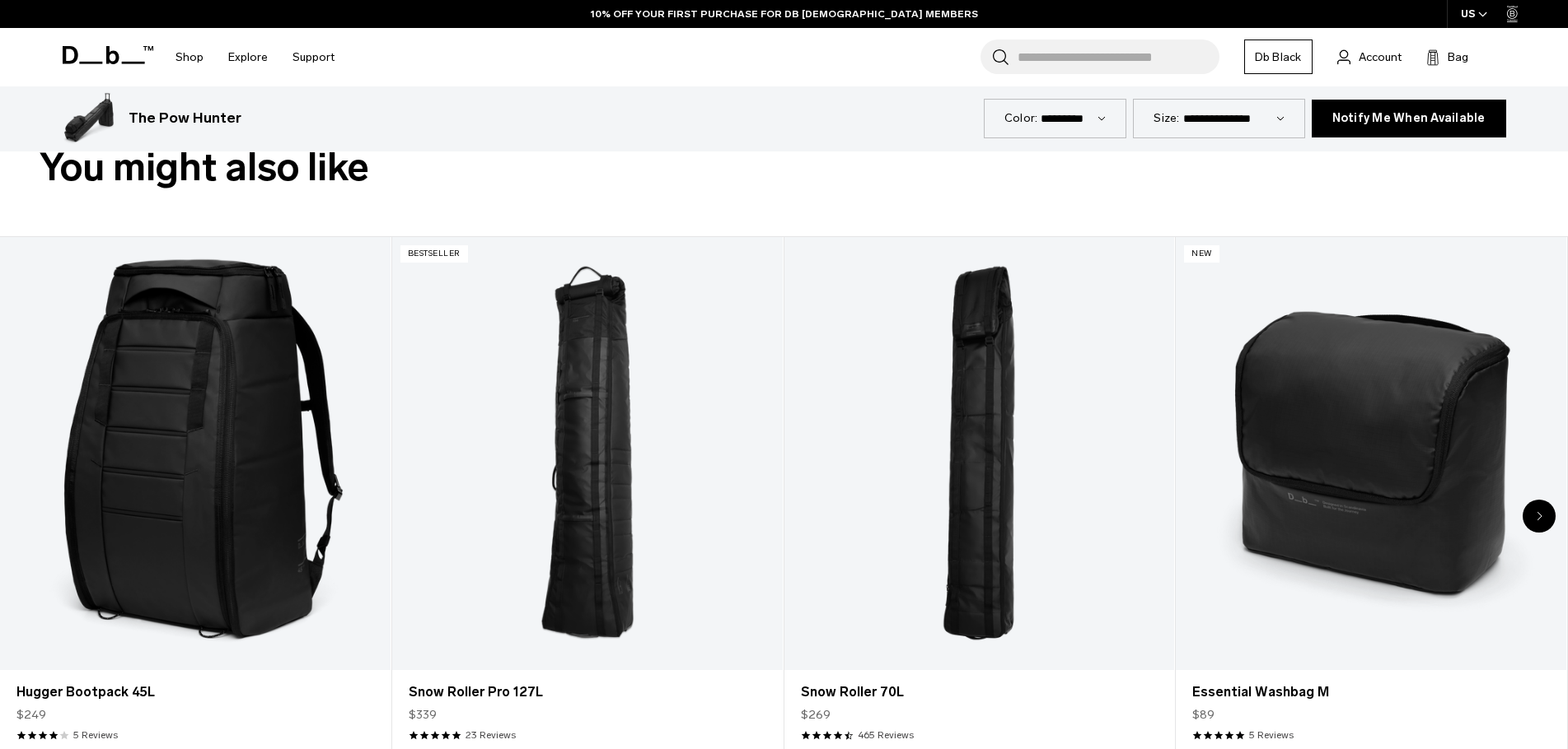
scroll to position [741, 0]
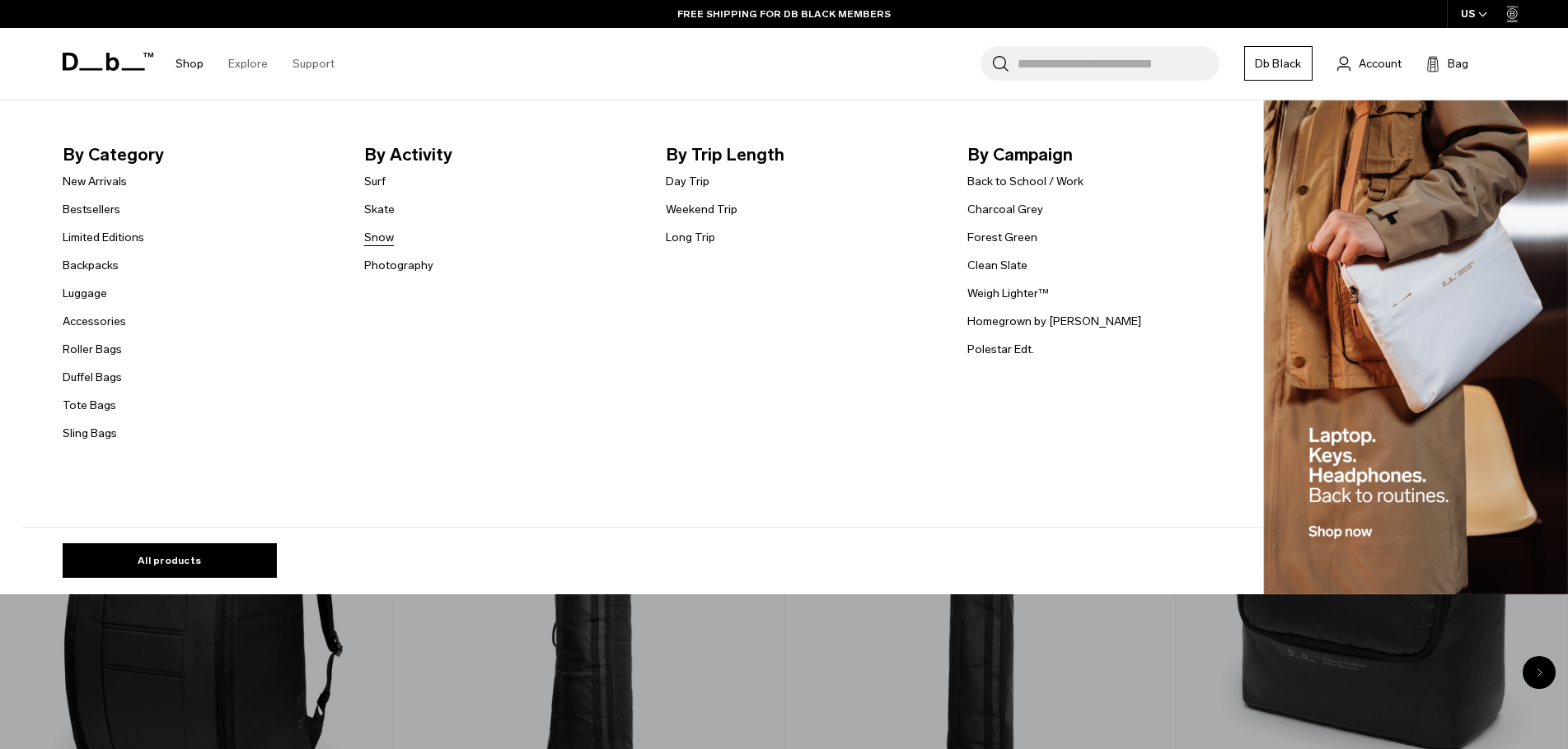
click at [387, 235] on link "Snow" at bounding box center [379, 238] width 30 height 17
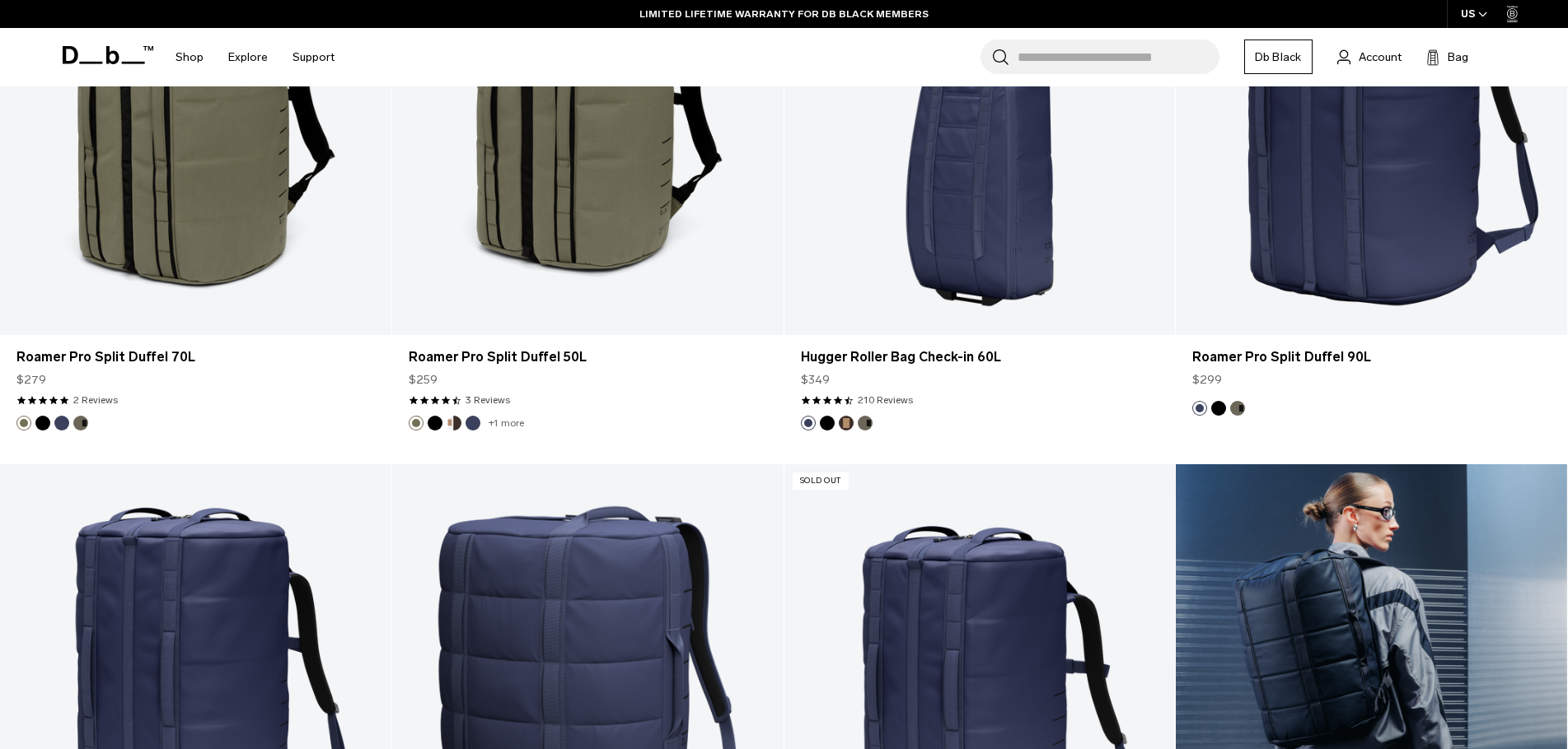
scroll to position [4199, 0]
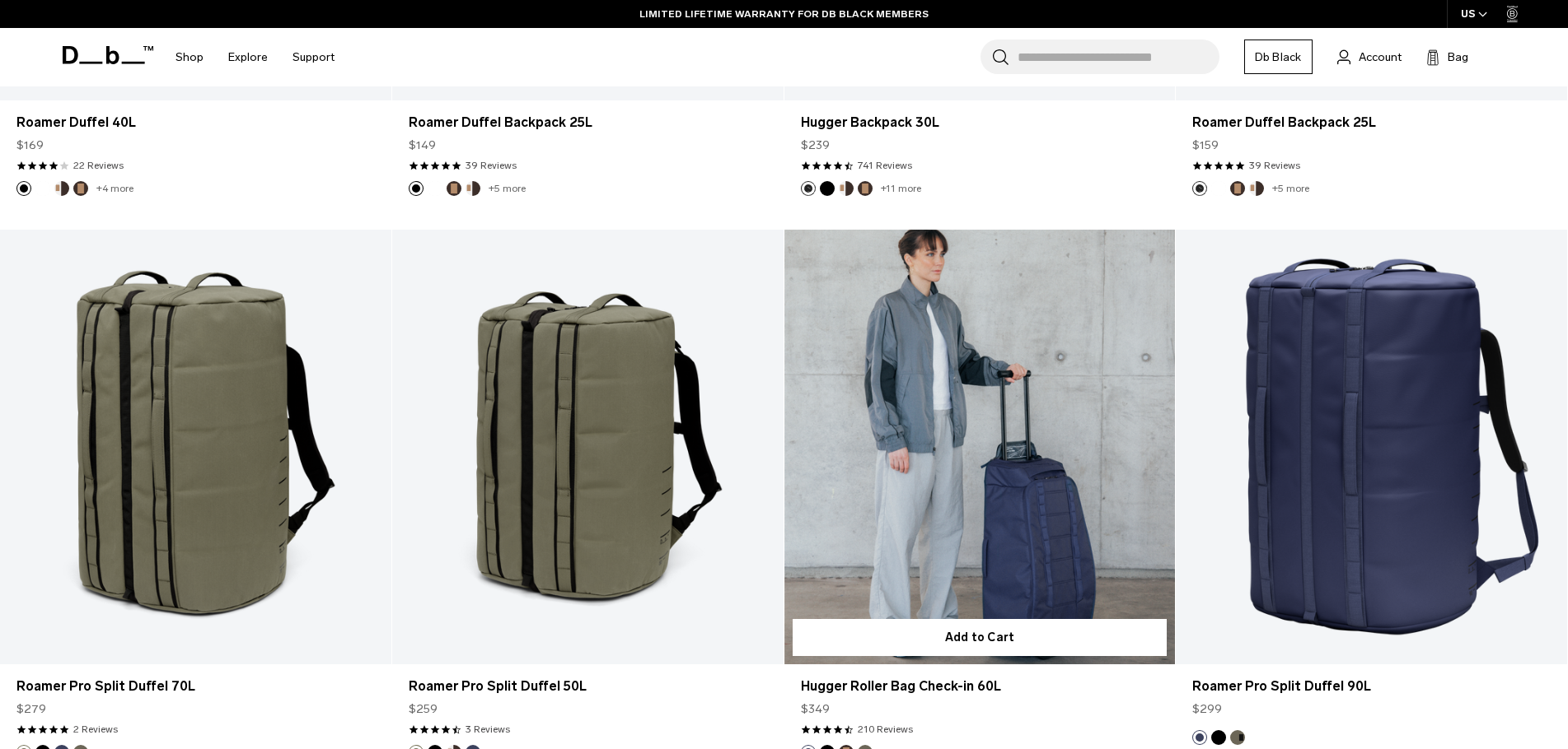
click at [1023, 520] on link "Hugger Roller Bag Check-in 60L" at bounding box center [980, 447] width 392 height 434
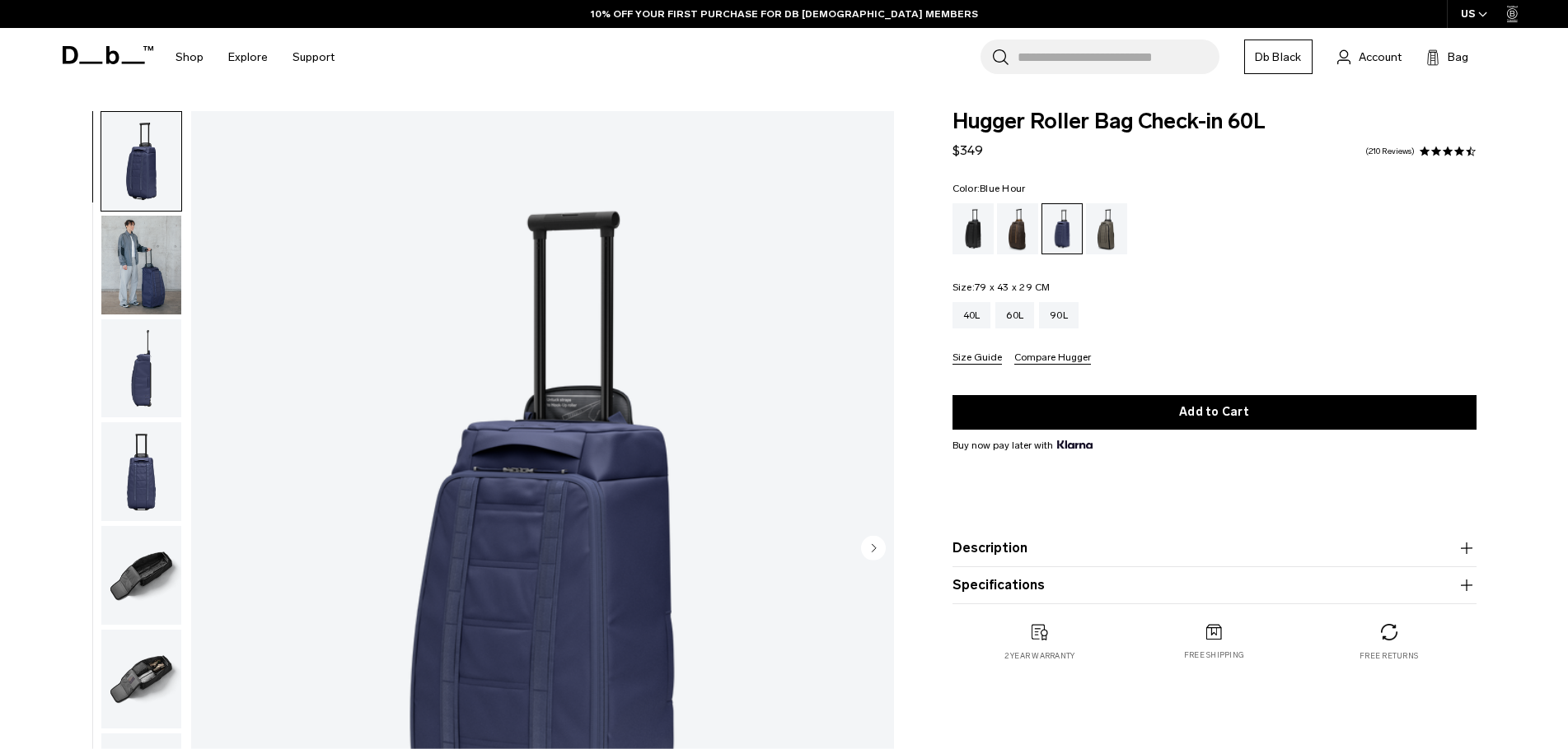
click at [873, 548] on icon "Next slide" at bounding box center [874, 548] width 4 height 7
